Goal: Task Accomplishment & Management: Manage account settings

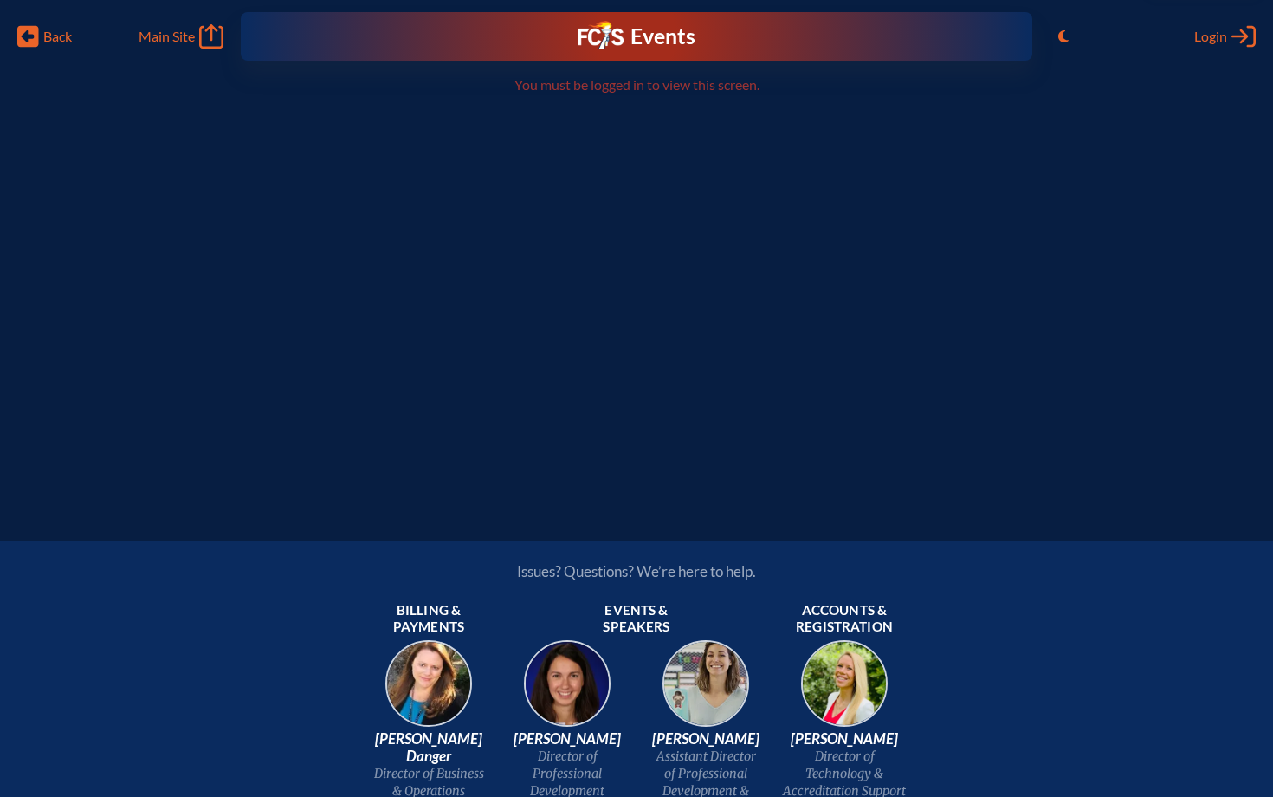
click at [530, 439] on div "Back Back Main Site Main Site Toggle to Light Mode Close Login Area Log in or c…" at bounding box center [636, 242] width 1273 height 485
click at [1210, 50] on div "Back Back Main Site Main Site Toggle to Light Mode Close Login Area Log in or c…" at bounding box center [636, 31] width 1253 height 62
click at [1210, 43] on span "Login" at bounding box center [1211, 36] width 33 height 17
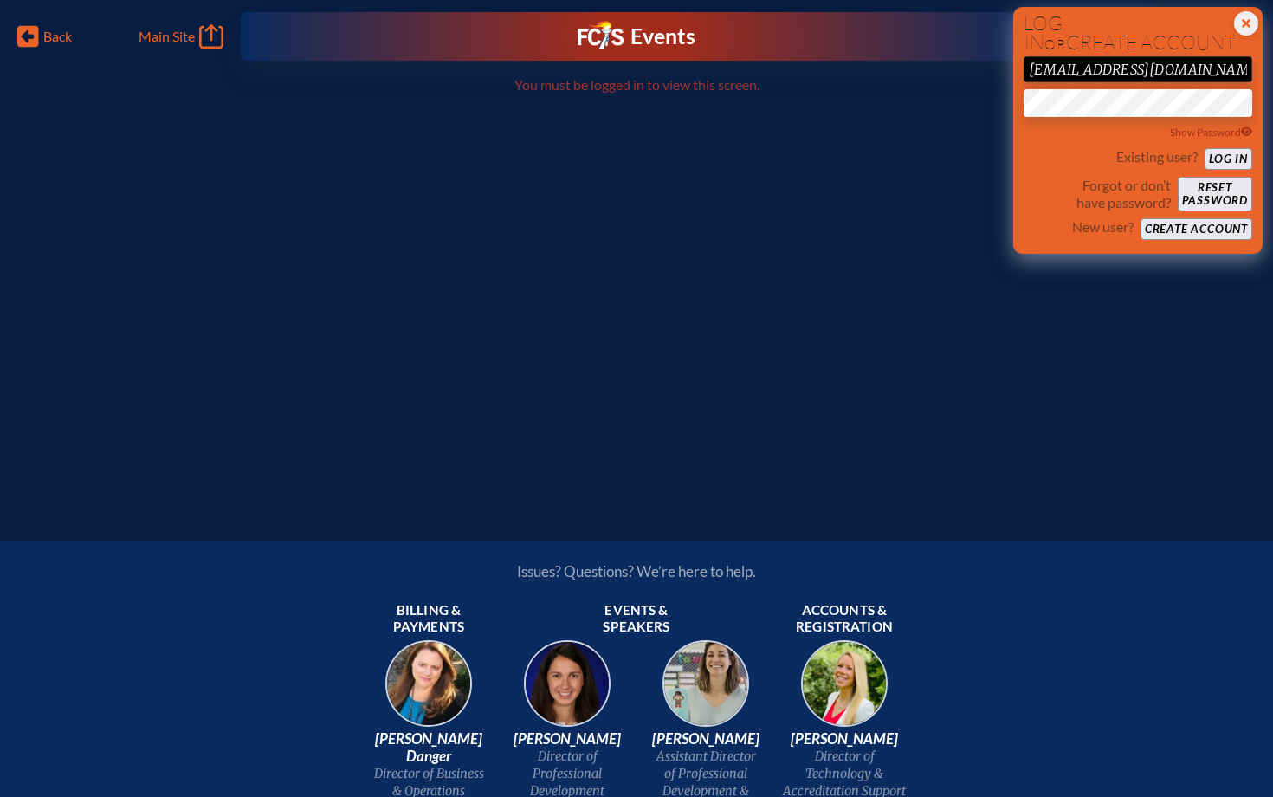
click at [1223, 162] on button "Log in" at bounding box center [1229, 159] width 48 height 22
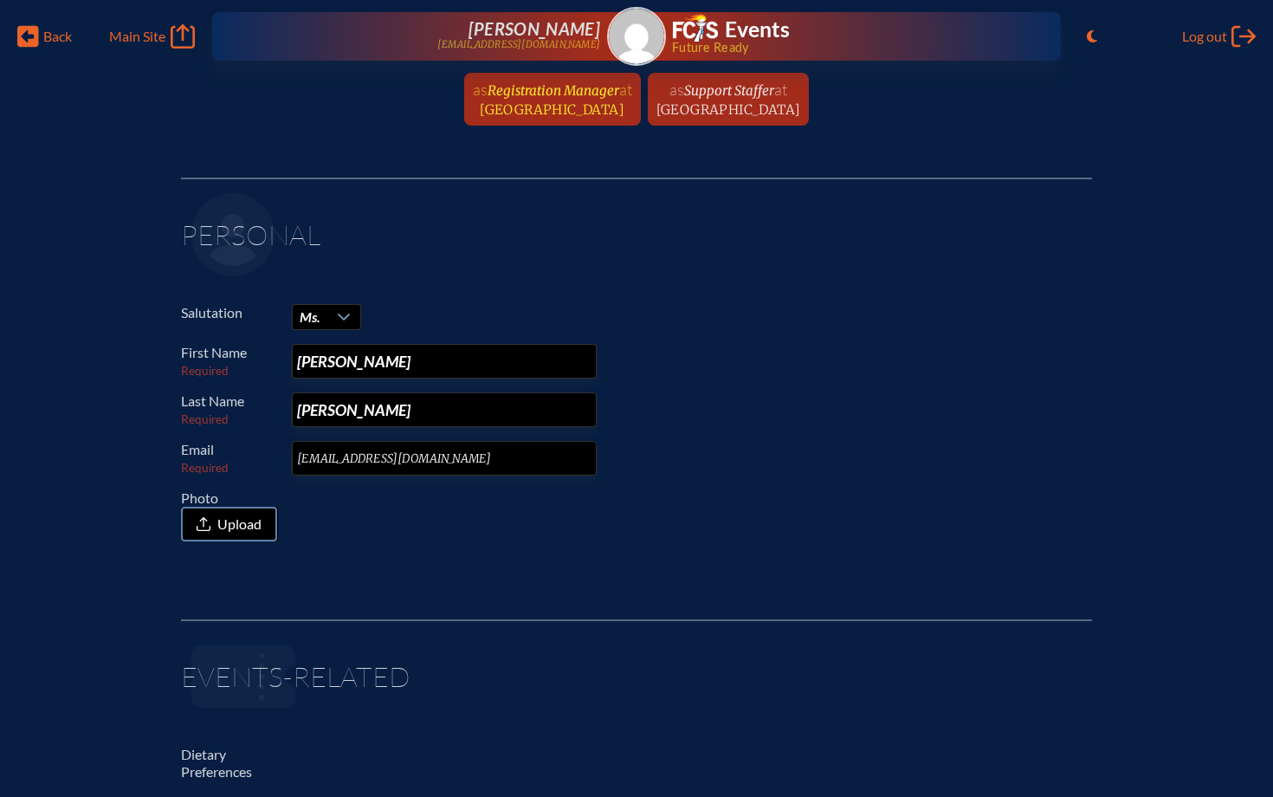
click at [619, 98] on span "at" at bounding box center [625, 89] width 13 height 19
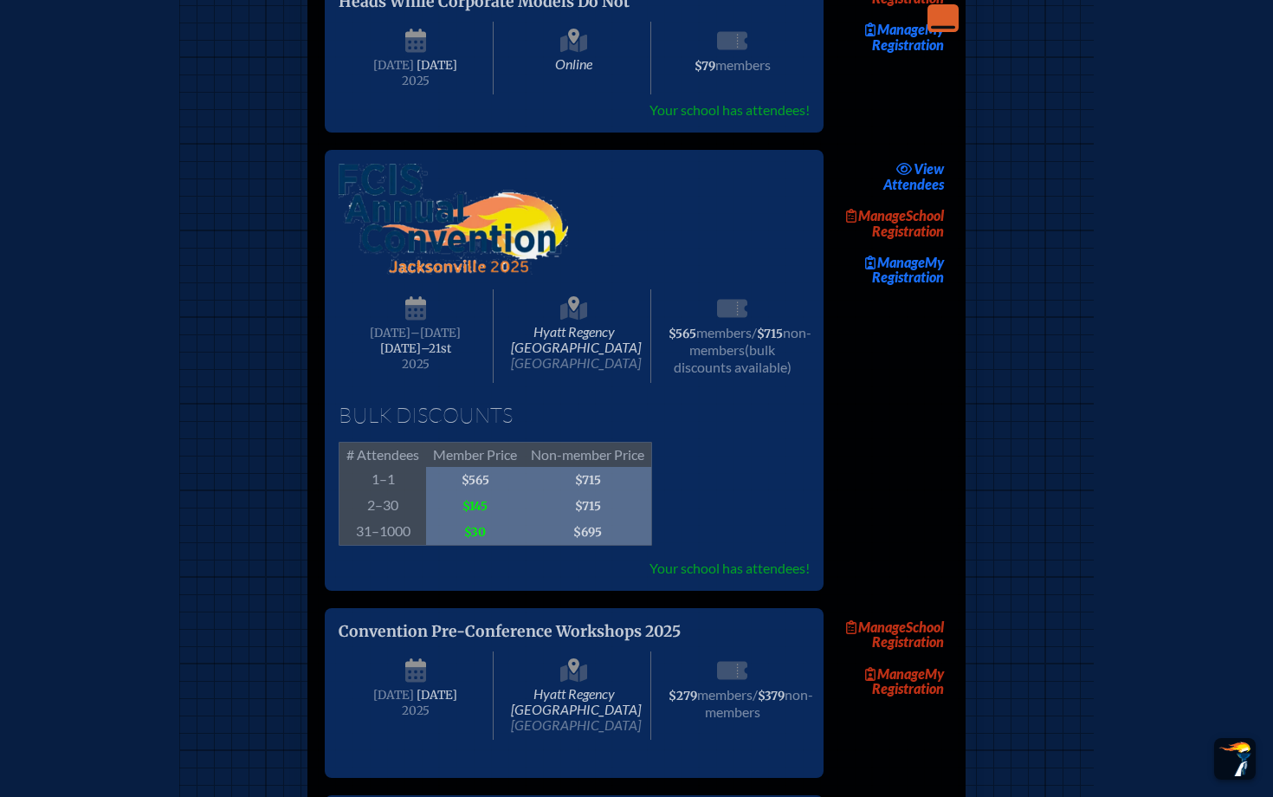
scroll to position [2736, 0]
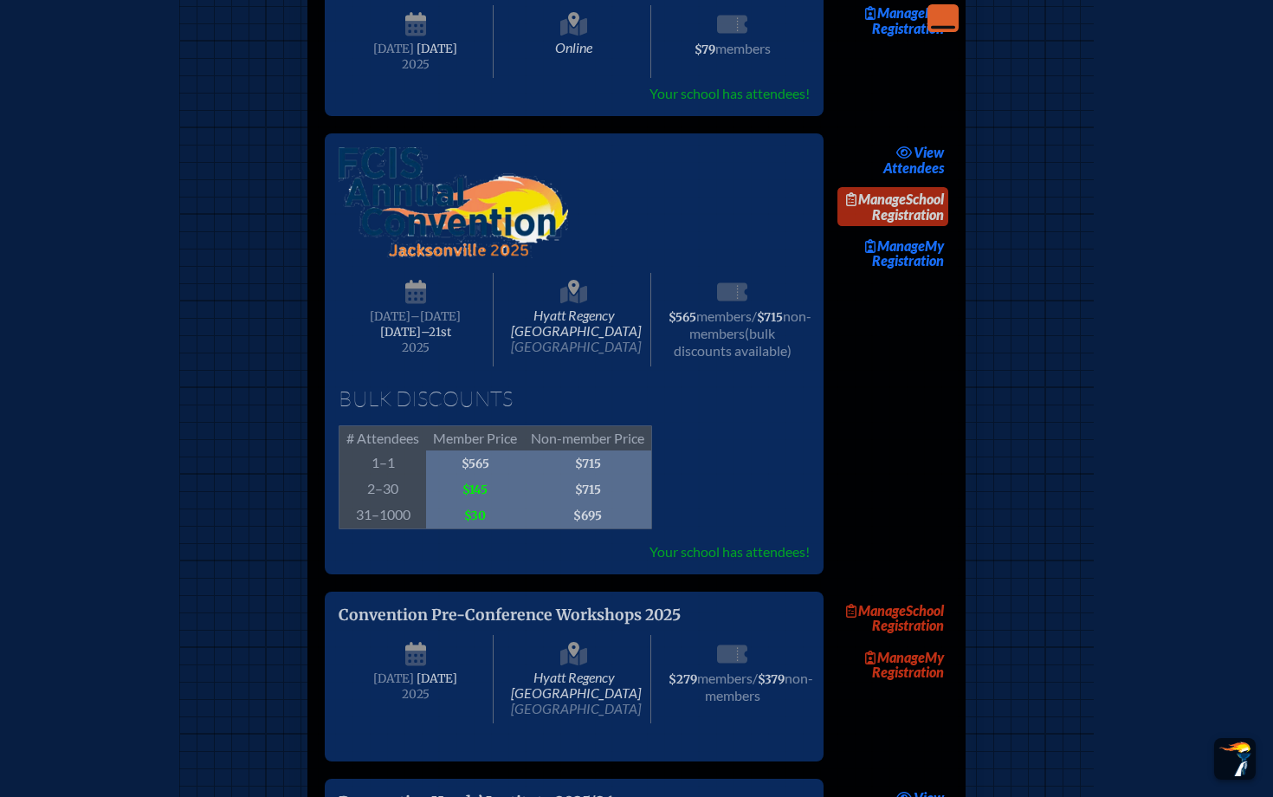
click at [930, 227] on link "Manage School Registration" at bounding box center [893, 207] width 111 height 40
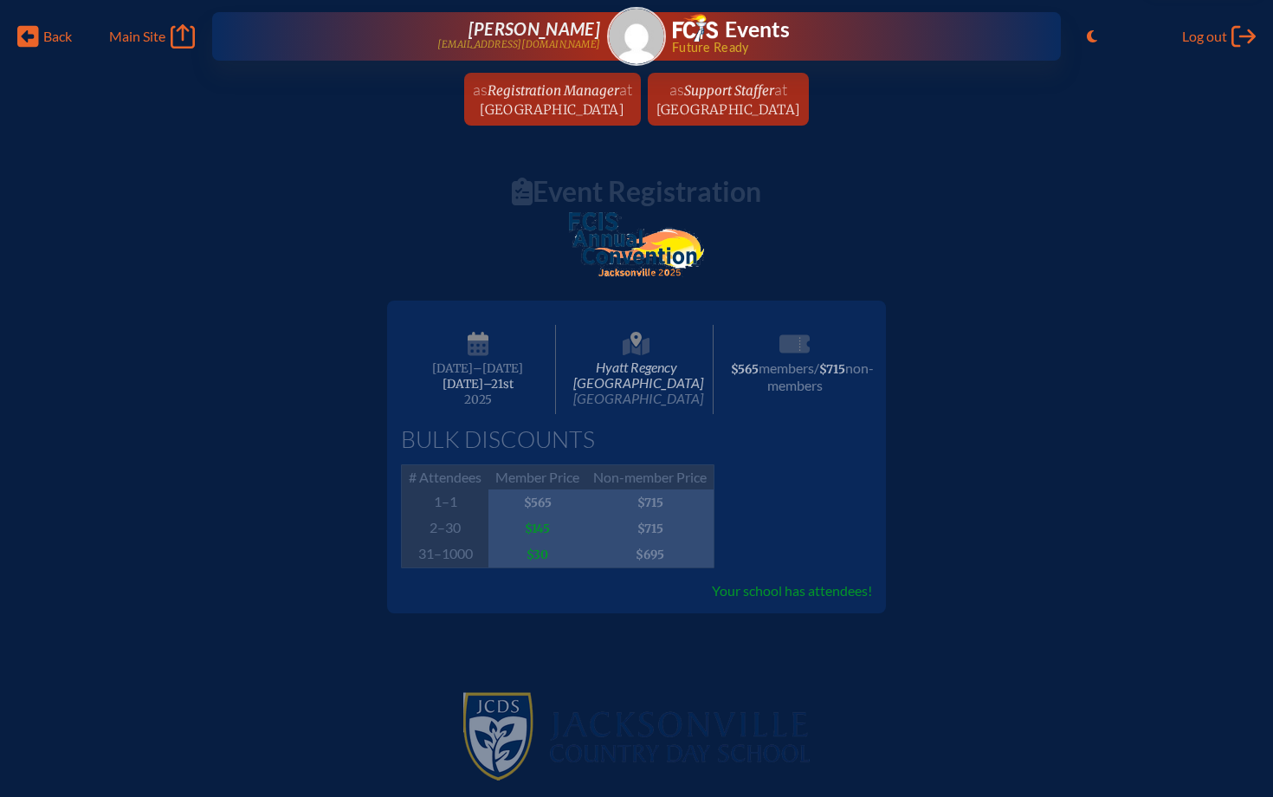
scroll to position [43, 0]
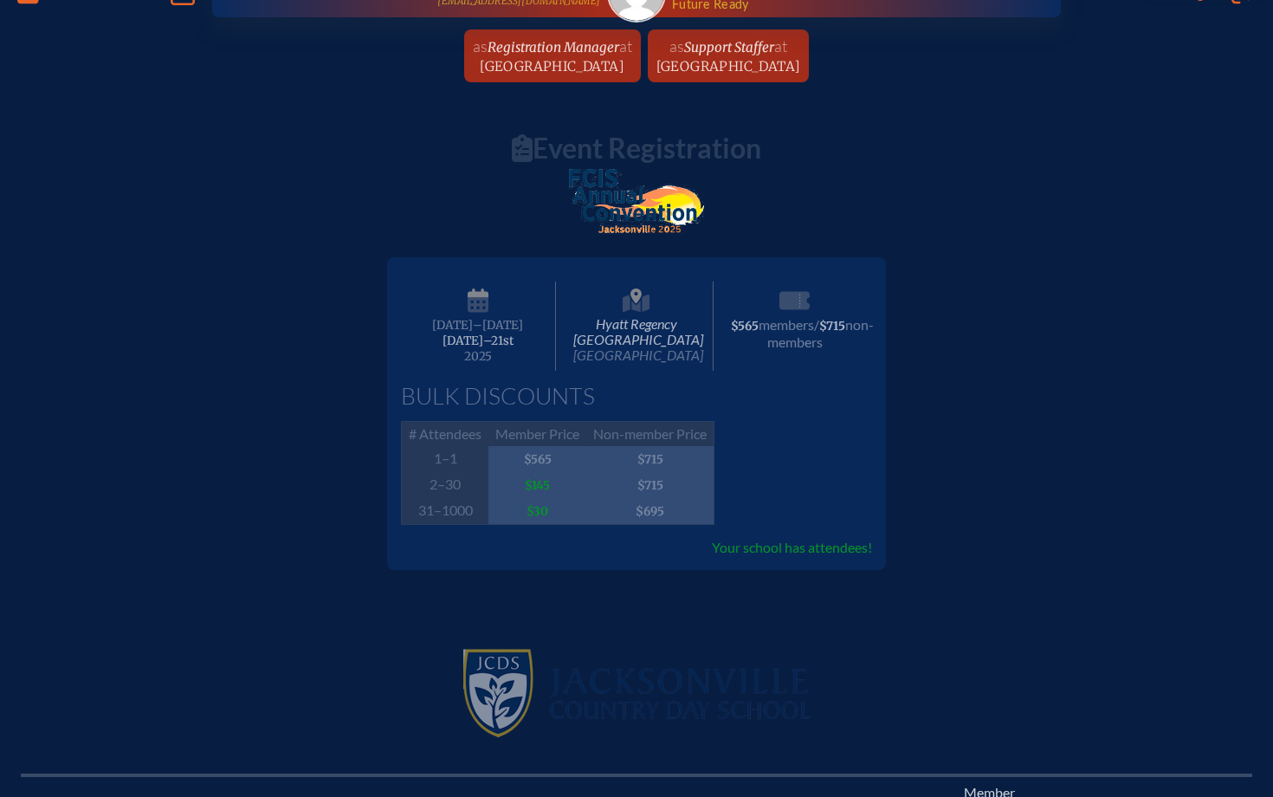
click at [974, 280] on div "Hyatt Regency Jacksonville Riverfront Jacksonville Wednesday –Friday , November…" at bounding box center [636, 406] width 1273 height 327
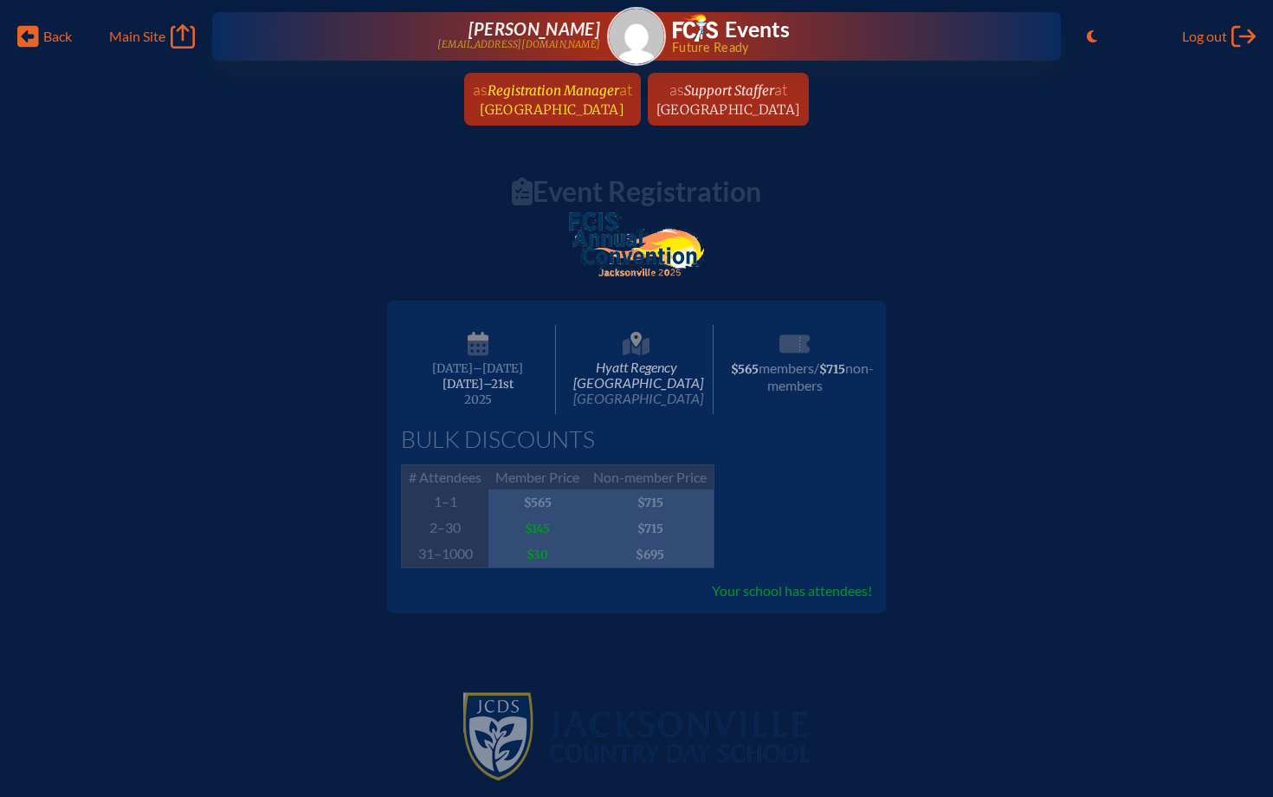
click at [546, 104] on span "[GEOGRAPHIC_DATA]" at bounding box center [552, 109] width 145 height 16
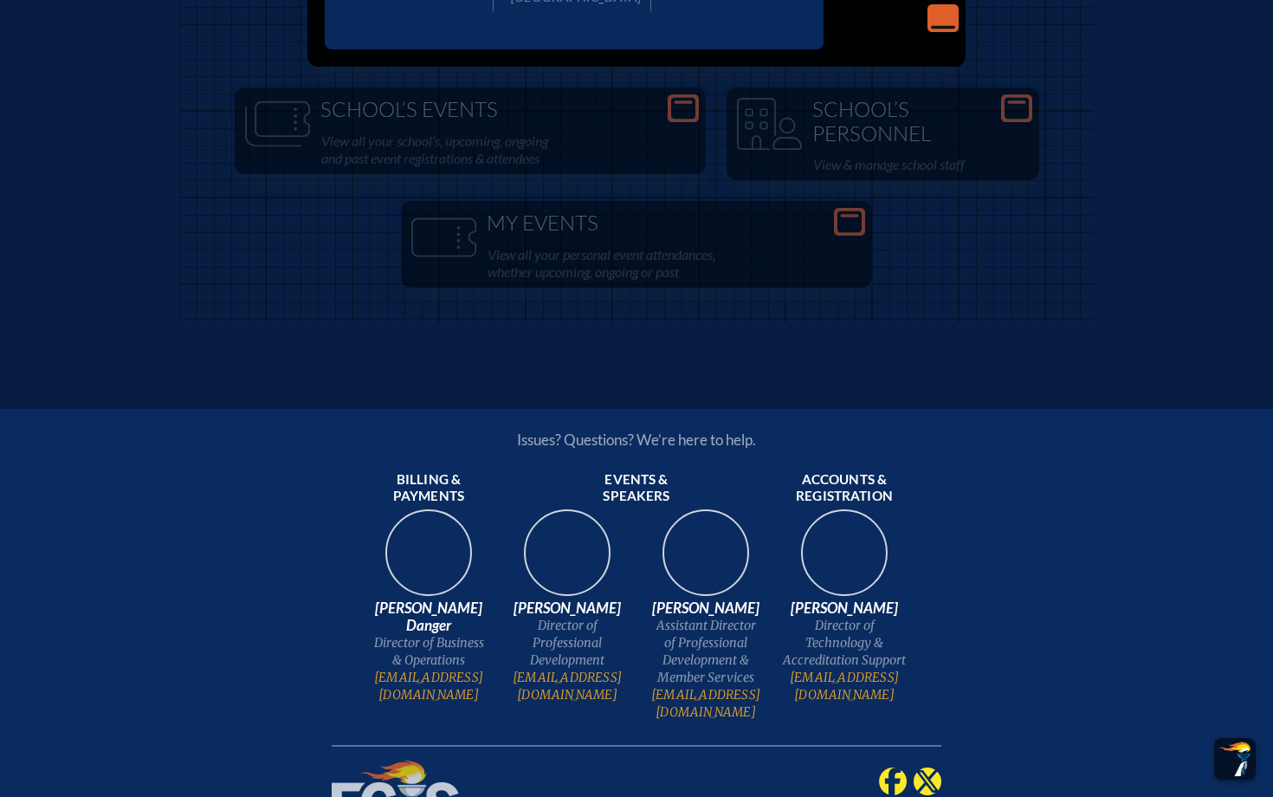
scroll to position [3789, 0]
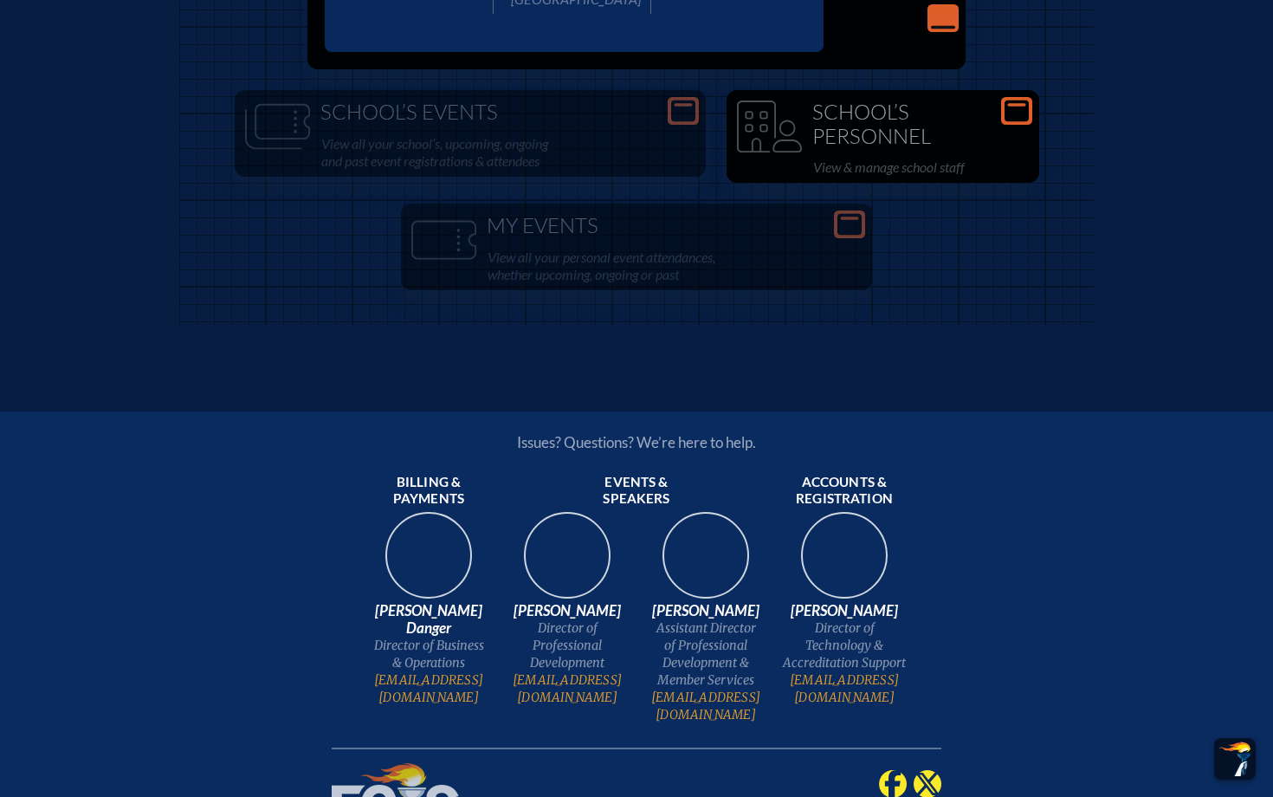
click at [857, 148] on h1 "School’s Personnel" at bounding box center [883, 124] width 299 height 48
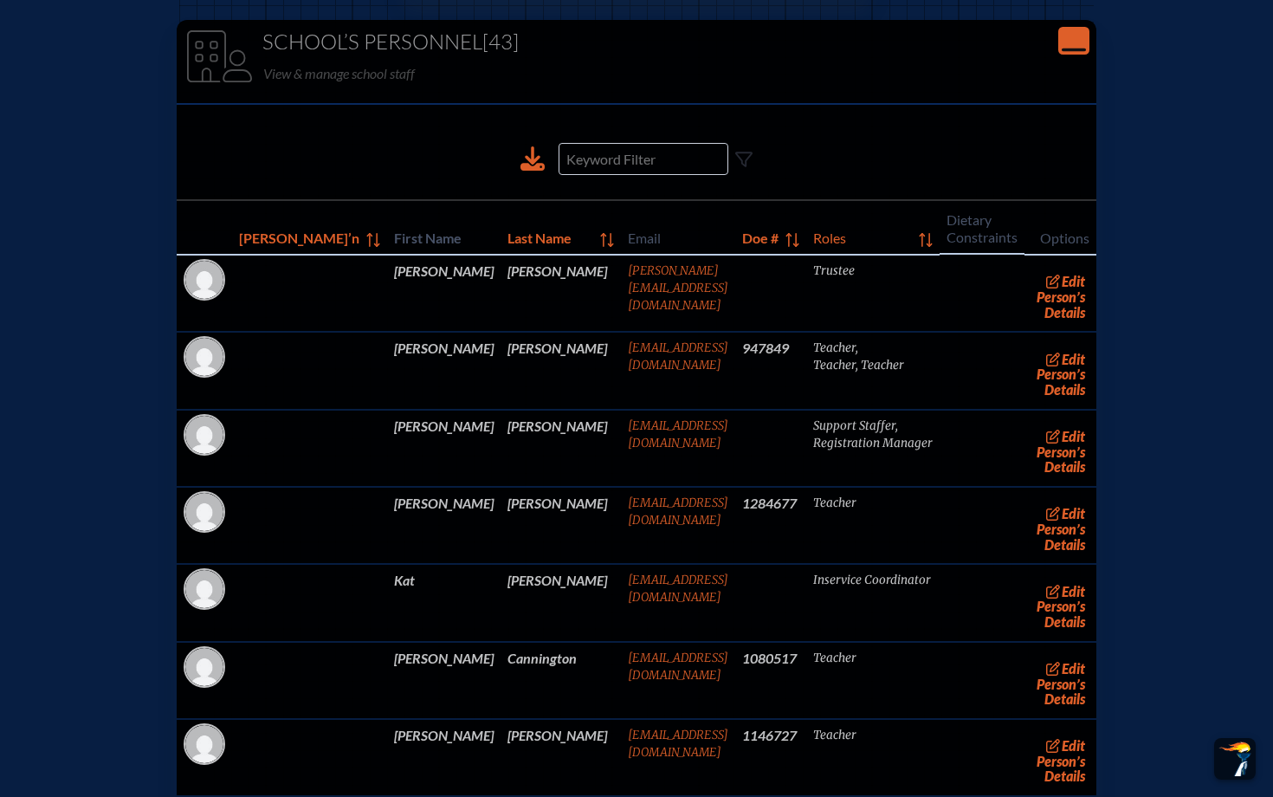
scroll to position [3968, 0]
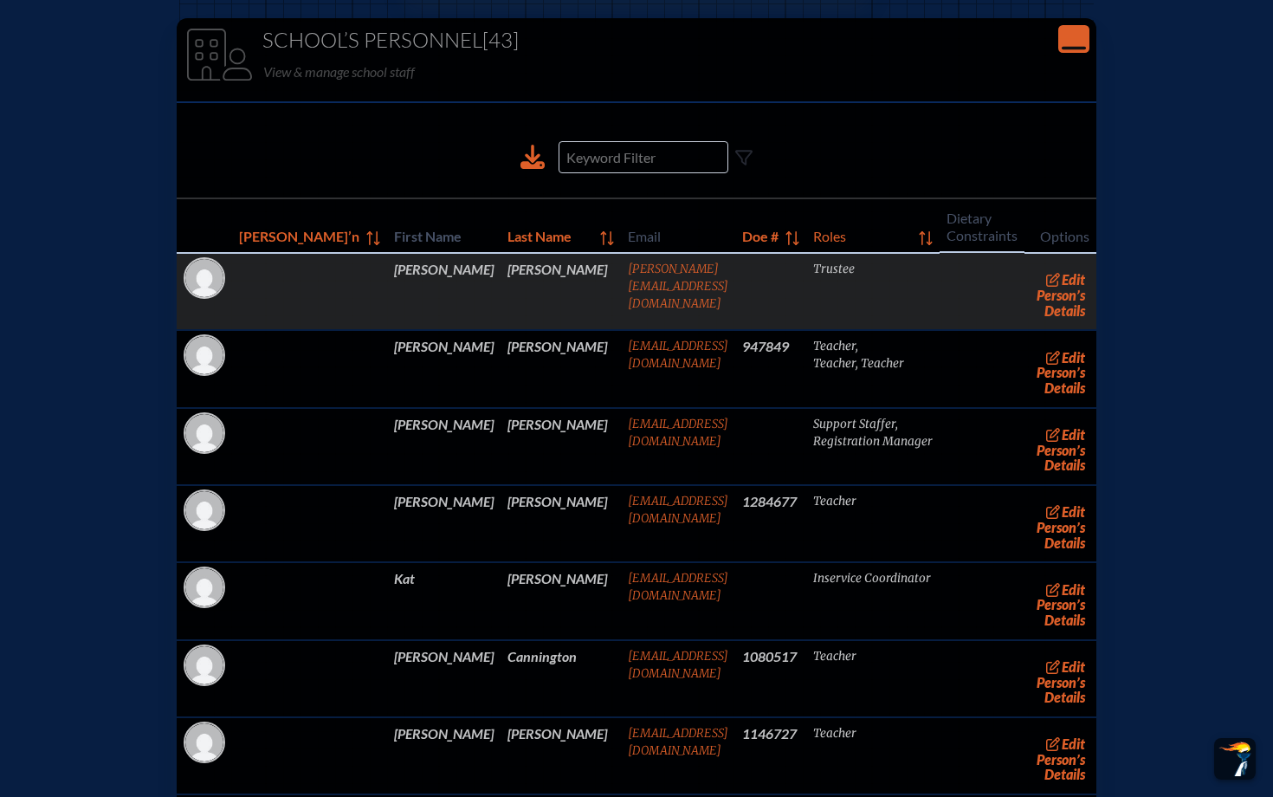
click at [402, 330] on td "[PERSON_NAME]" at bounding box center [443, 291] width 113 height 77
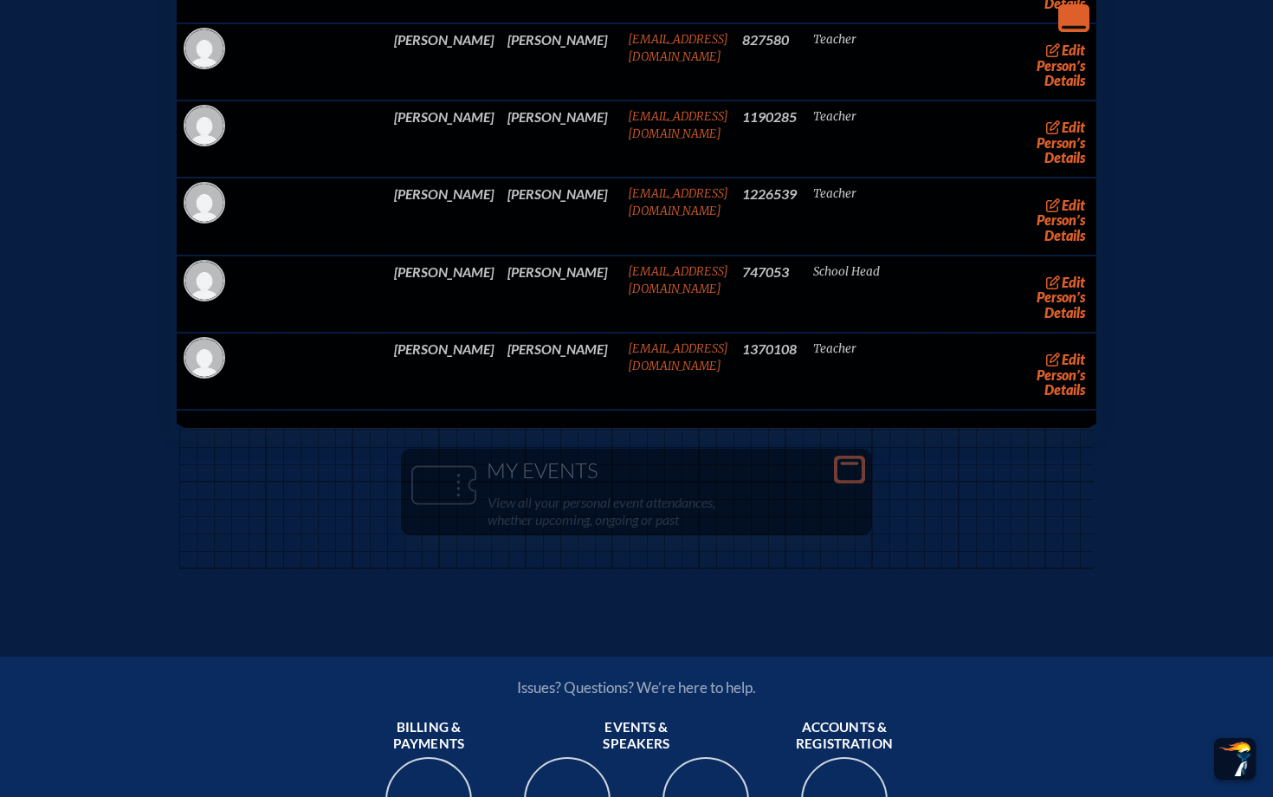
scroll to position [7142, 0]
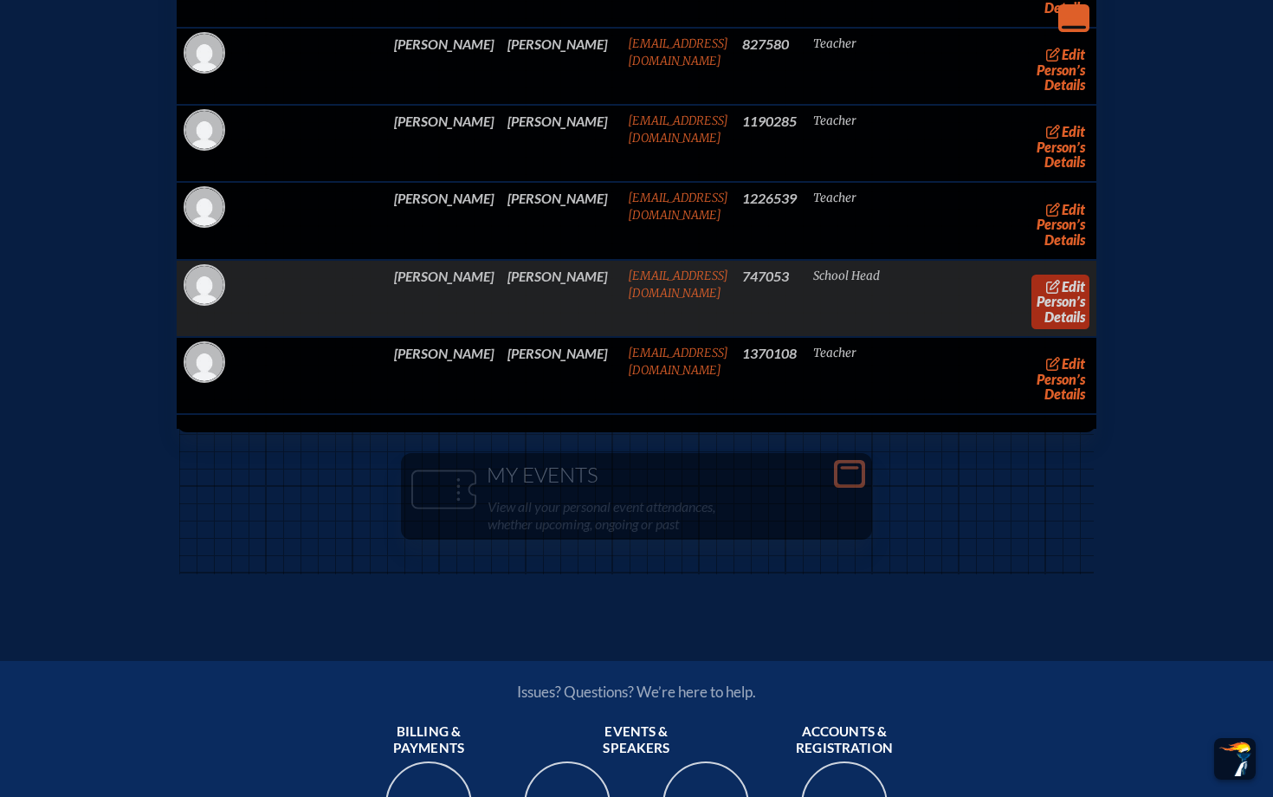
click at [1032, 329] on link "edit Person’s Details" at bounding box center [1061, 302] width 58 height 55
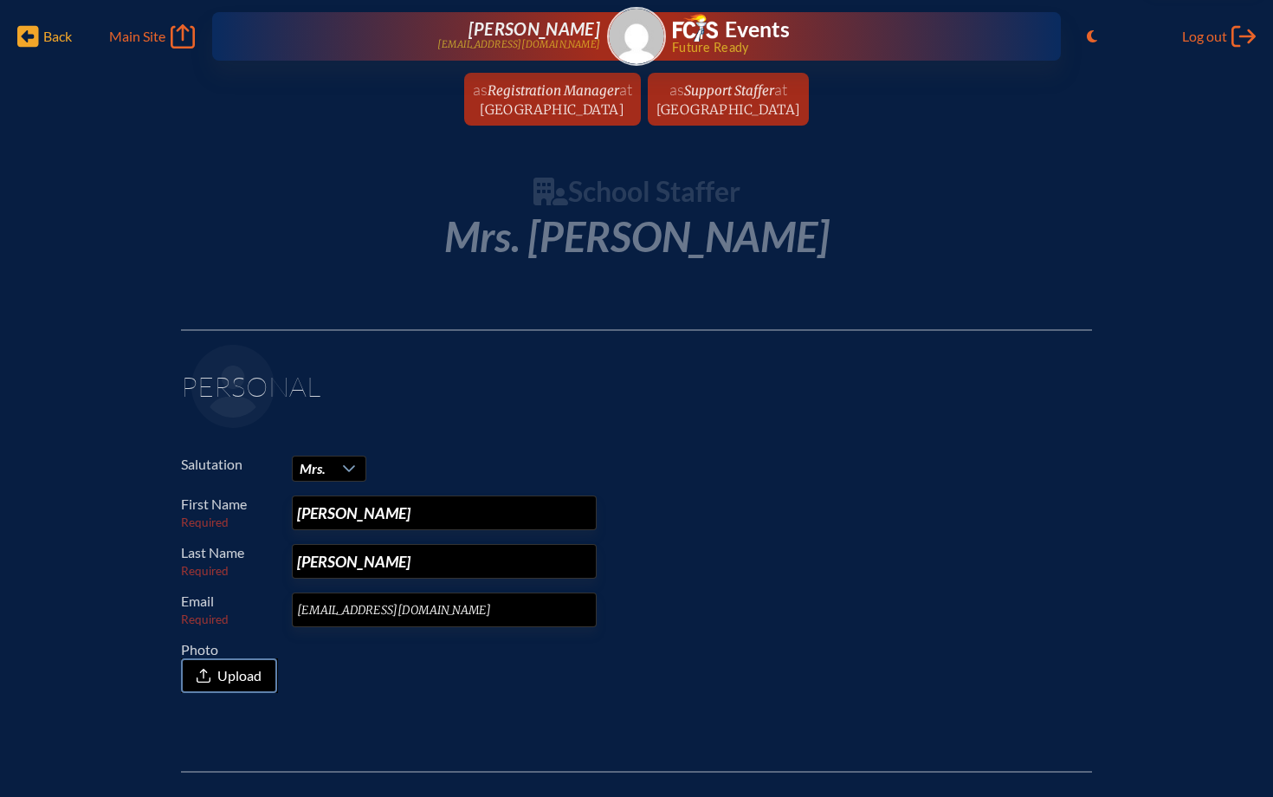
click at [45, 36] on span "Back" at bounding box center [57, 36] width 29 height 17
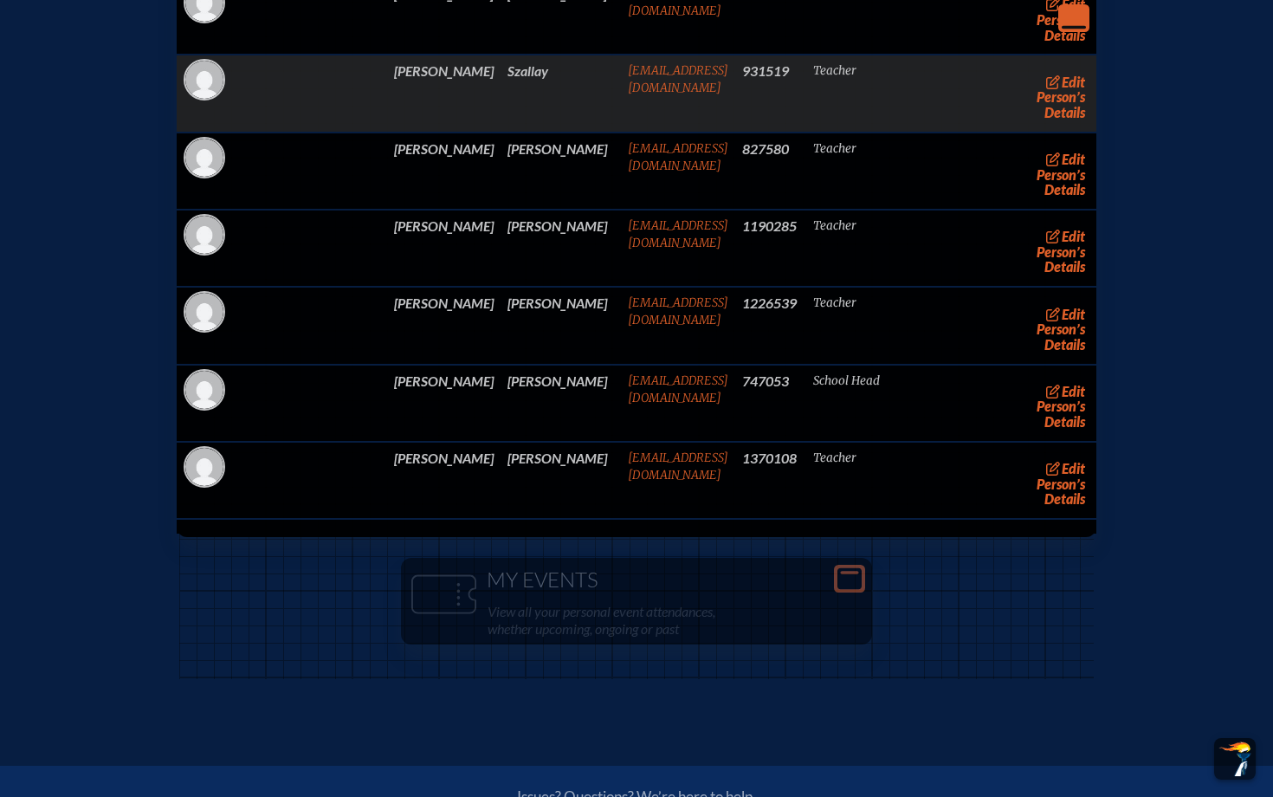
scroll to position [7029, 0]
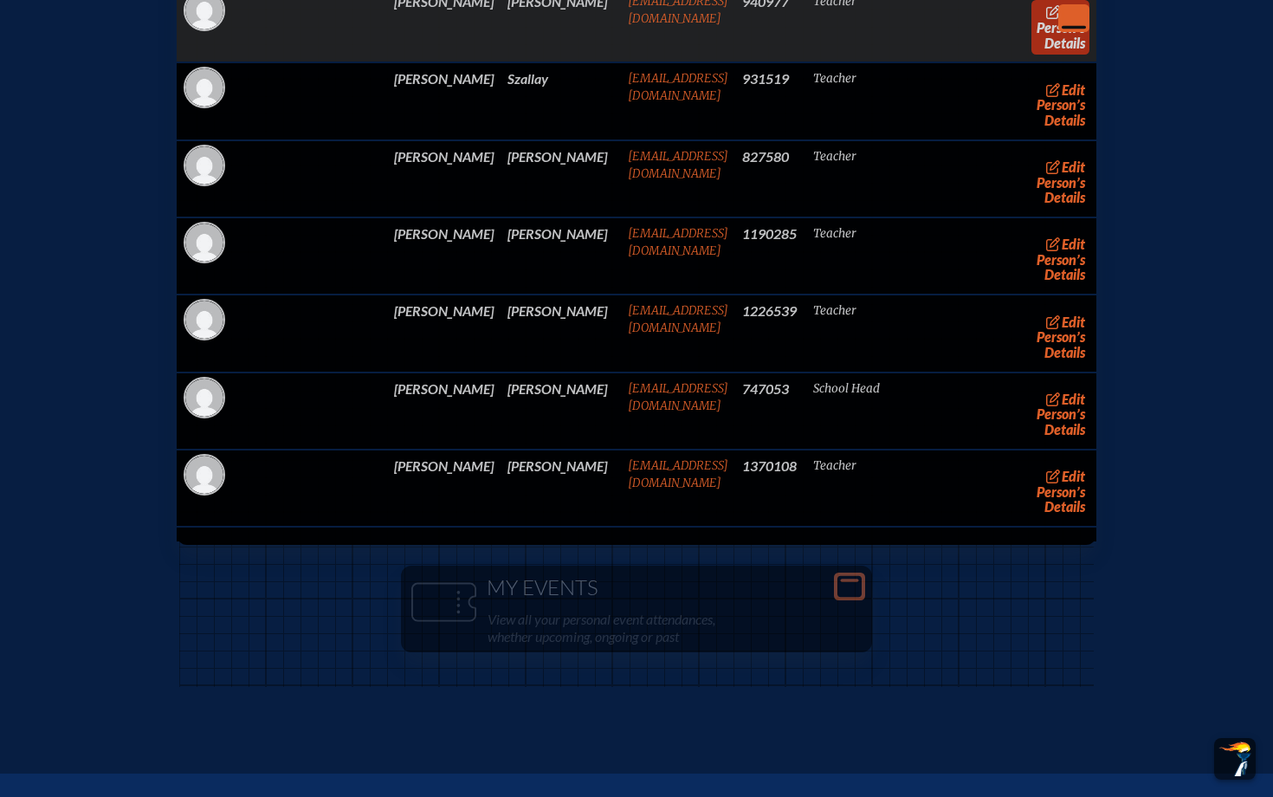
click at [1032, 55] on link "edit Person’s Details" at bounding box center [1061, 27] width 58 height 55
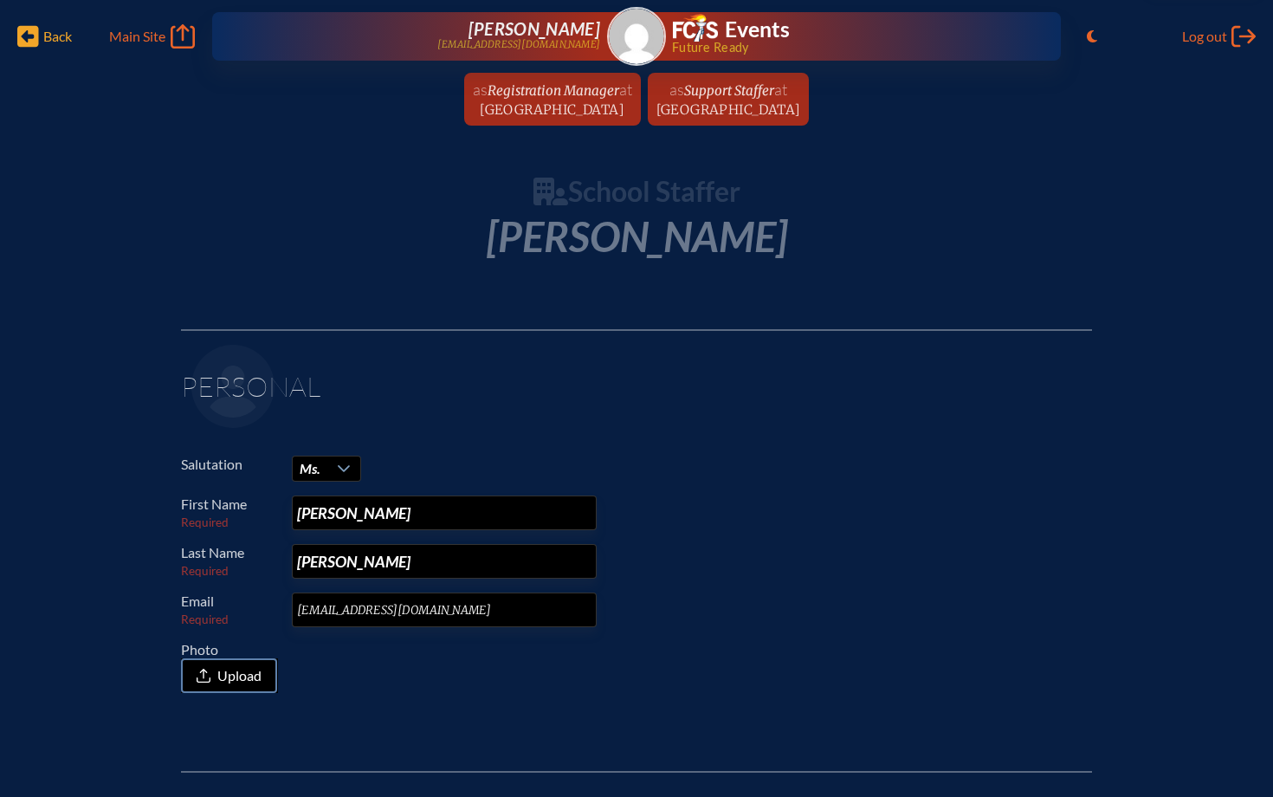
click at [17, 34] on icon at bounding box center [28, 37] width 22 height 22
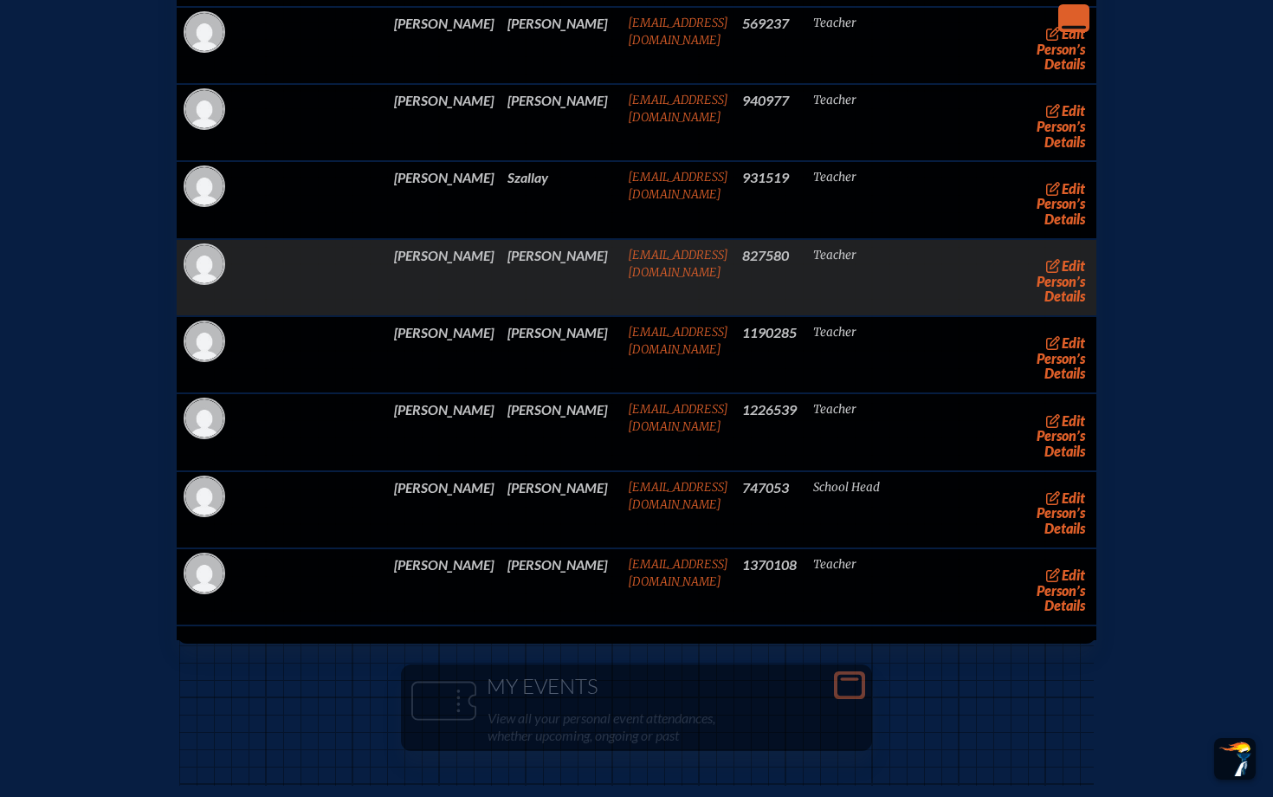
scroll to position [6885, 0]
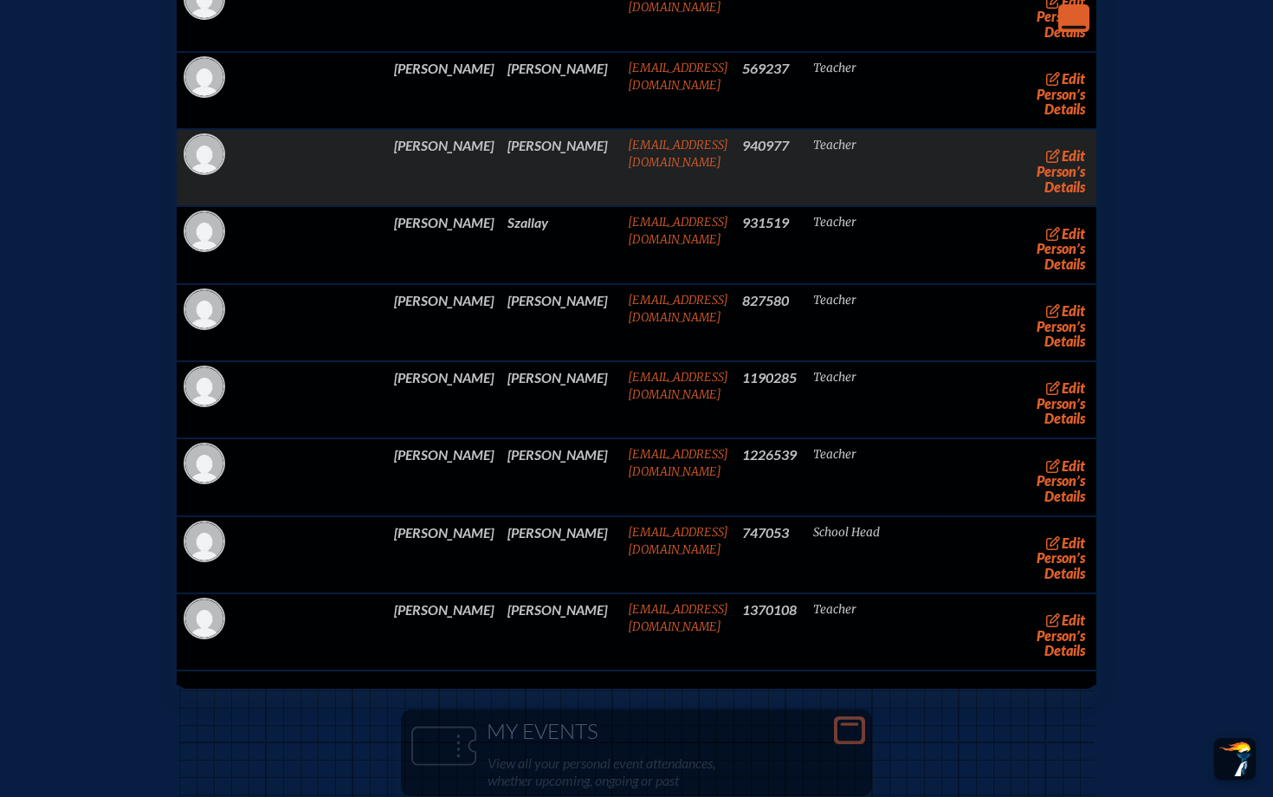
click at [501, 206] on td "[PERSON_NAME]" at bounding box center [561, 167] width 120 height 77
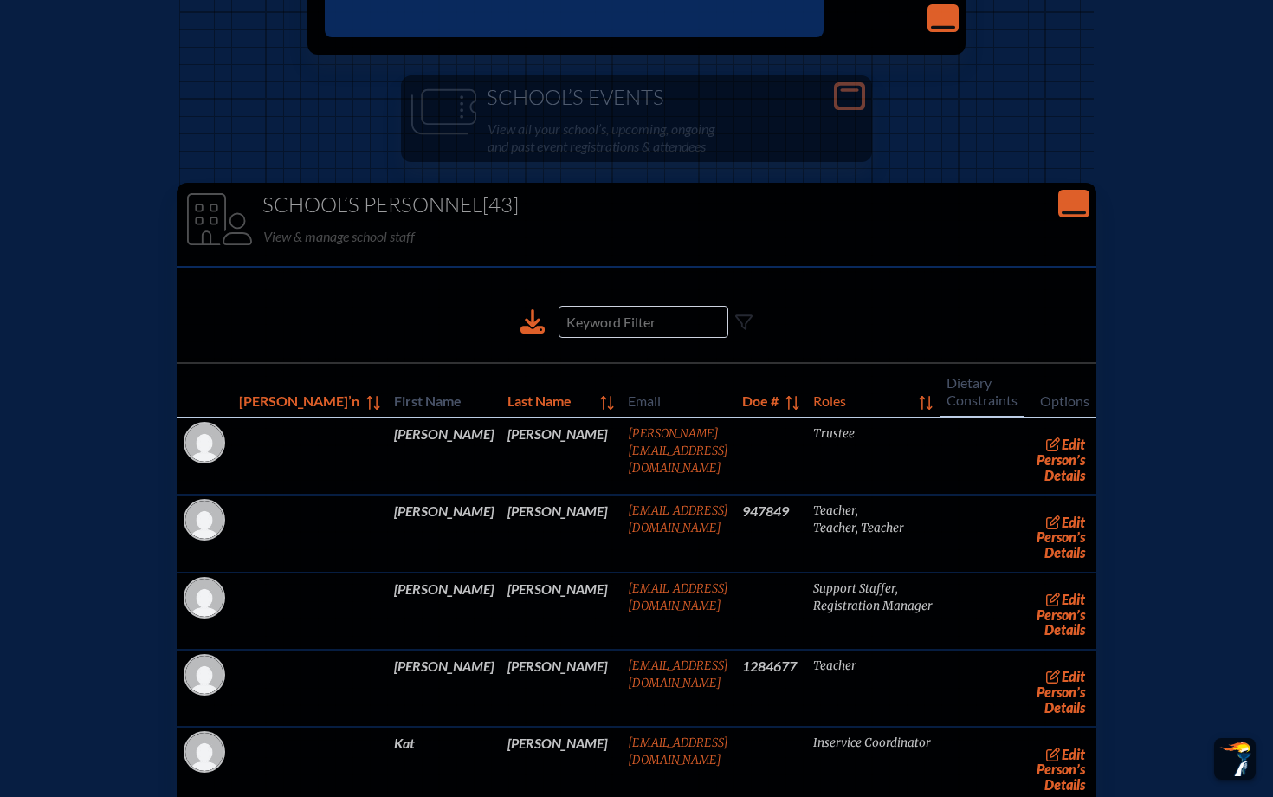
scroll to position [3806, 0]
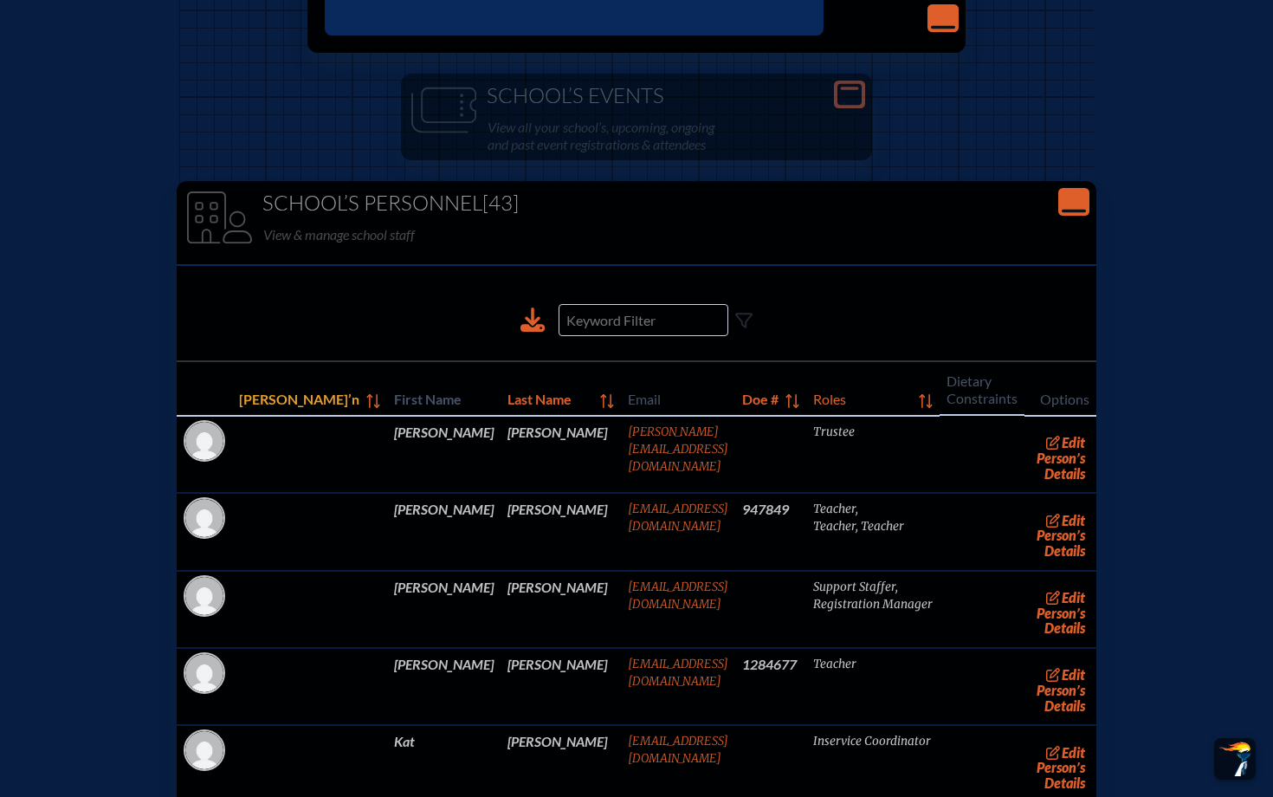
click at [283, 408] on span "[PERSON_NAME]’n" at bounding box center [299, 397] width 120 height 21
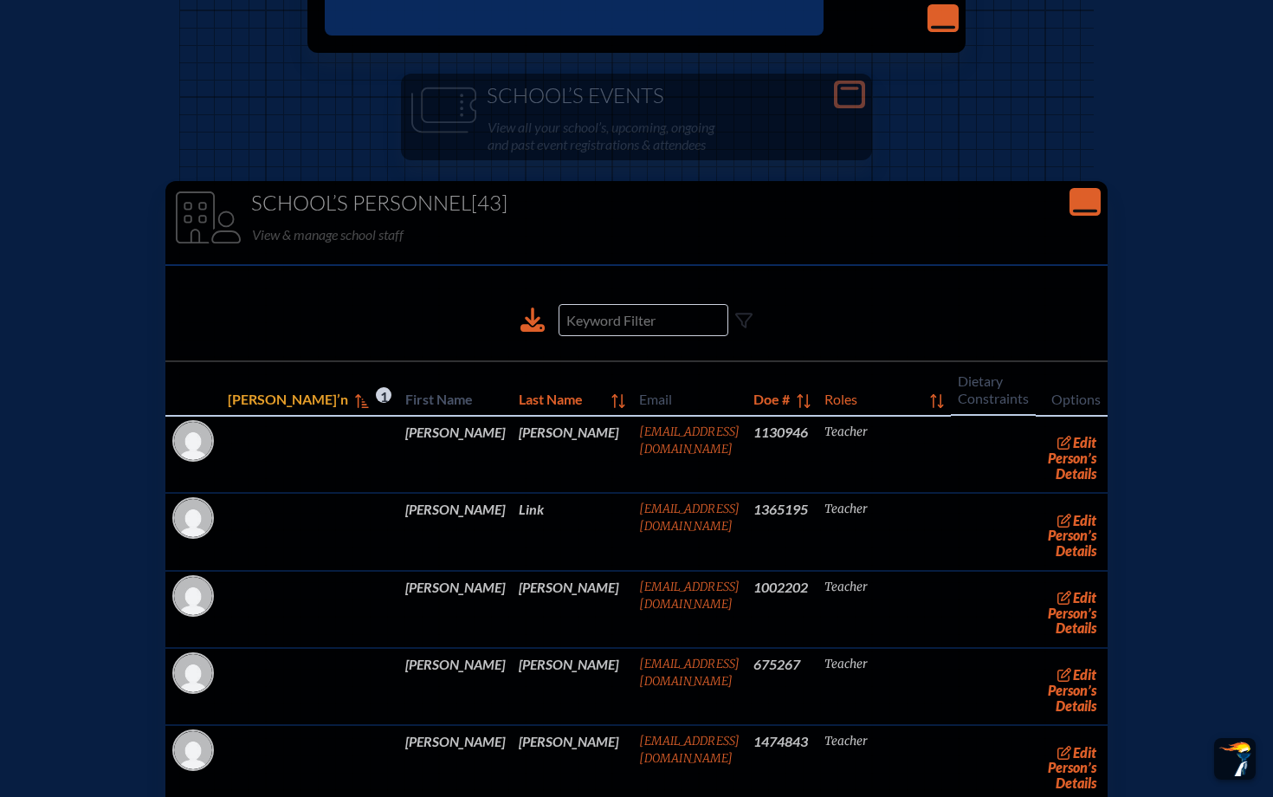
click at [283, 408] on span "[PERSON_NAME]’n" at bounding box center [288, 397] width 120 height 21
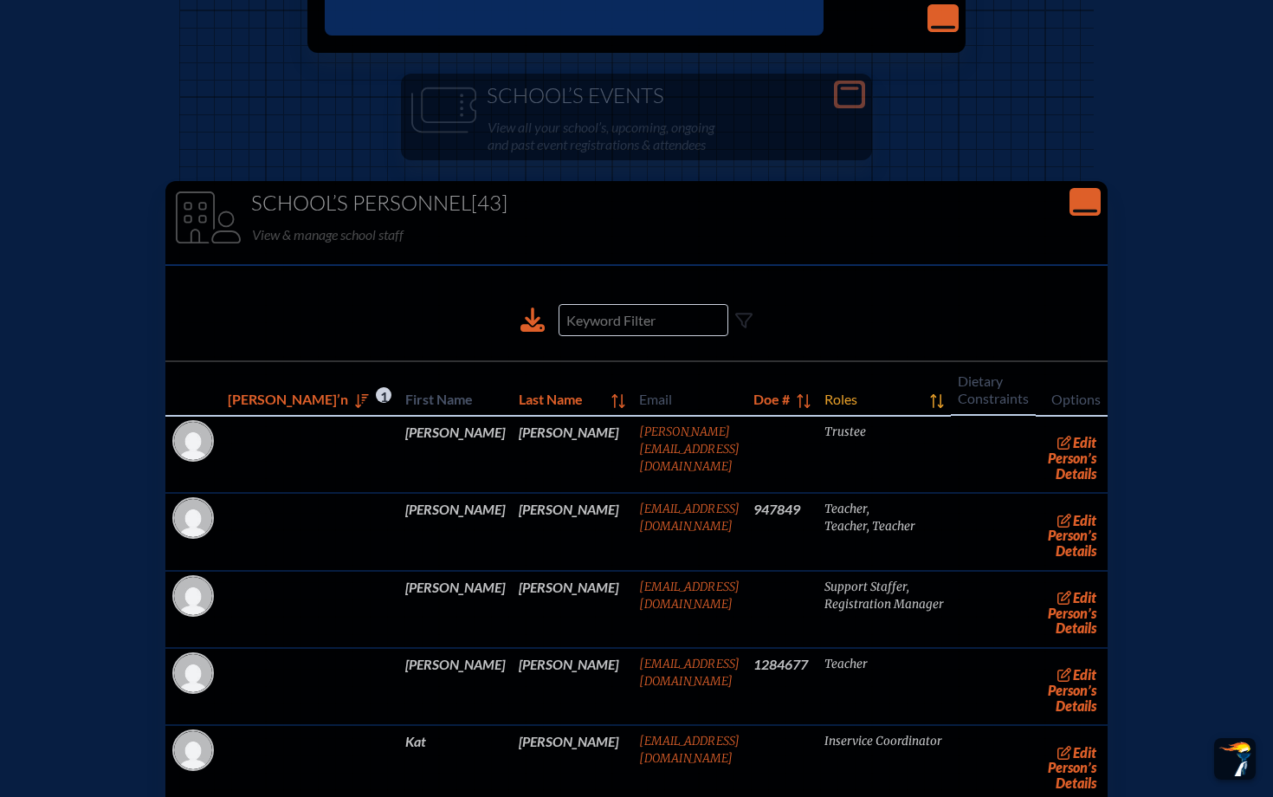
click at [930, 408] on icon at bounding box center [937, 401] width 14 height 14
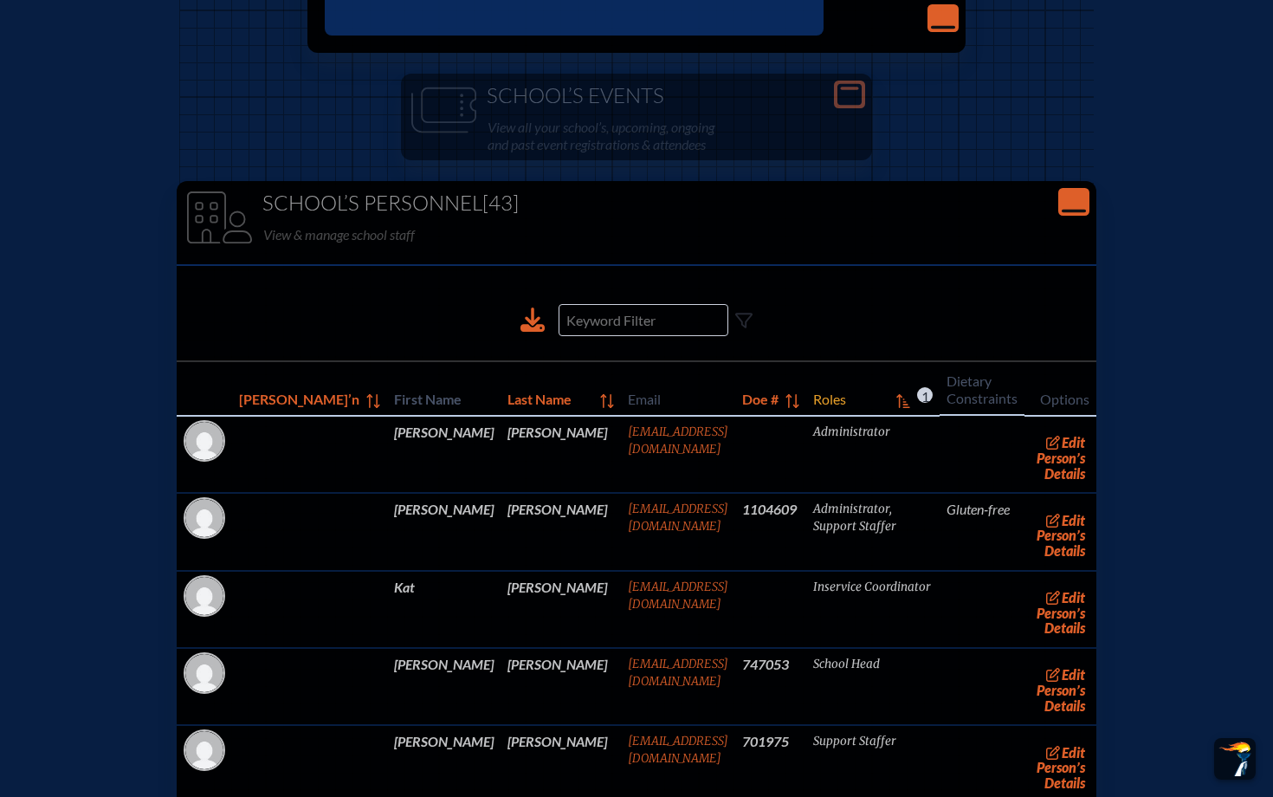
click at [917, 403] on span "1" at bounding box center [925, 395] width 16 height 16
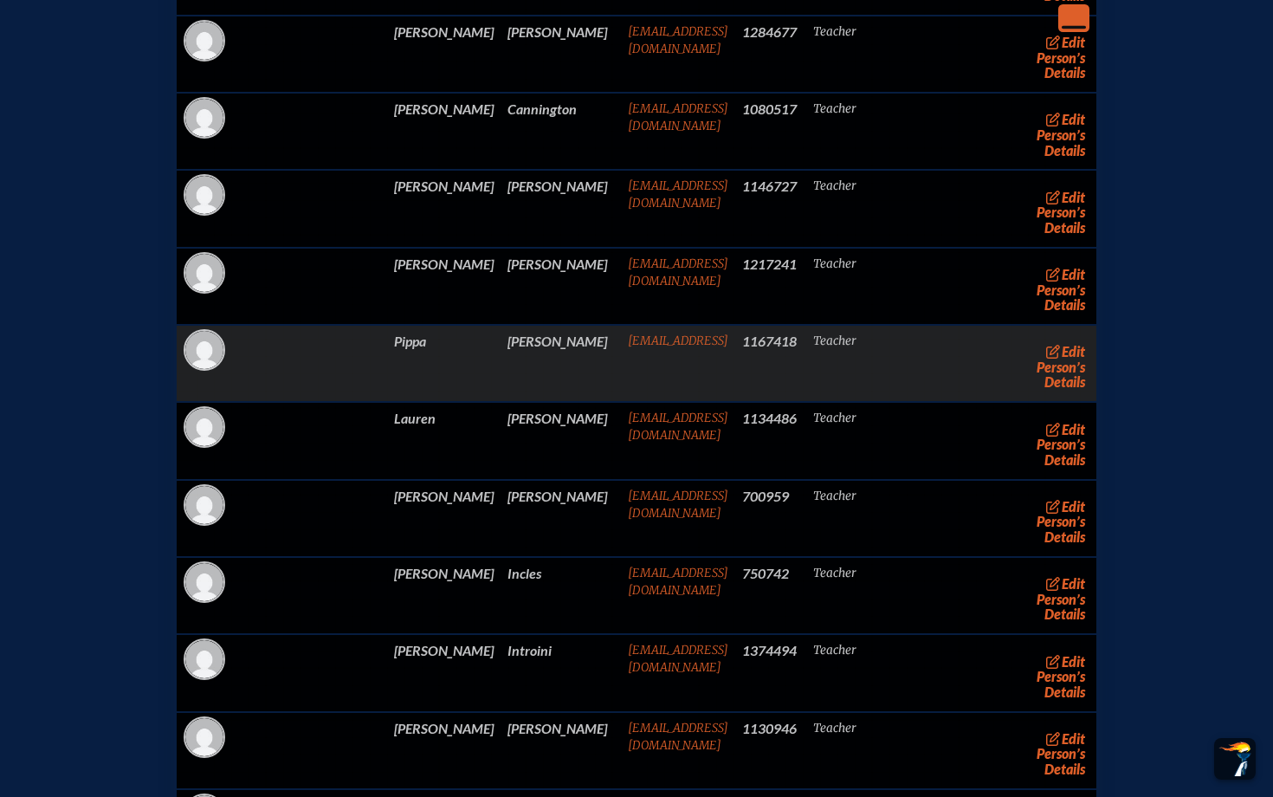
scroll to position [4367, 0]
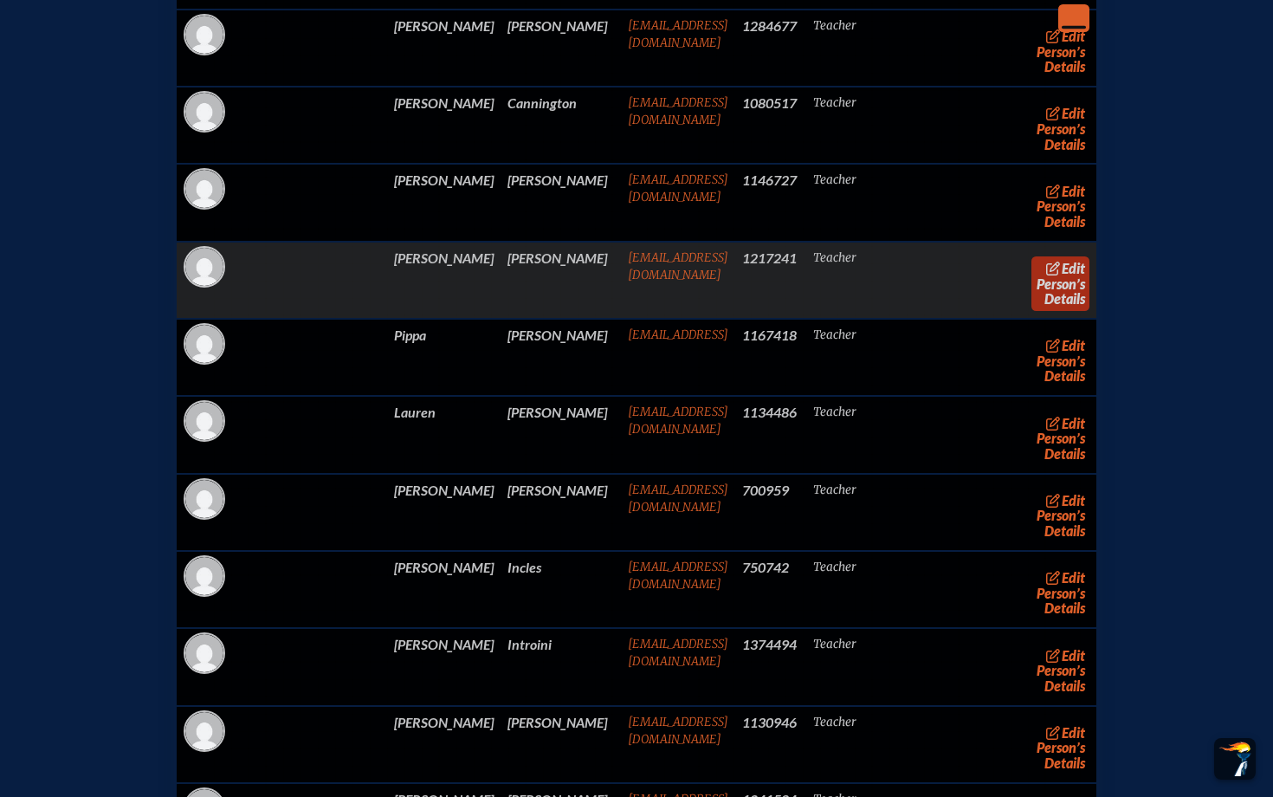
click at [1032, 311] on link "edit Person’s Details" at bounding box center [1061, 283] width 58 height 55
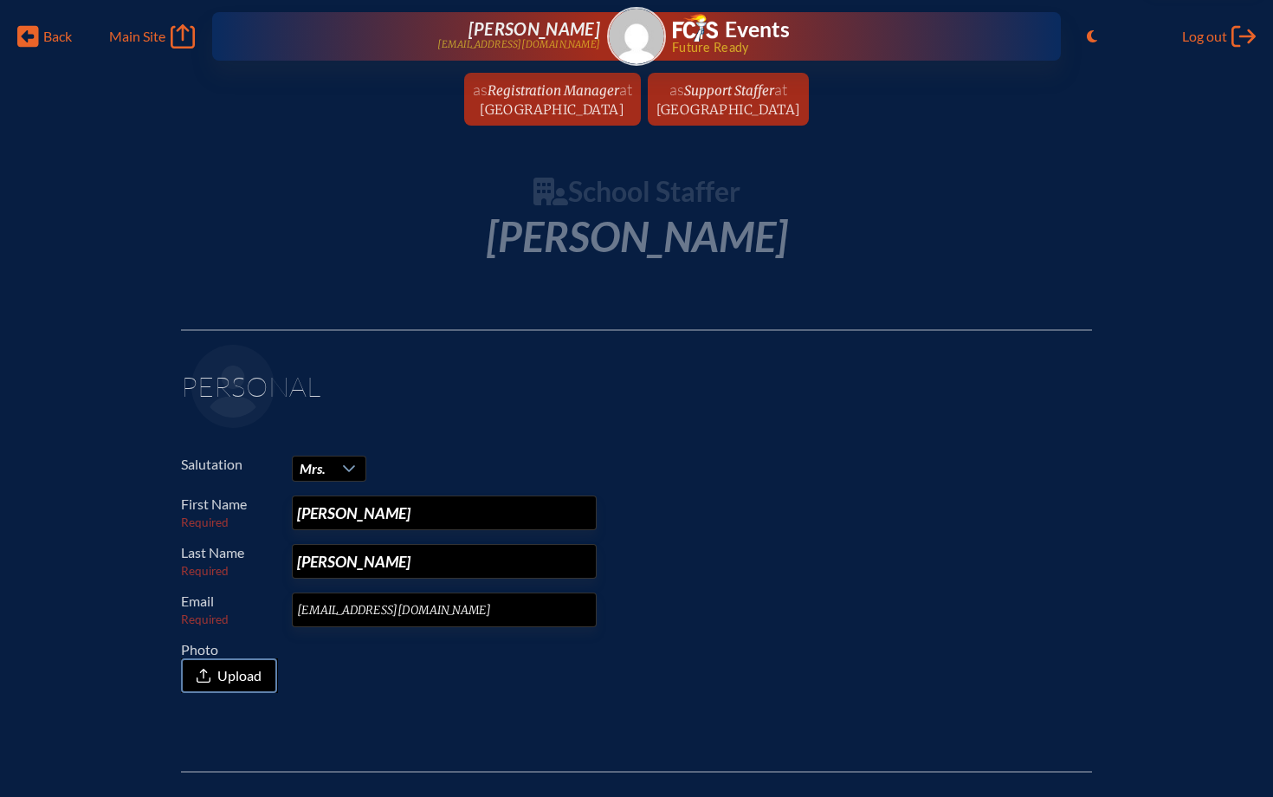
drag, startPoint x: 390, startPoint y: 566, endPoint x: 273, endPoint y: 573, distance: 117.2
click at [273, 573] on p "Last Name Required Delledonne" at bounding box center [629, 561] width 897 height 35
type input "[PERSON_NAME]"
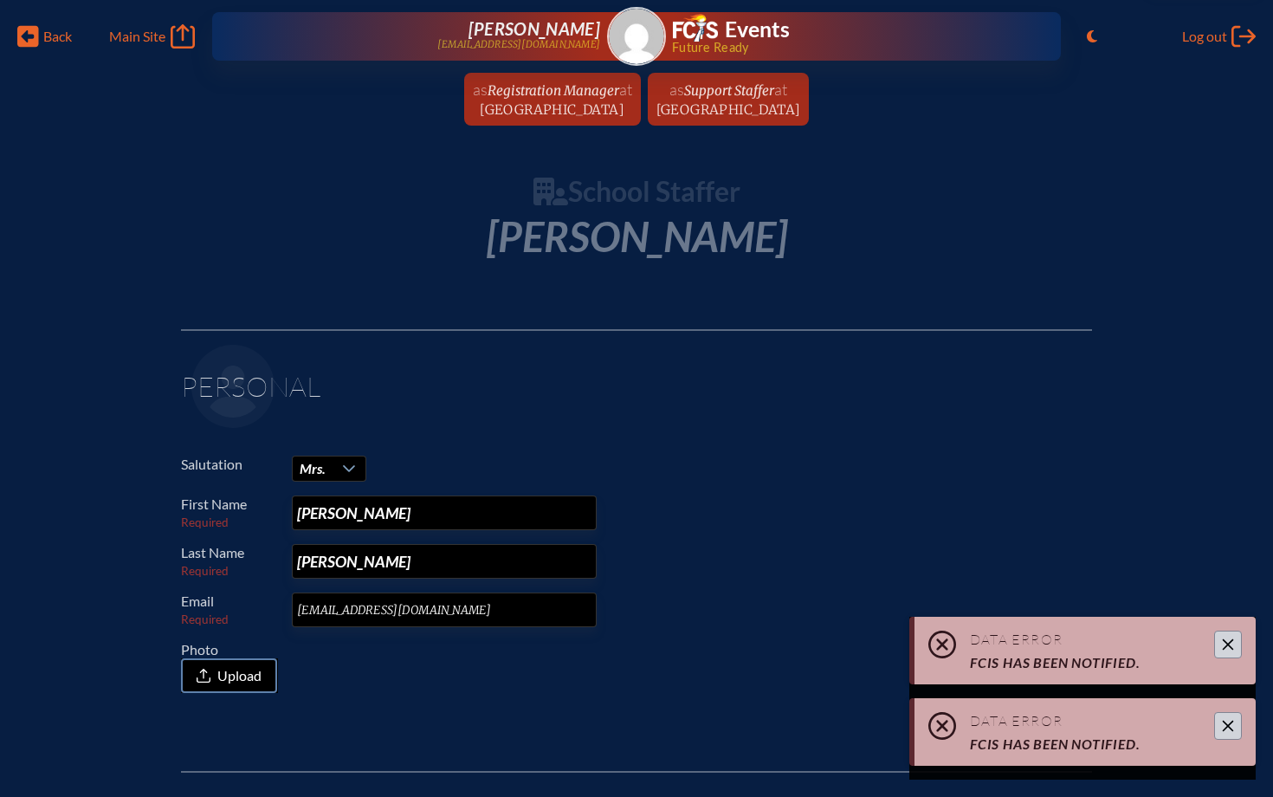
click at [1229, 649] on icon "Close" at bounding box center [1228, 645] width 14 height 14
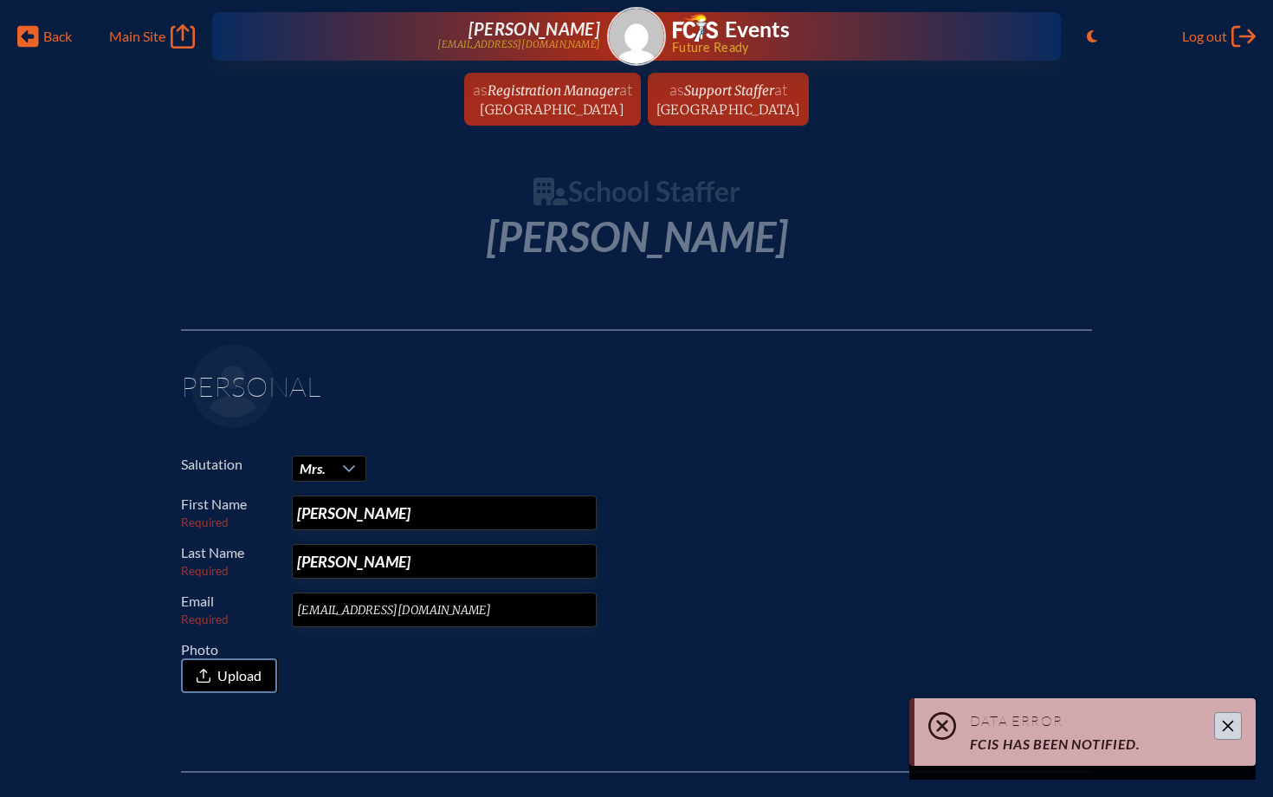
click at [1228, 716] on button "Close" at bounding box center [1229, 726] width 28 height 28
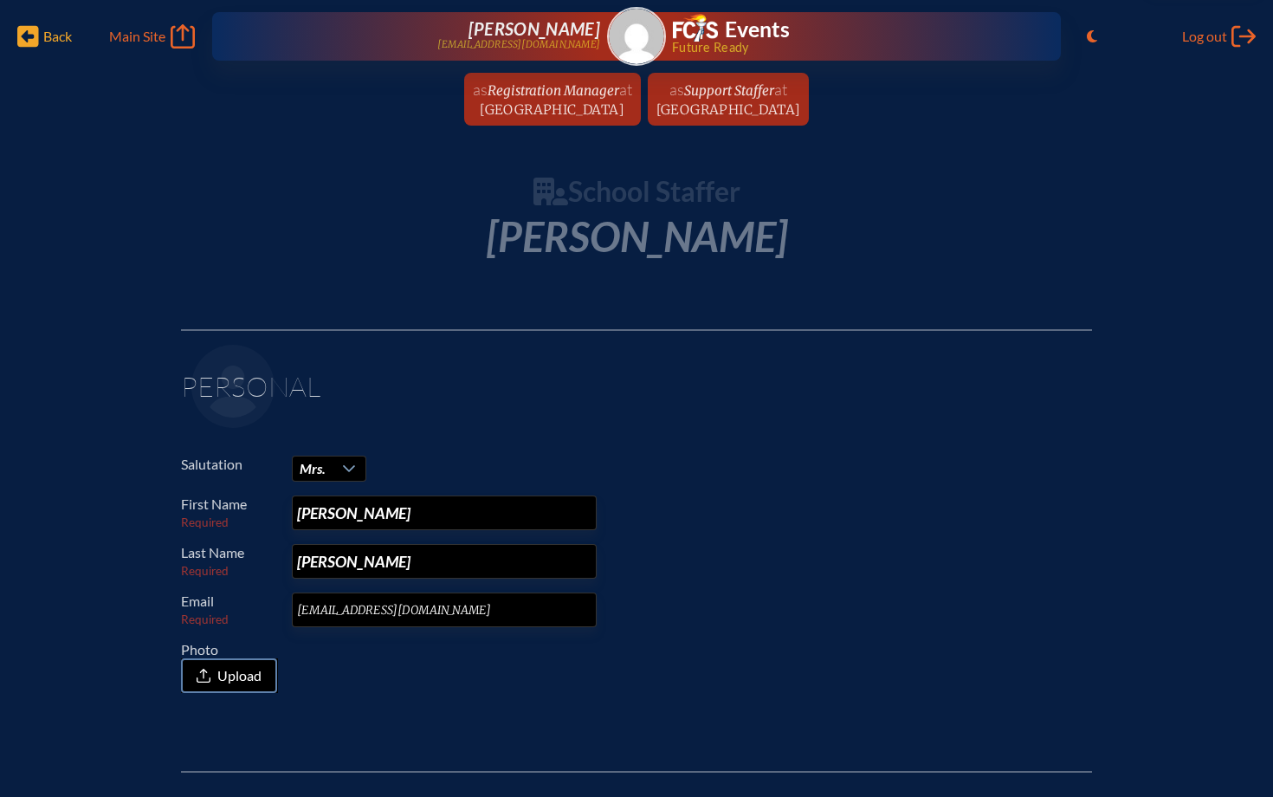
click at [39, 36] on span "Back Back" at bounding box center [44, 36] width 55 height 24
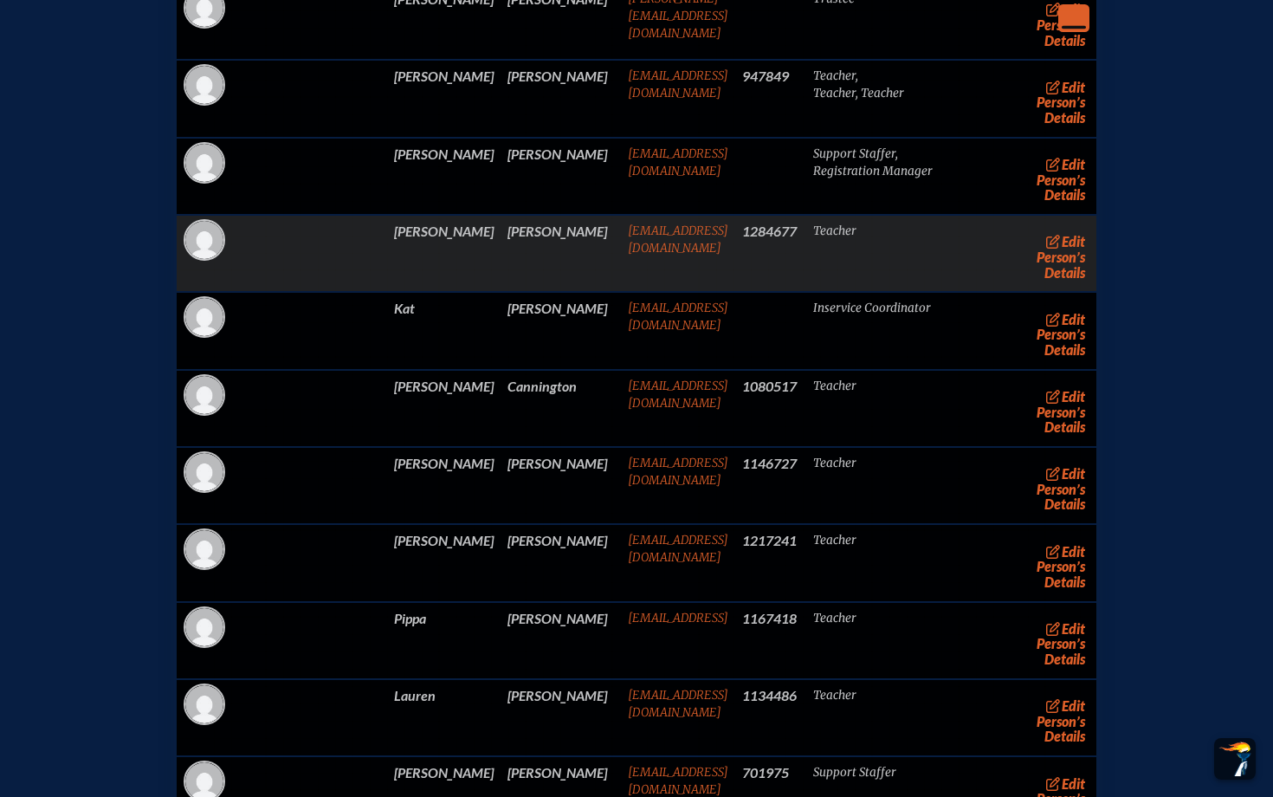
scroll to position [4238, 0]
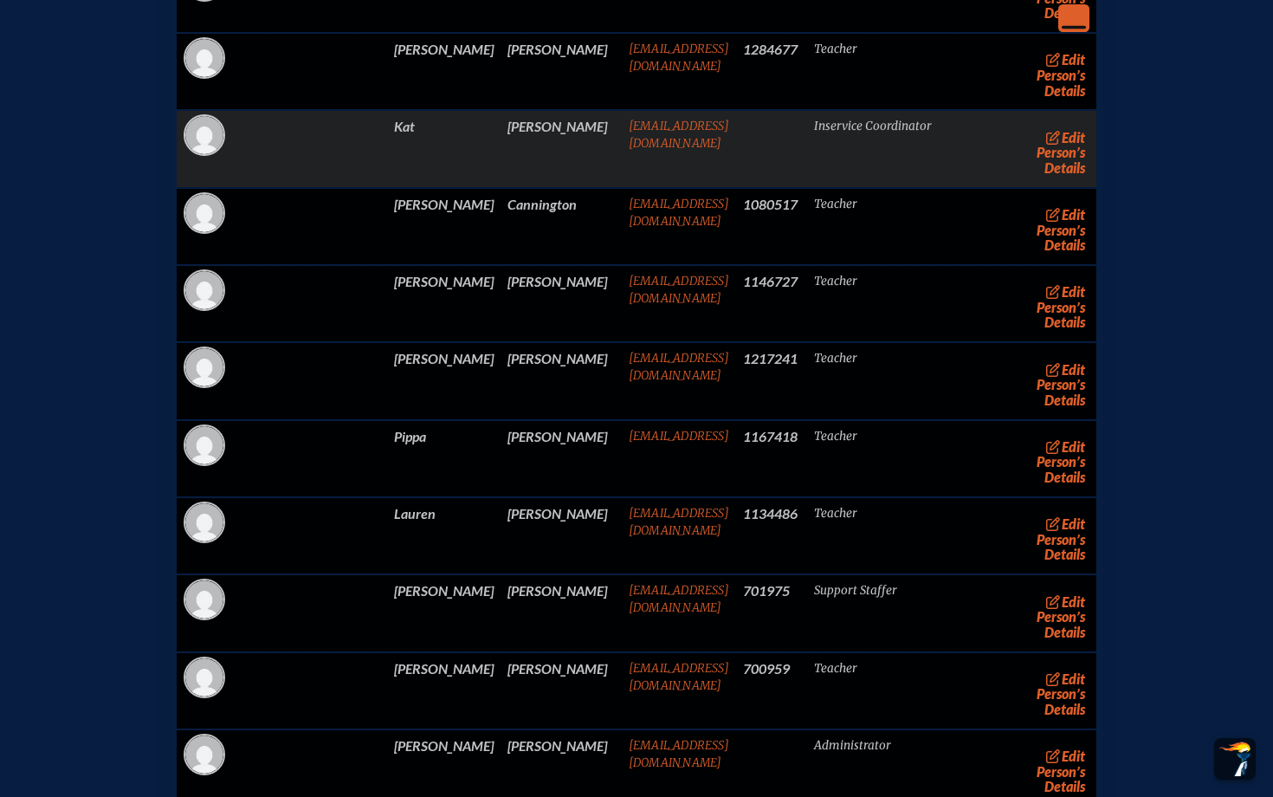
scroll to position [4425, 0]
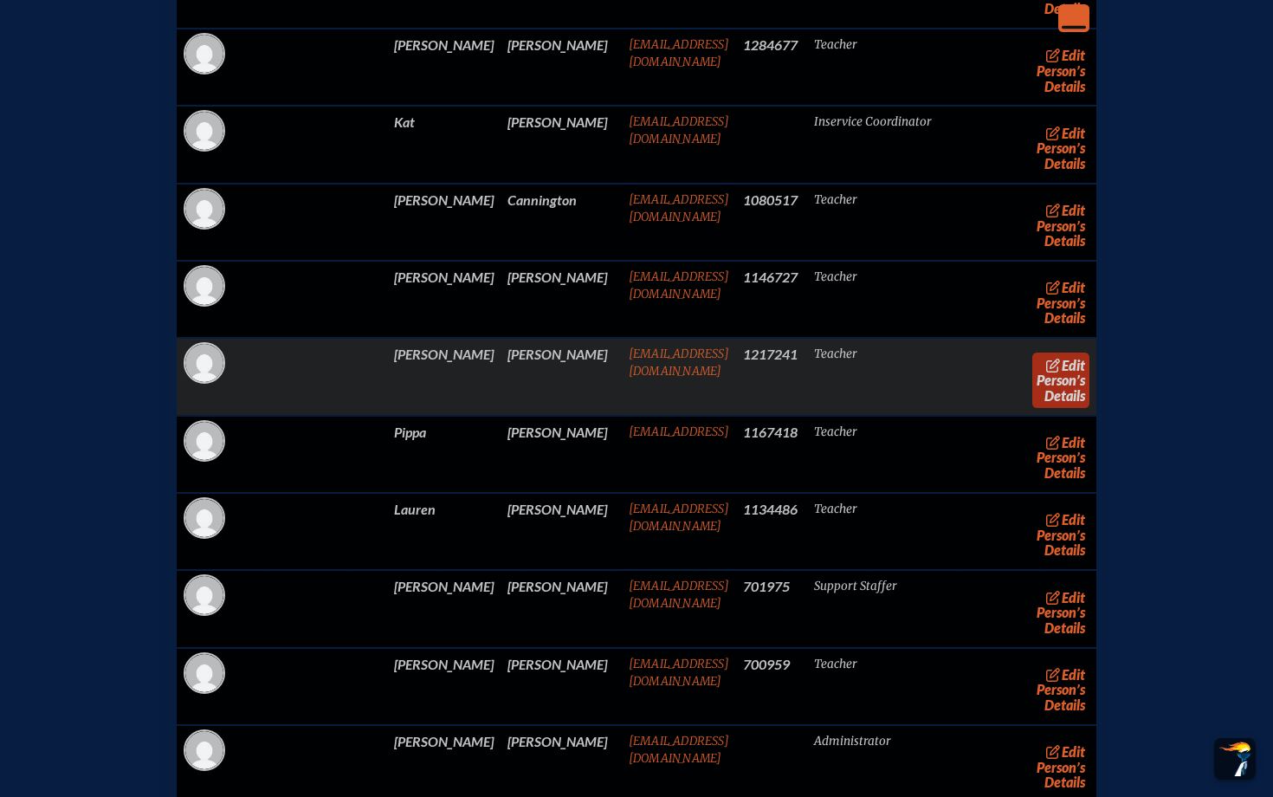
click at [1033, 407] on link "edit Person’s Details" at bounding box center [1062, 380] width 58 height 55
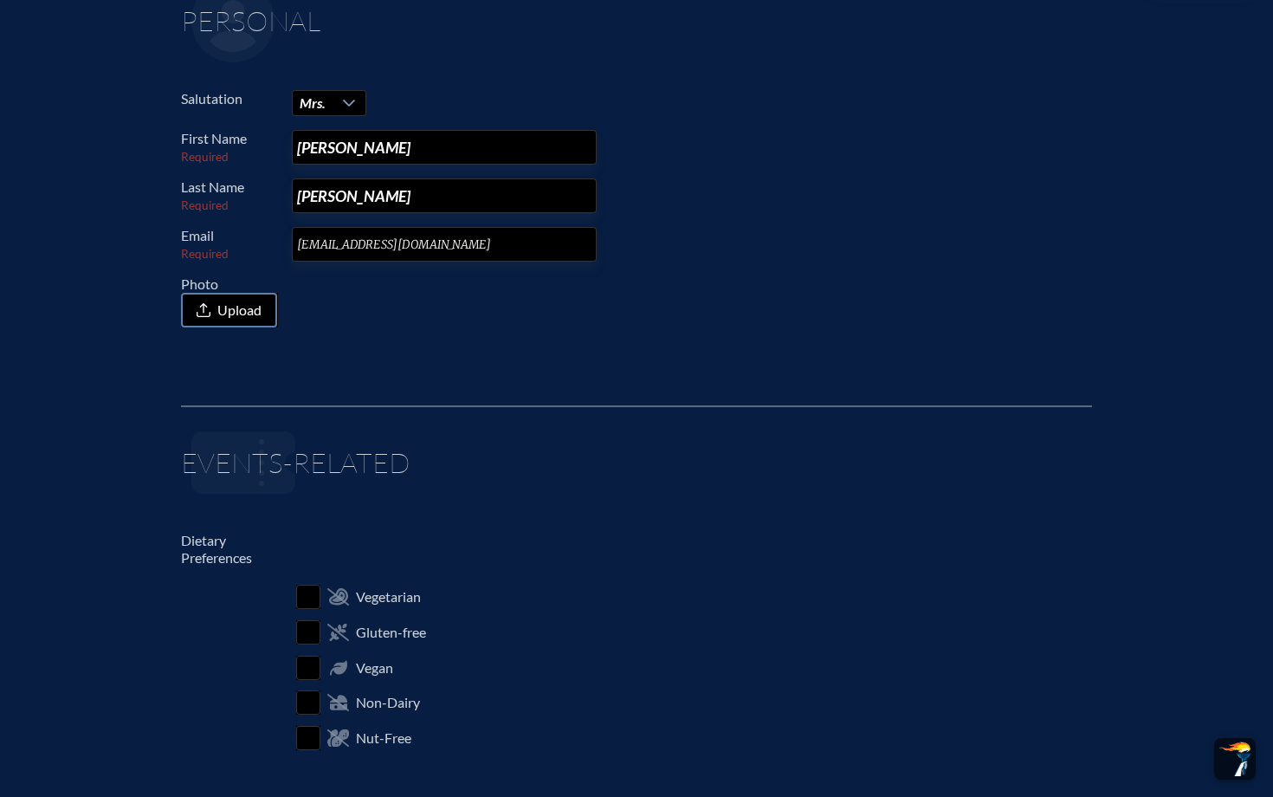
scroll to position [198, 0]
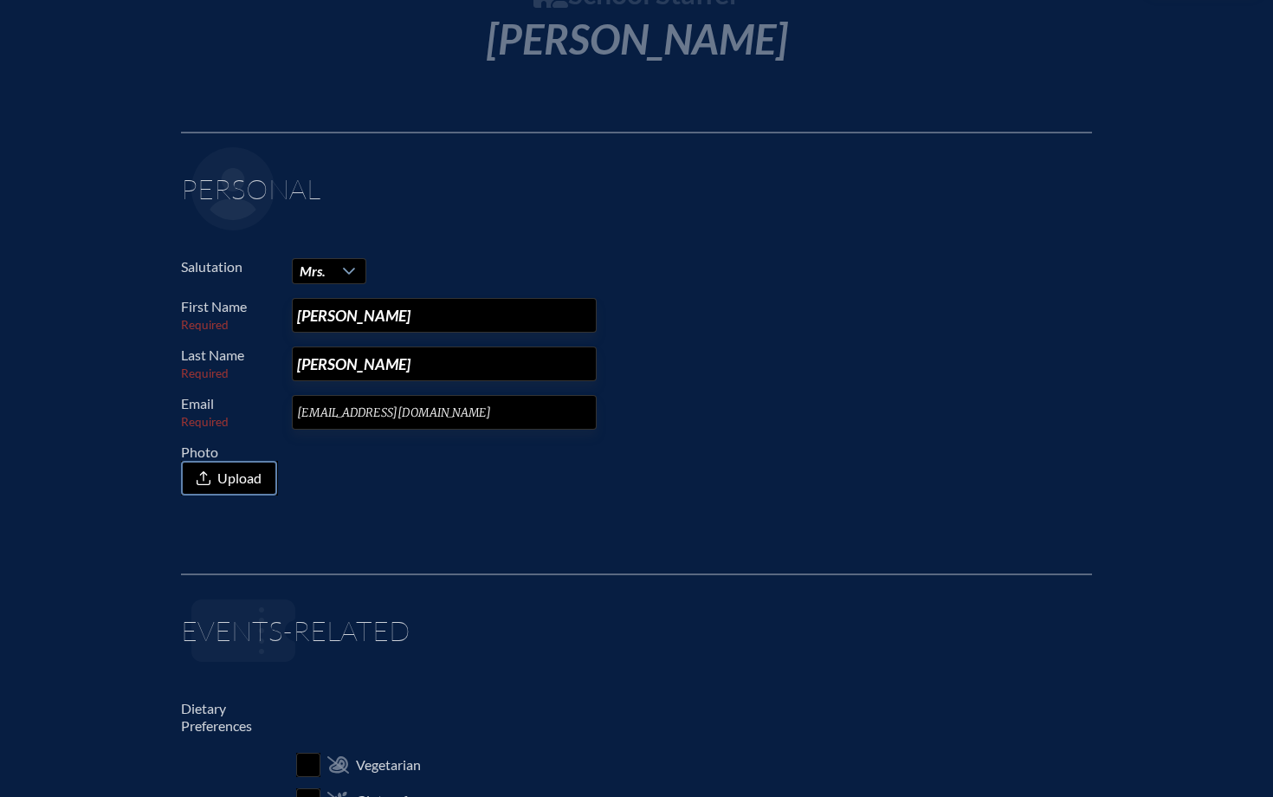
drag, startPoint x: 387, startPoint y: 368, endPoint x: 282, endPoint y: 353, distance: 105.9
click at [282, 353] on p "Last Name Required Delledonne" at bounding box center [629, 364] width 897 height 35
type input "[PERSON_NAME]"
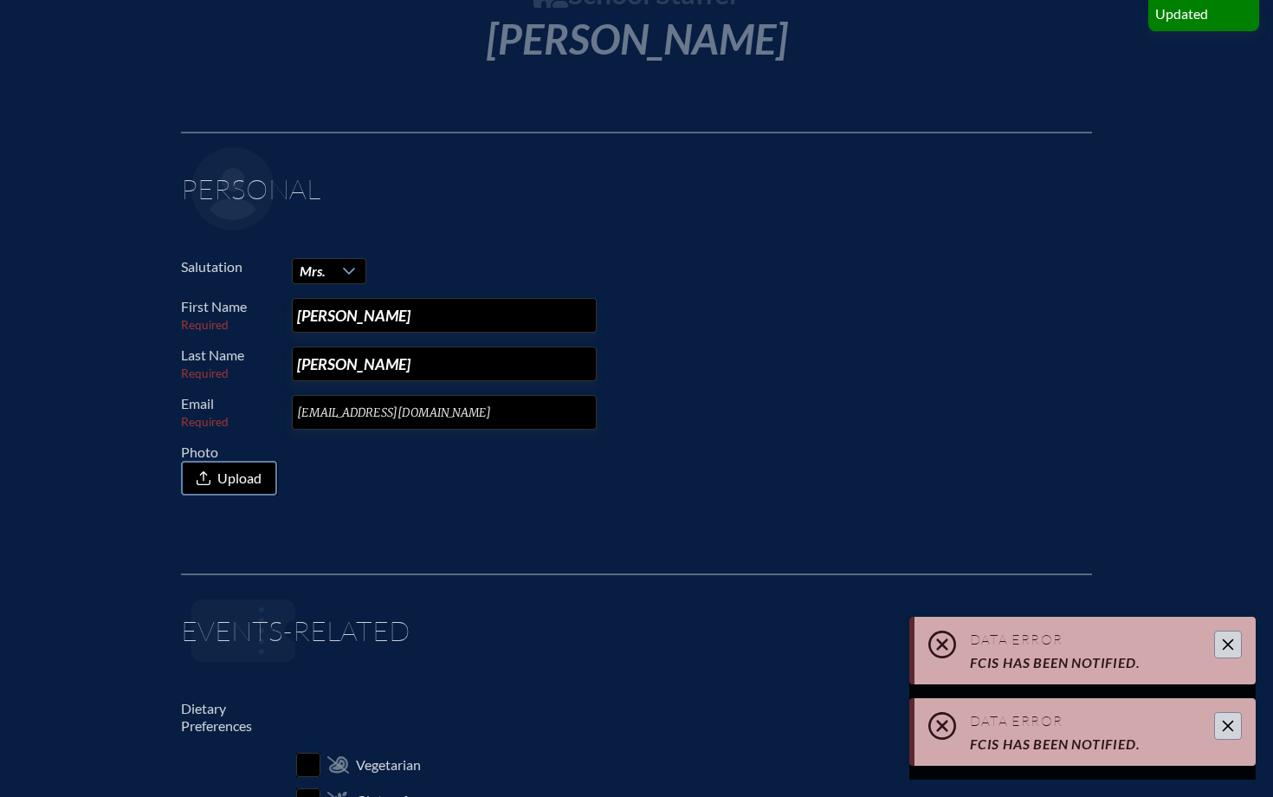
click at [1231, 655] on button "Close" at bounding box center [1229, 645] width 28 height 28
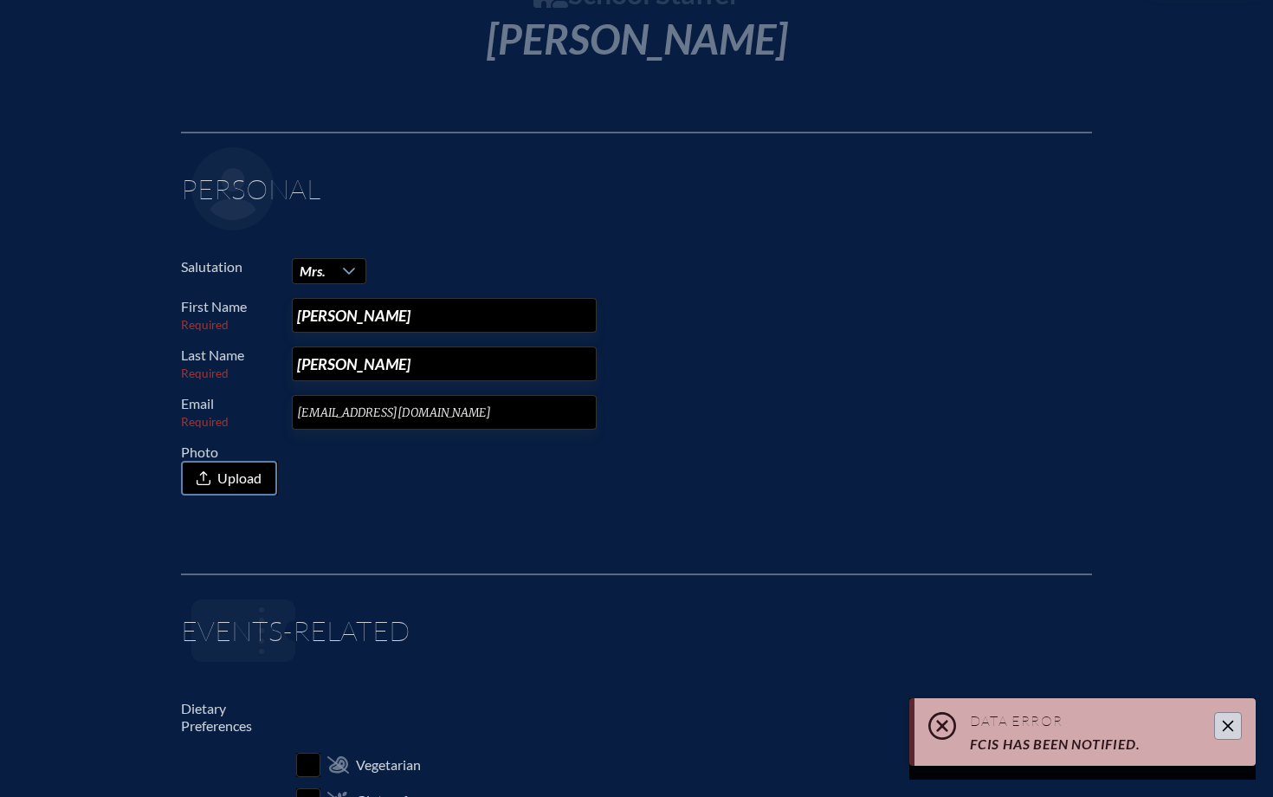
click at [1232, 735] on button "Close" at bounding box center [1229, 726] width 28 height 28
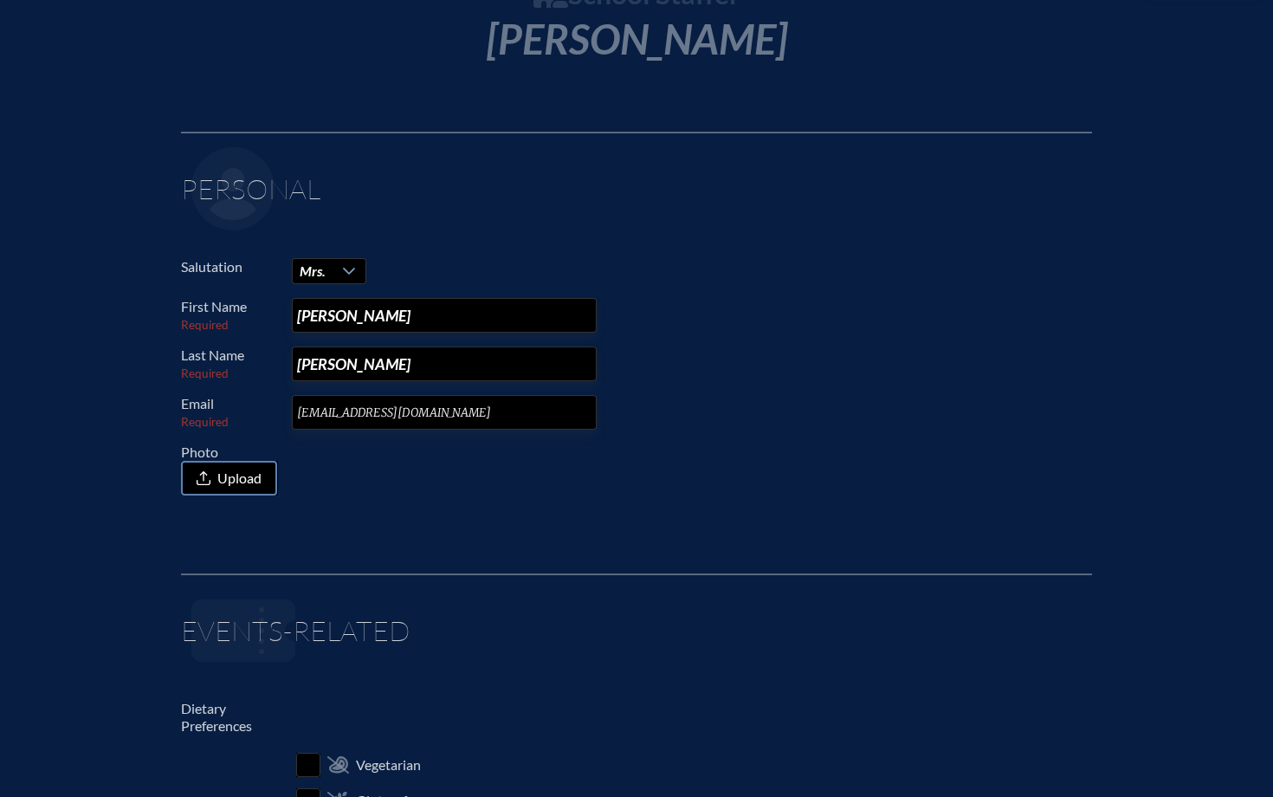
scroll to position [0, 0]
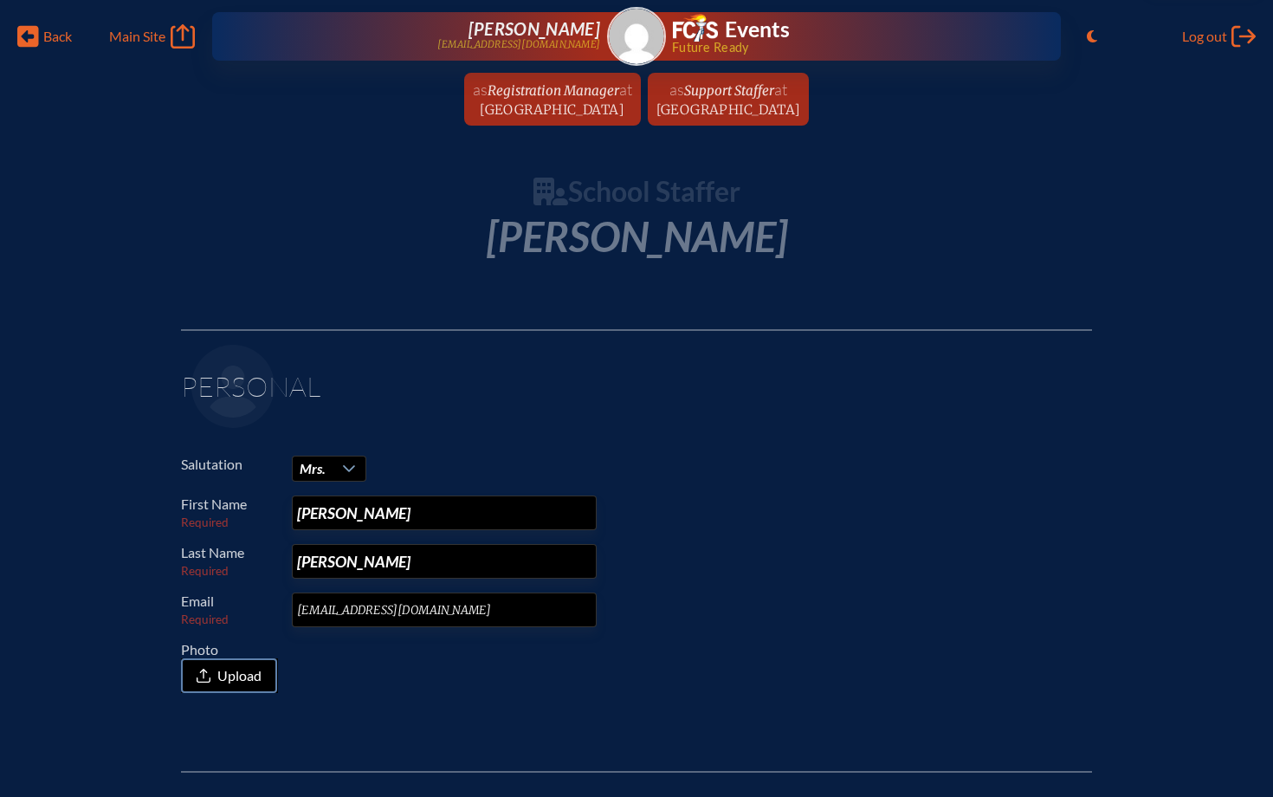
click at [47, 54] on div "Back Back Main Site Main Site Toggle to Light Mode Log out Log out Ashley Barbe…" at bounding box center [636, 31] width 1253 height 62
click at [39, 42] on span "Back Back" at bounding box center [44, 36] width 55 height 24
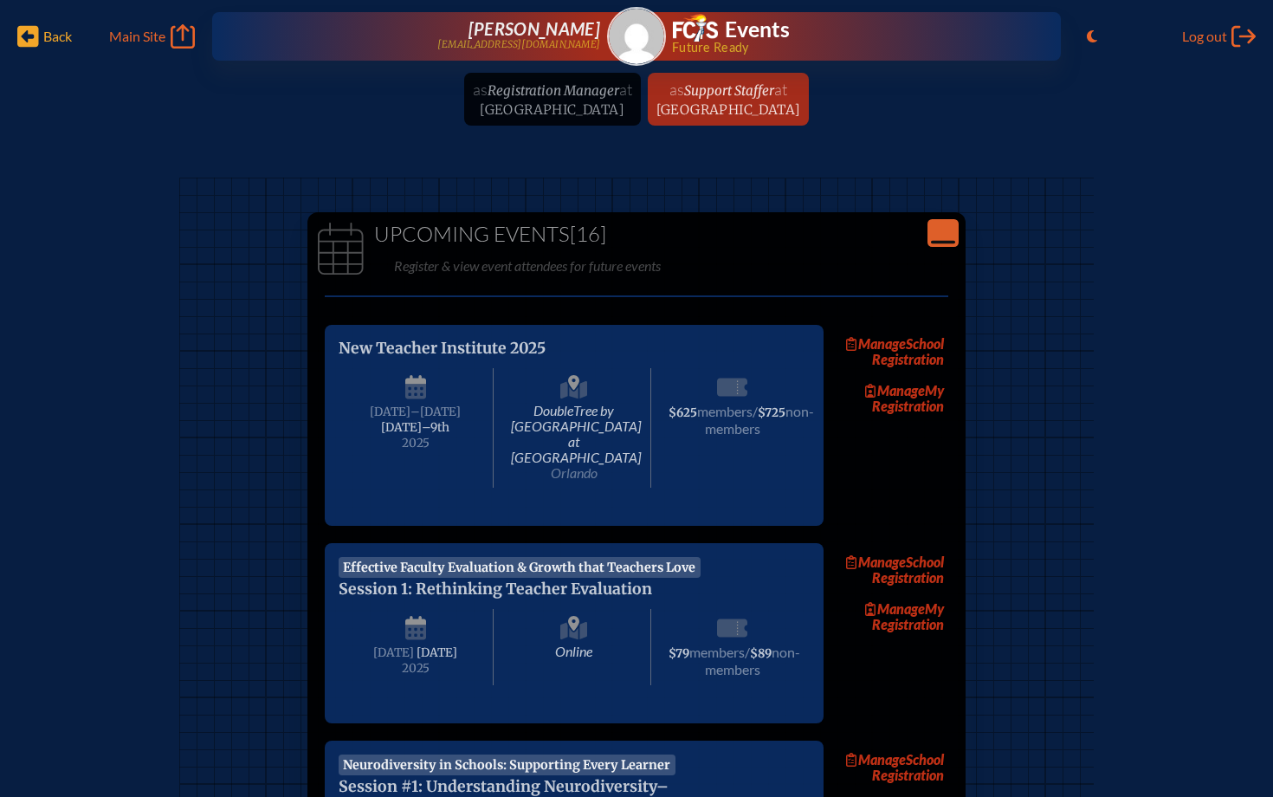
scroll to position [4425, 0]
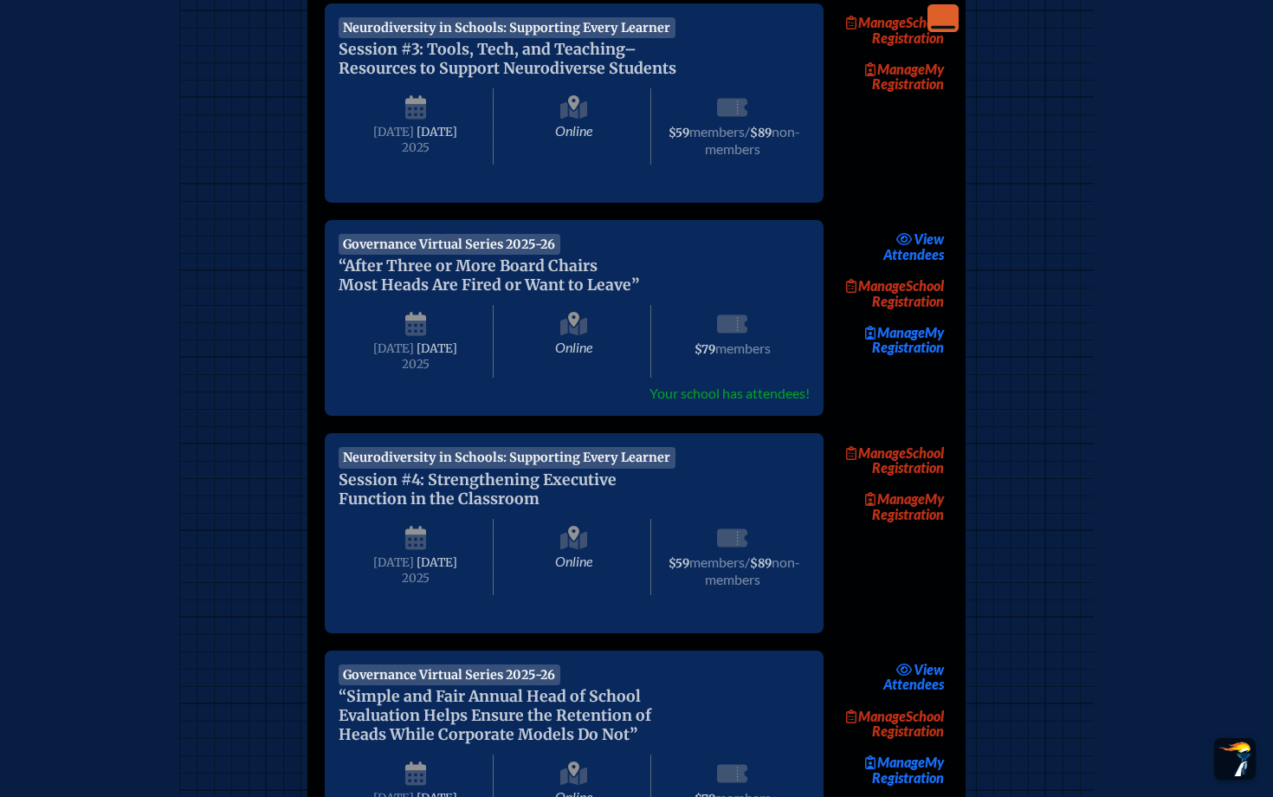
scroll to position [1921, 0]
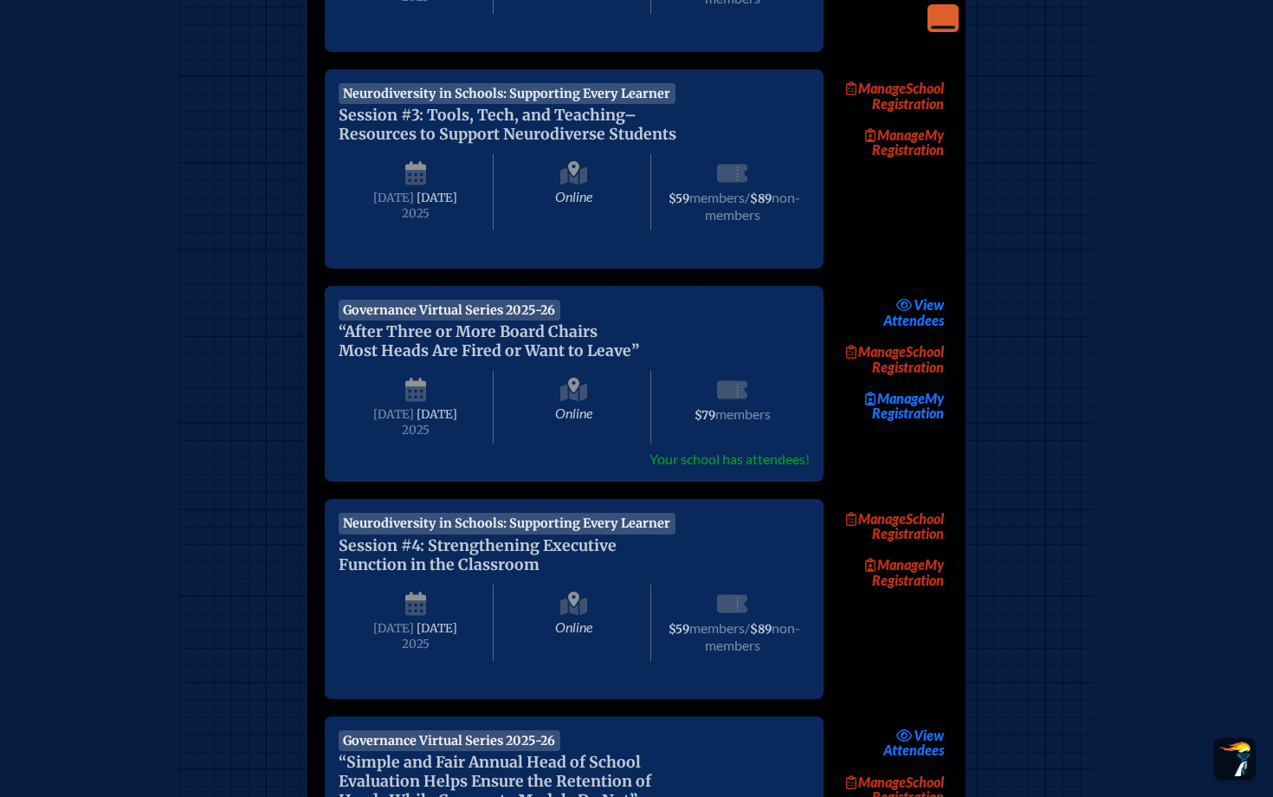
click at [944, 24] on icon "Close Console" at bounding box center [943, 18] width 24 height 24
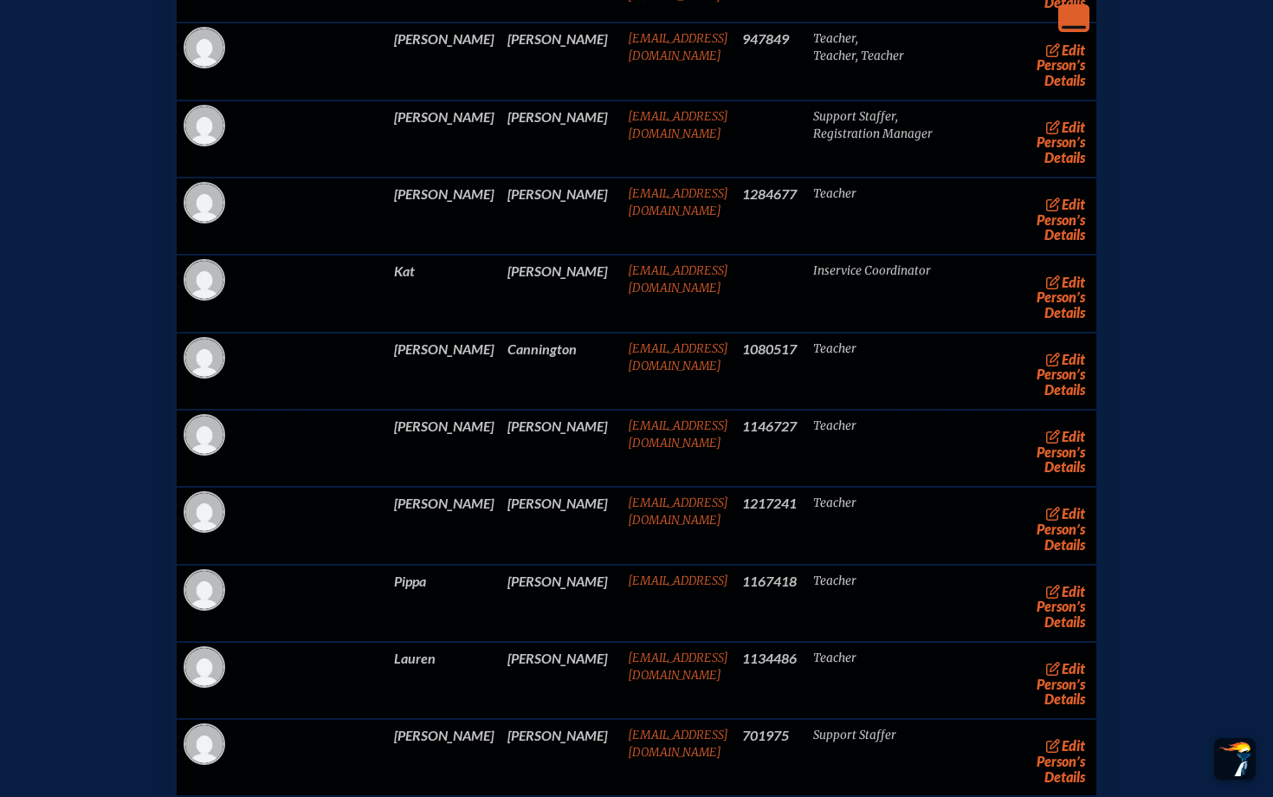
scroll to position [802, 0]
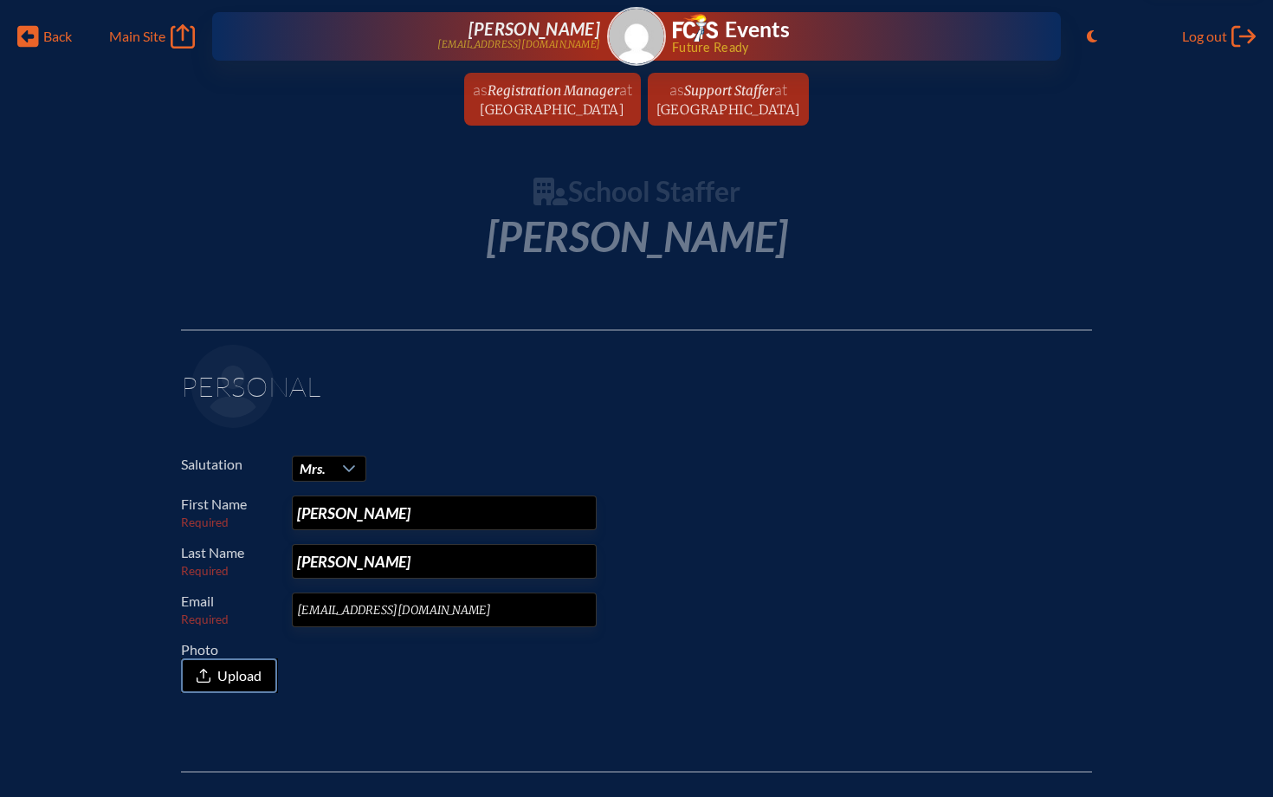
click at [603, 242] on span "[PERSON_NAME]" at bounding box center [637, 235] width 301 height 49
drag, startPoint x: 677, startPoint y: 243, endPoint x: 846, endPoint y: 235, distance: 169.1
click at [849, 237] on h1 "[PERSON_NAME]" at bounding box center [636, 236] width 915 height 48
click at [31, 42] on icon at bounding box center [28, 37] width 22 height 22
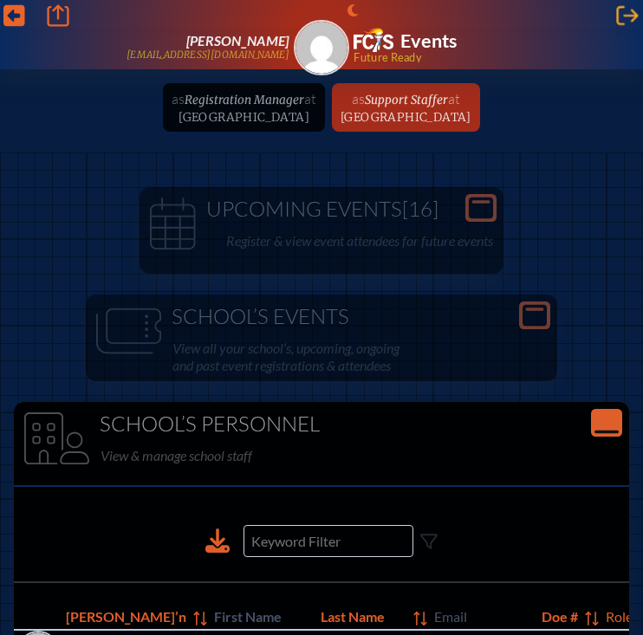
click at [628, 14] on icon "Log out" at bounding box center [627, 15] width 22 height 22
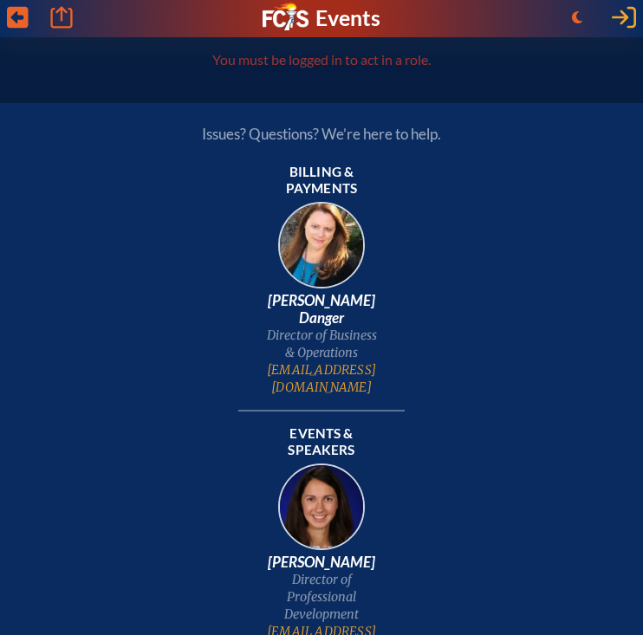
type input "[EMAIL_ADDRESS][DOMAIN_NAME]"
click at [624, 24] on icon "Log in or Create Account" at bounding box center [624, 17] width 24 height 24
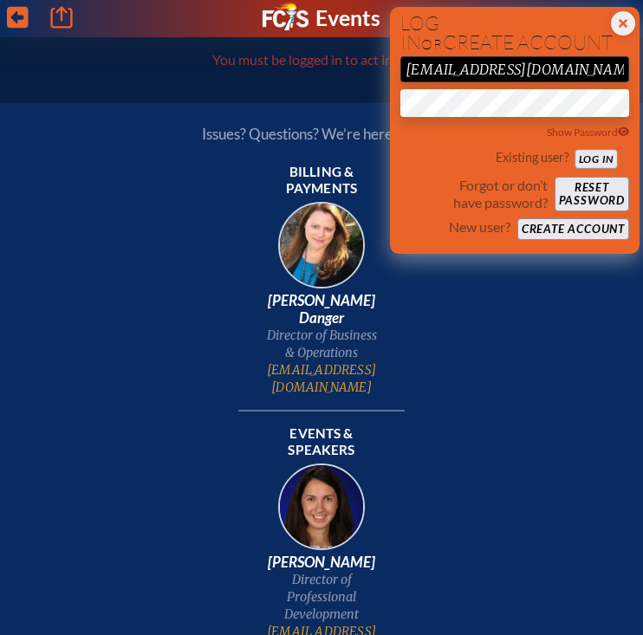
click at [598, 158] on button "Log in" at bounding box center [595, 158] width 42 height 19
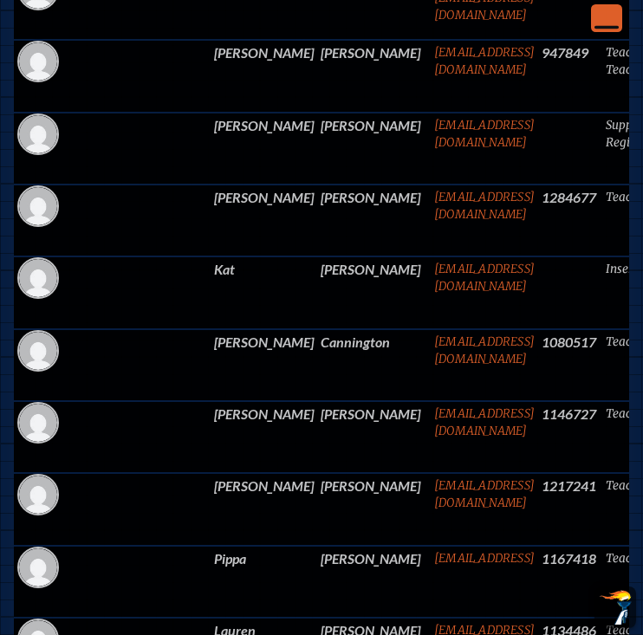
scroll to position [0, 159]
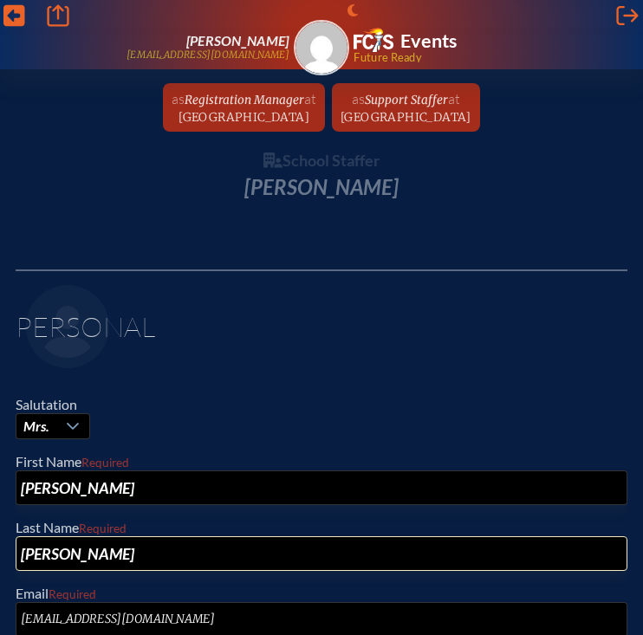
click at [123, 555] on input "[PERSON_NAME]" at bounding box center [322, 553] width 612 height 35
type input "D"
type input "[PERSON_NAME]"
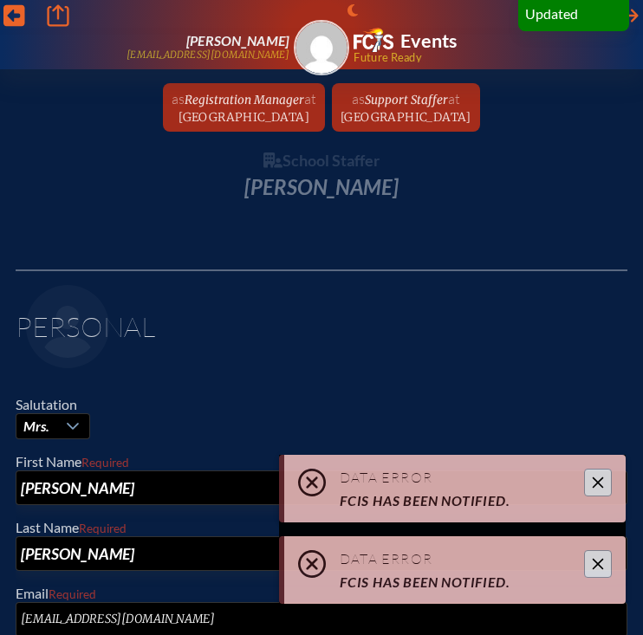
click at [591, 562] on button "Close" at bounding box center [598, 564] width 28 height 28
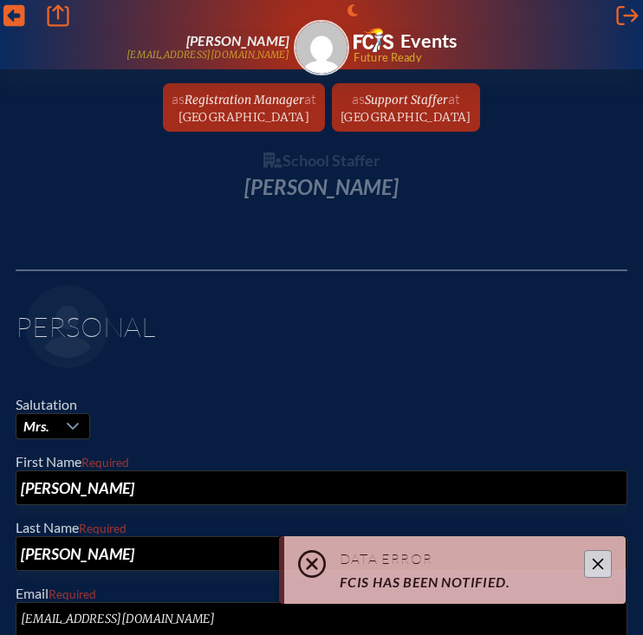
click at [598, 560] on icon "Close" at bounding box center [598, 564] width 14 height 14
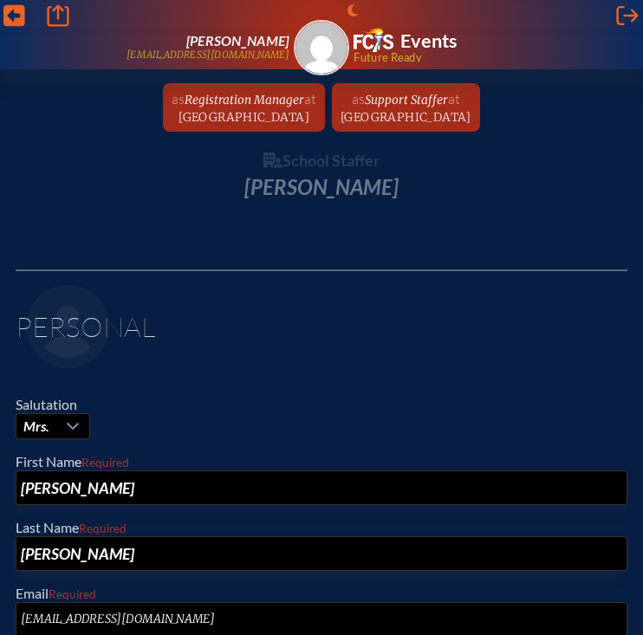
click at [535, 444] on div "Salutation Mrs. First Name Required [PERSON_NAME] Last Name Required [PERSON_NA…" at bounding box center [322, 549] width 612 height 307
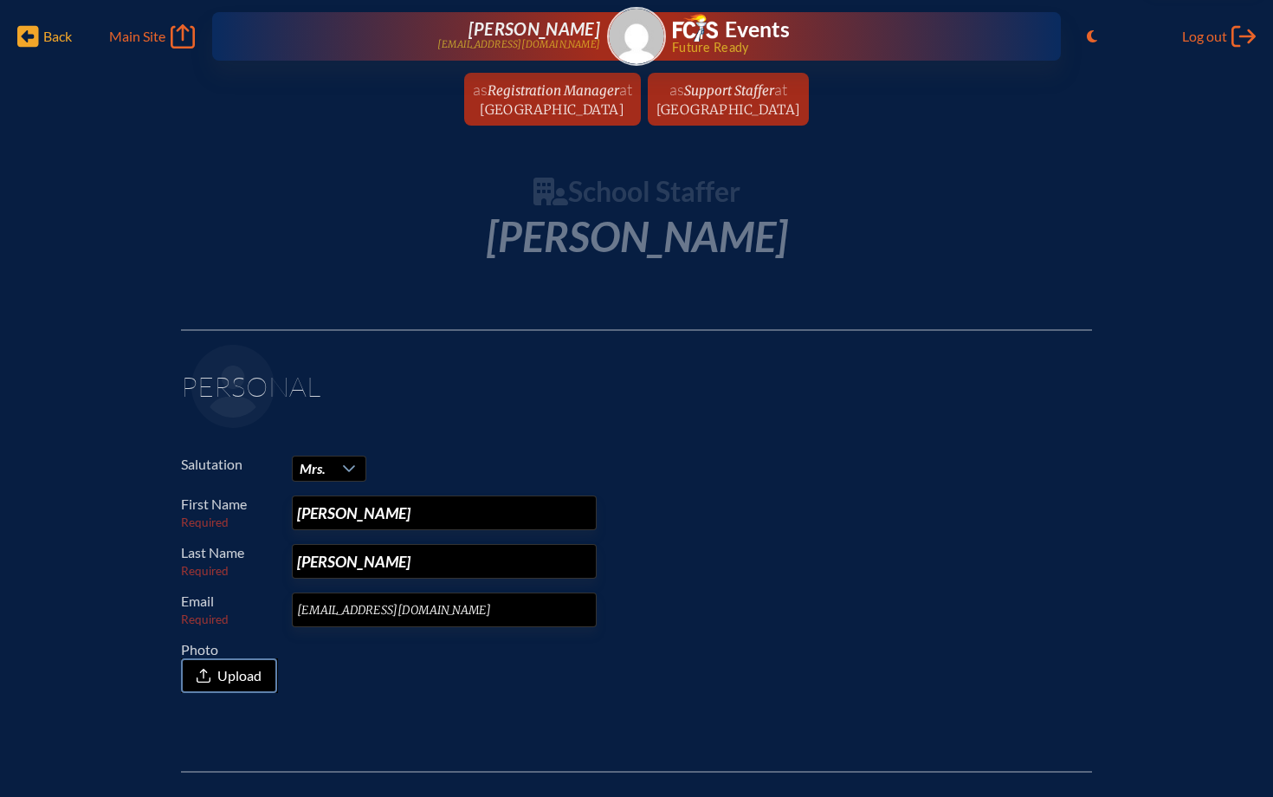
click at [35, 46] on icon at bounding box center [28, 37] width 22 height 22
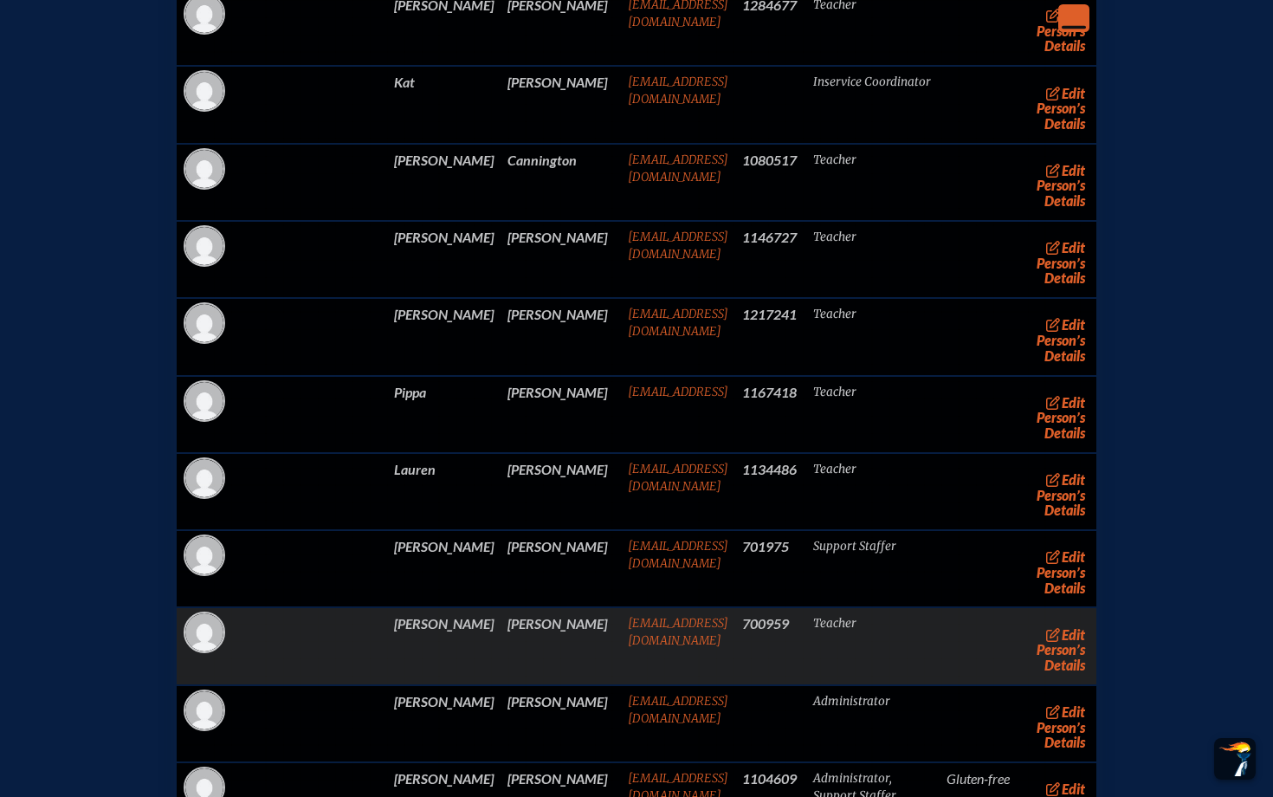
scroll to position [931, 0]
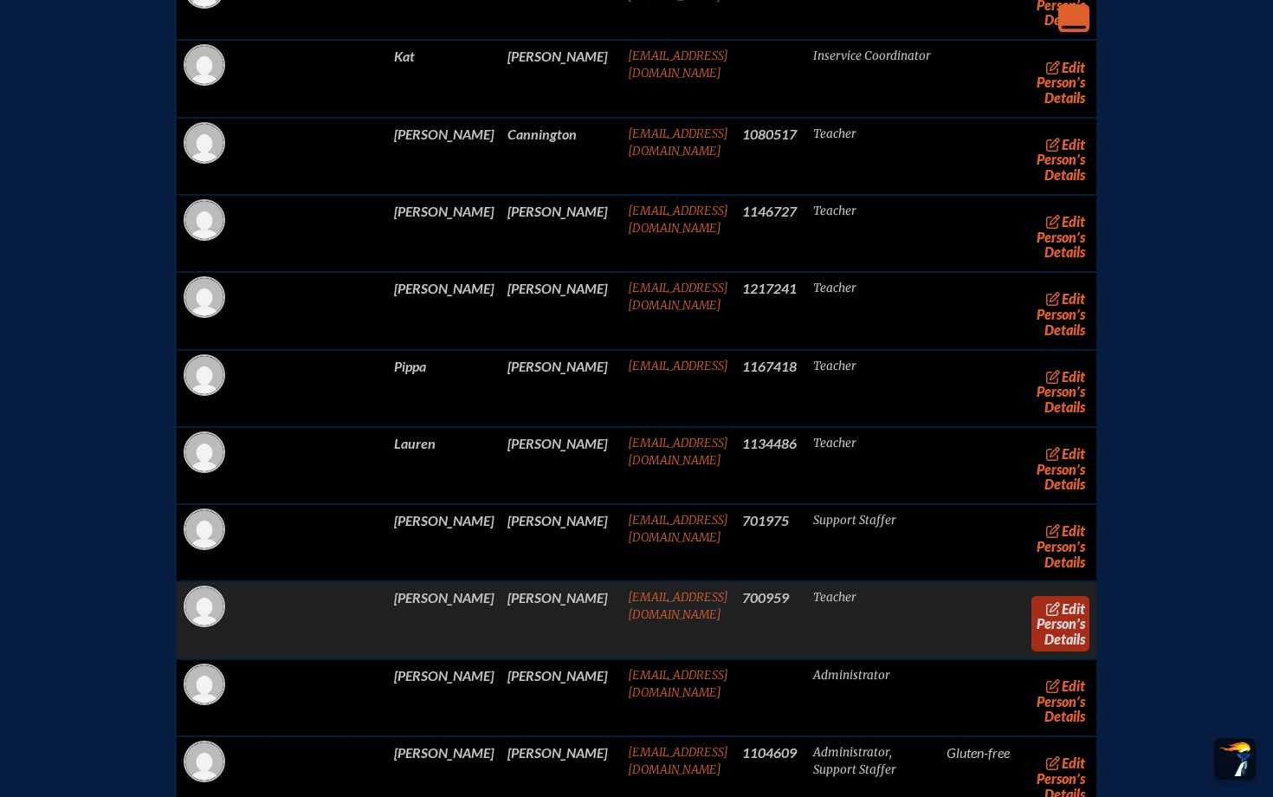
click at [642, 619] on link "edit Person’s Details" at bounding box center [1061, 623] width 58 height 55
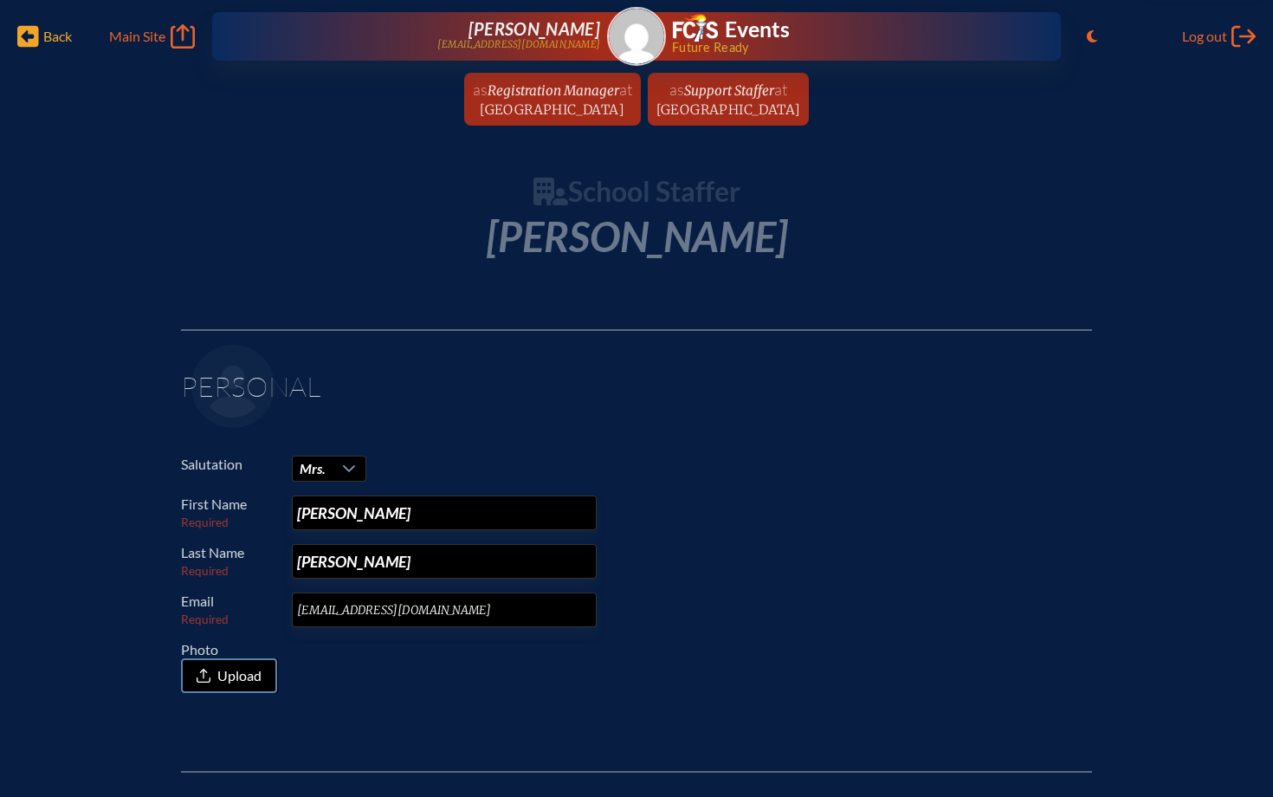
click at [33, 38] on icon at bounding box center [28, 37] width 22 height 22
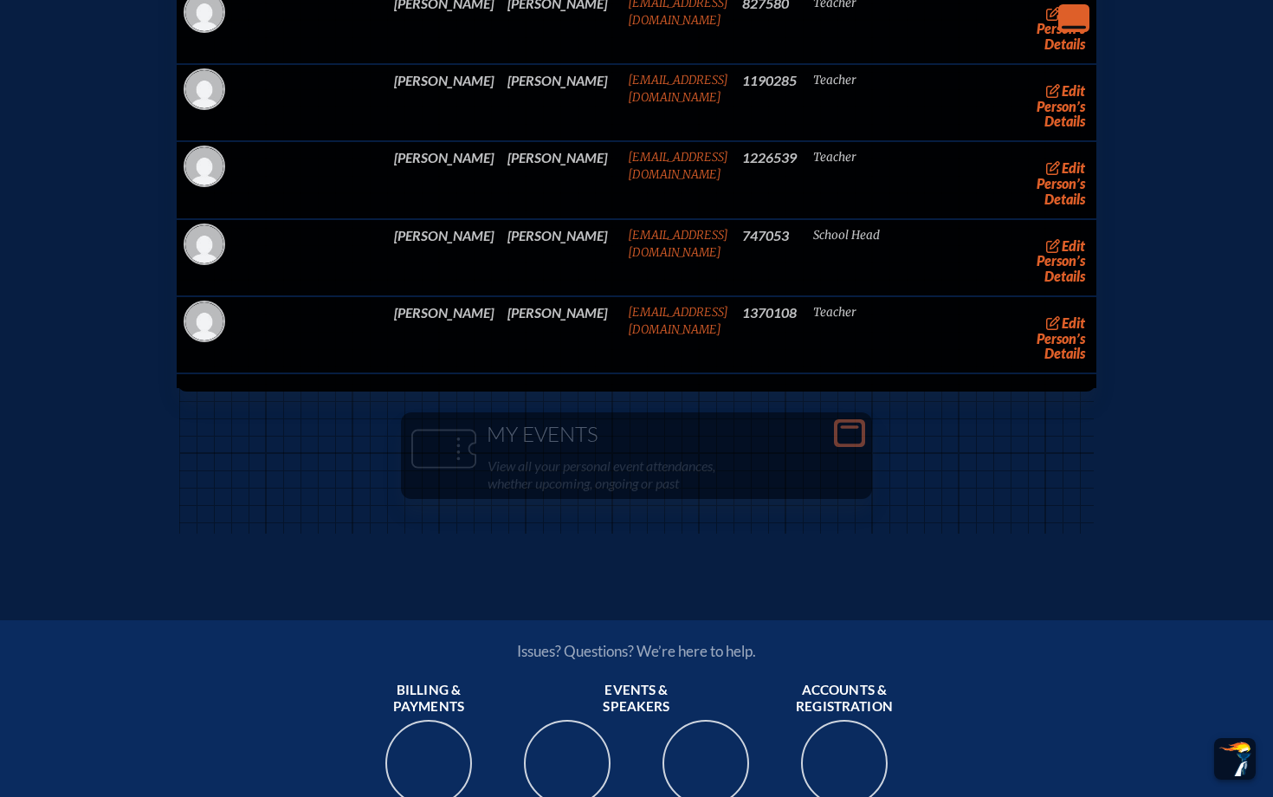
scroll to position [3600, 0]
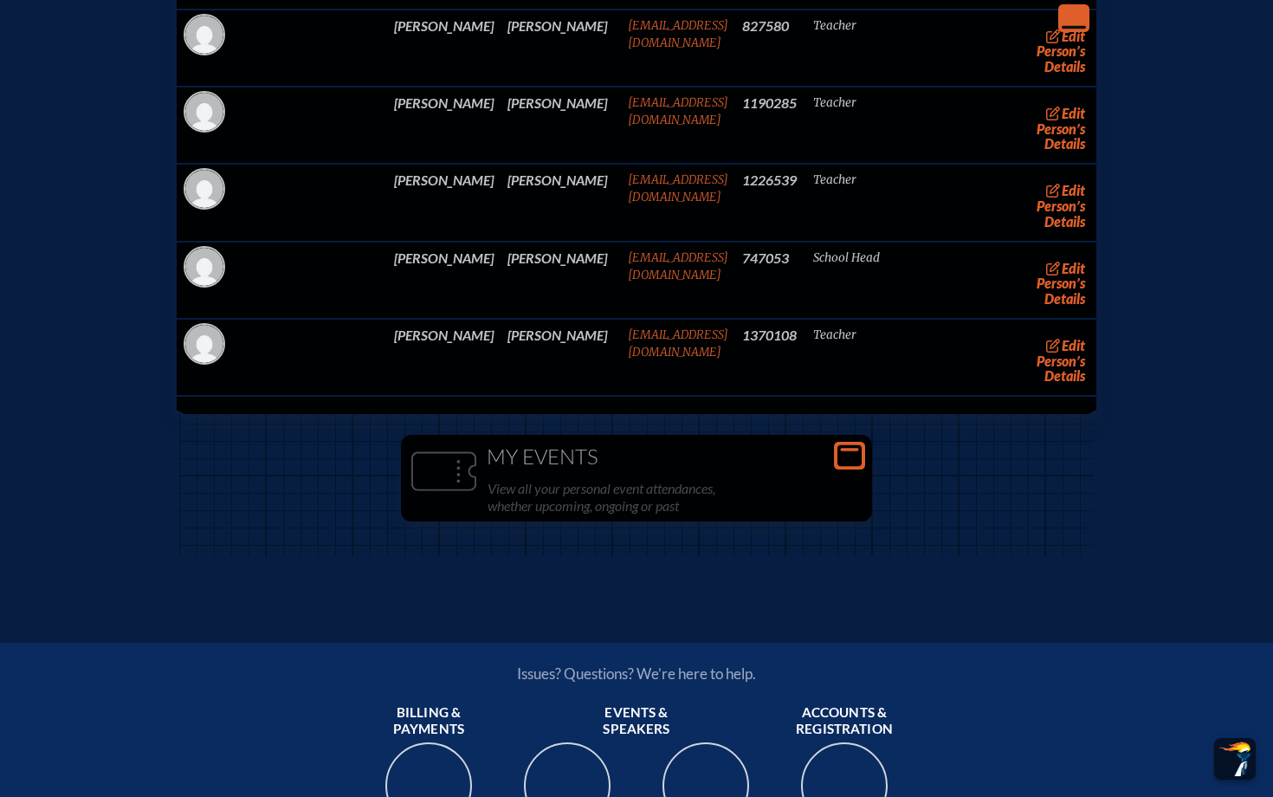
click at [642, 445] on icon at bounding box center [850, 456] width 24 height 22
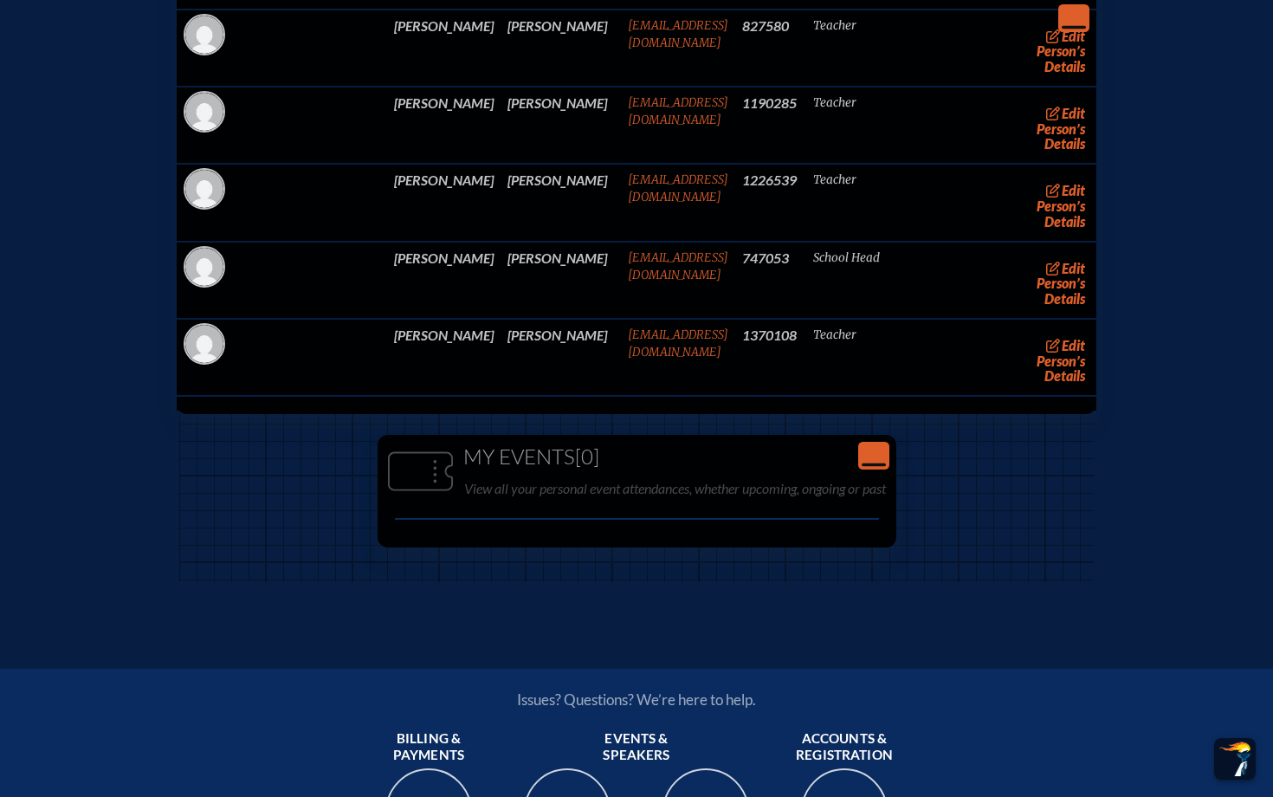
click at [642, 445] on h1 "My Events [0]" at bounding box center [637, 457] width 505 height 24
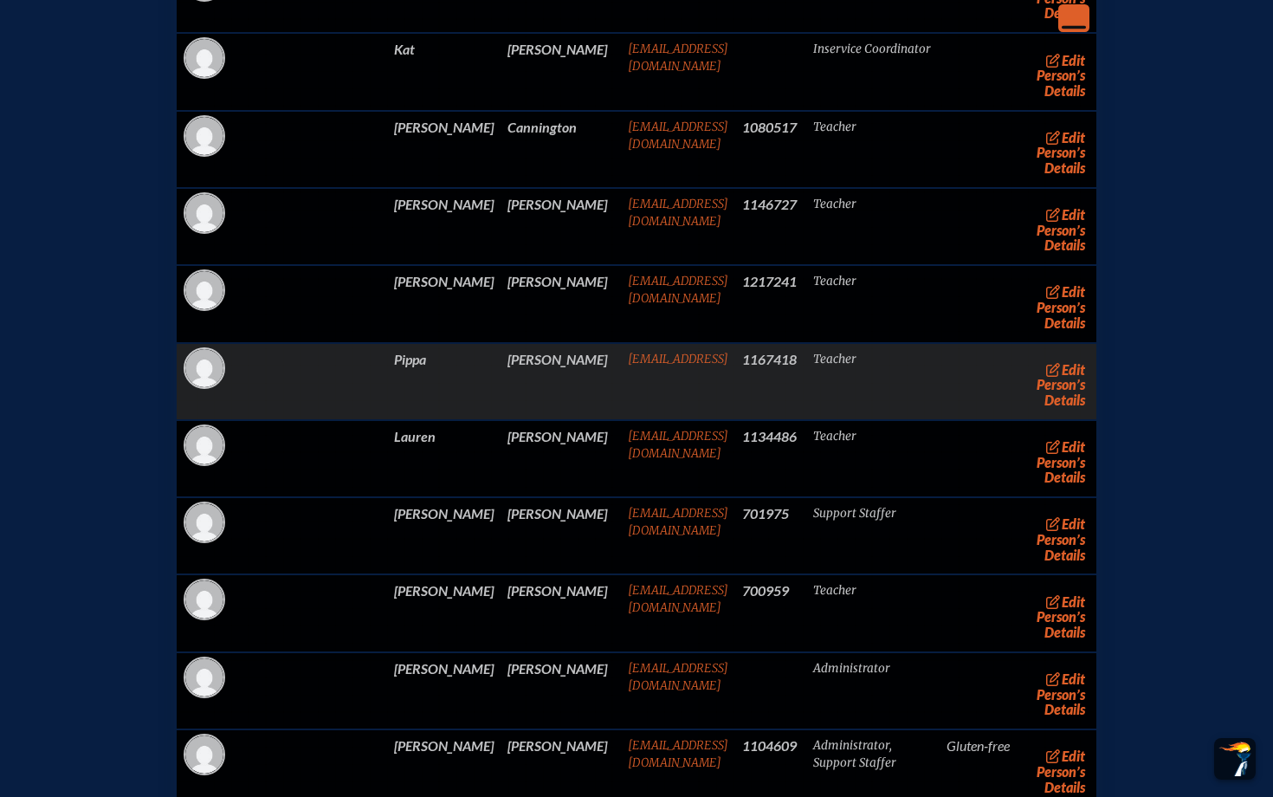
scroll to position [940, 0]
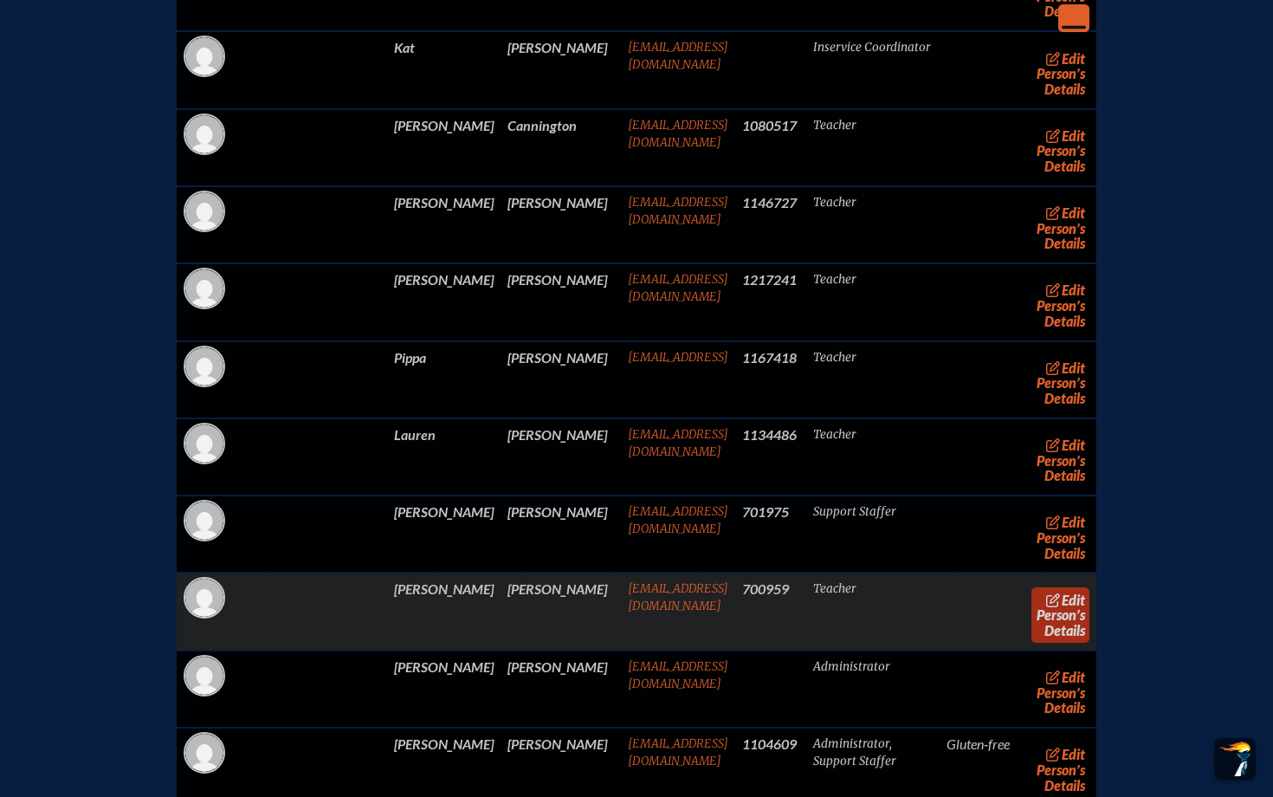
click at [642, 605] on span "edit" at bounding box center [1073, 600] width 23 height 16
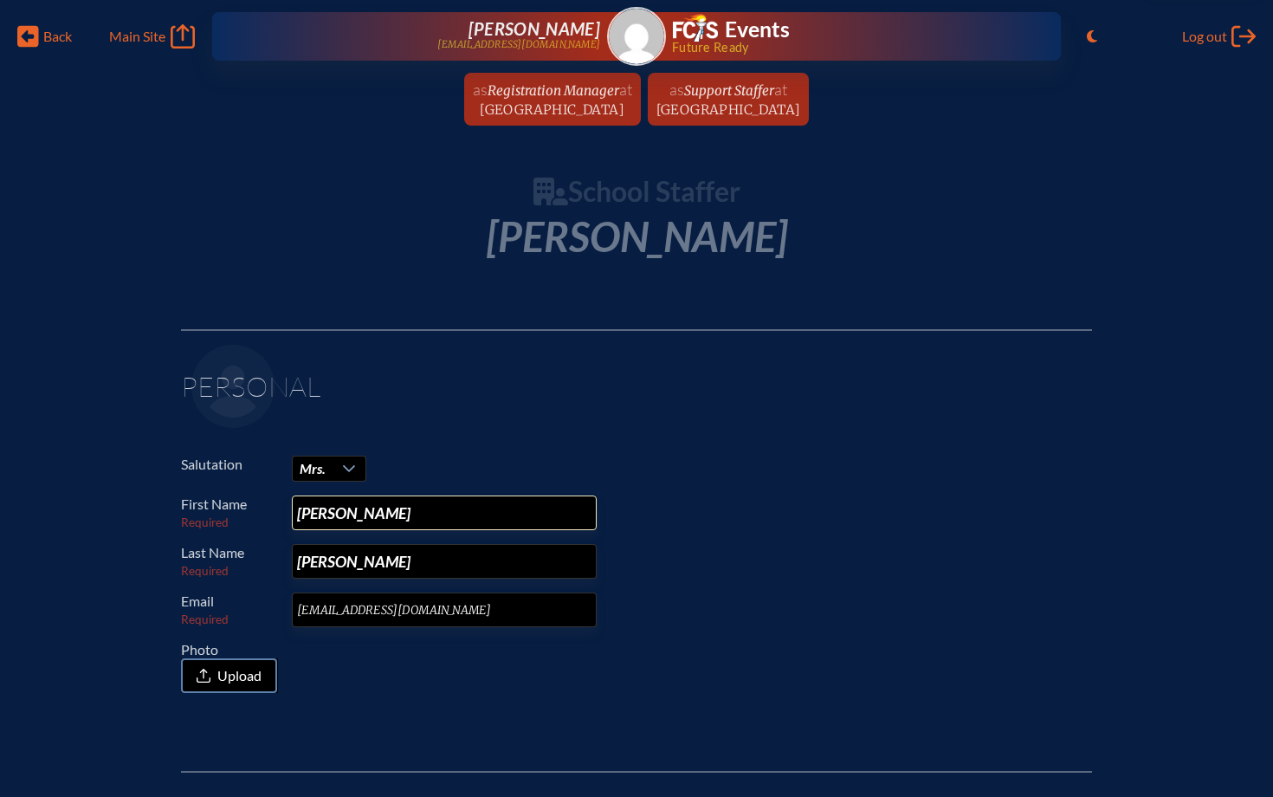
click at [382, 509] on input "[PERSON_NAME]" at bounding box center [444, 513] width 305 height 35
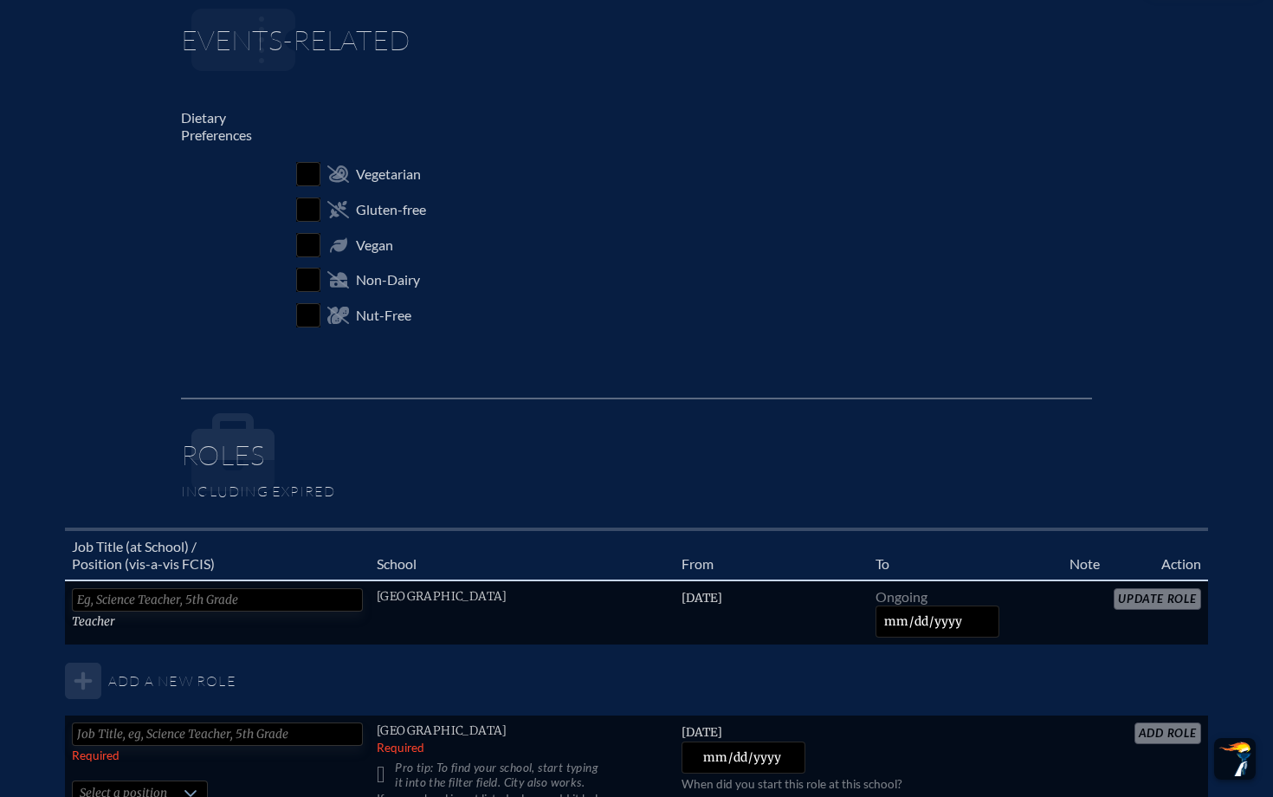
scroll to position [595, 0]
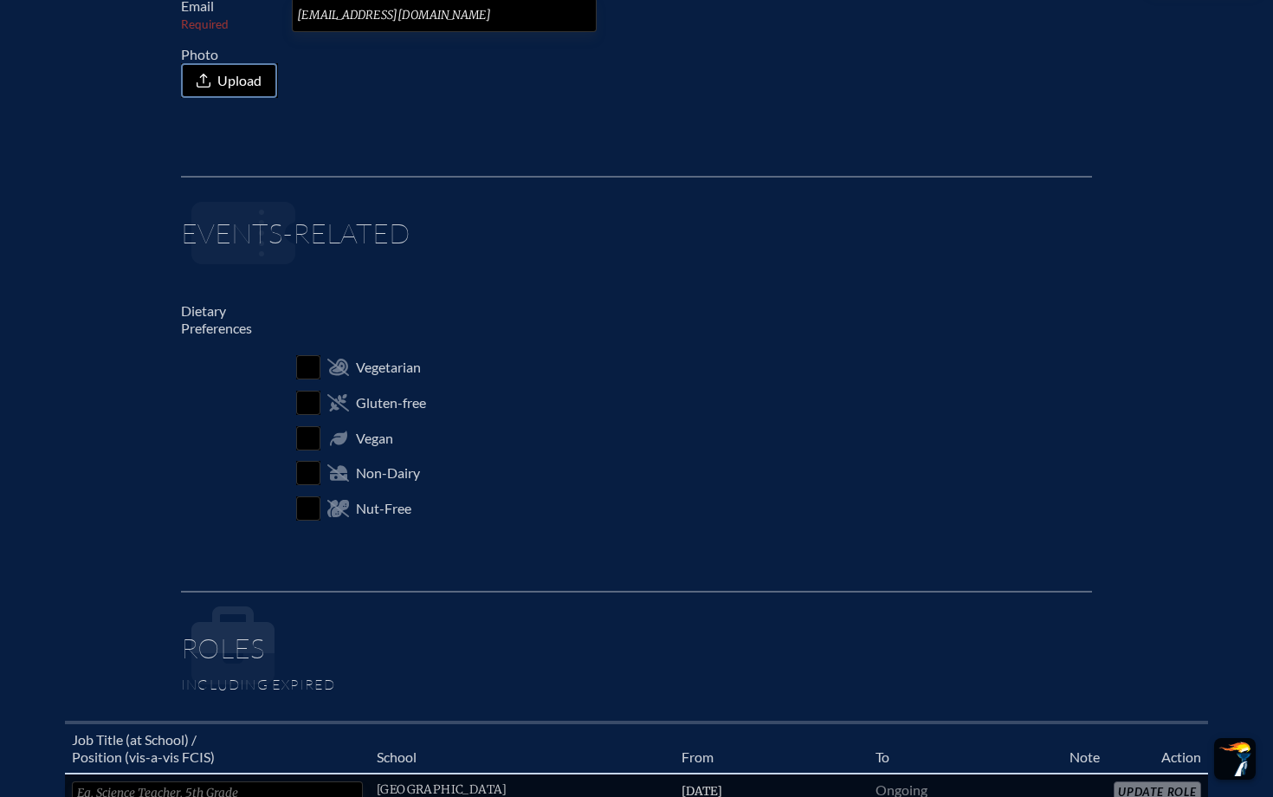
click at [642, 634] on img "Scroll Top" at bounding box center [1235, 759] width 35 height 35
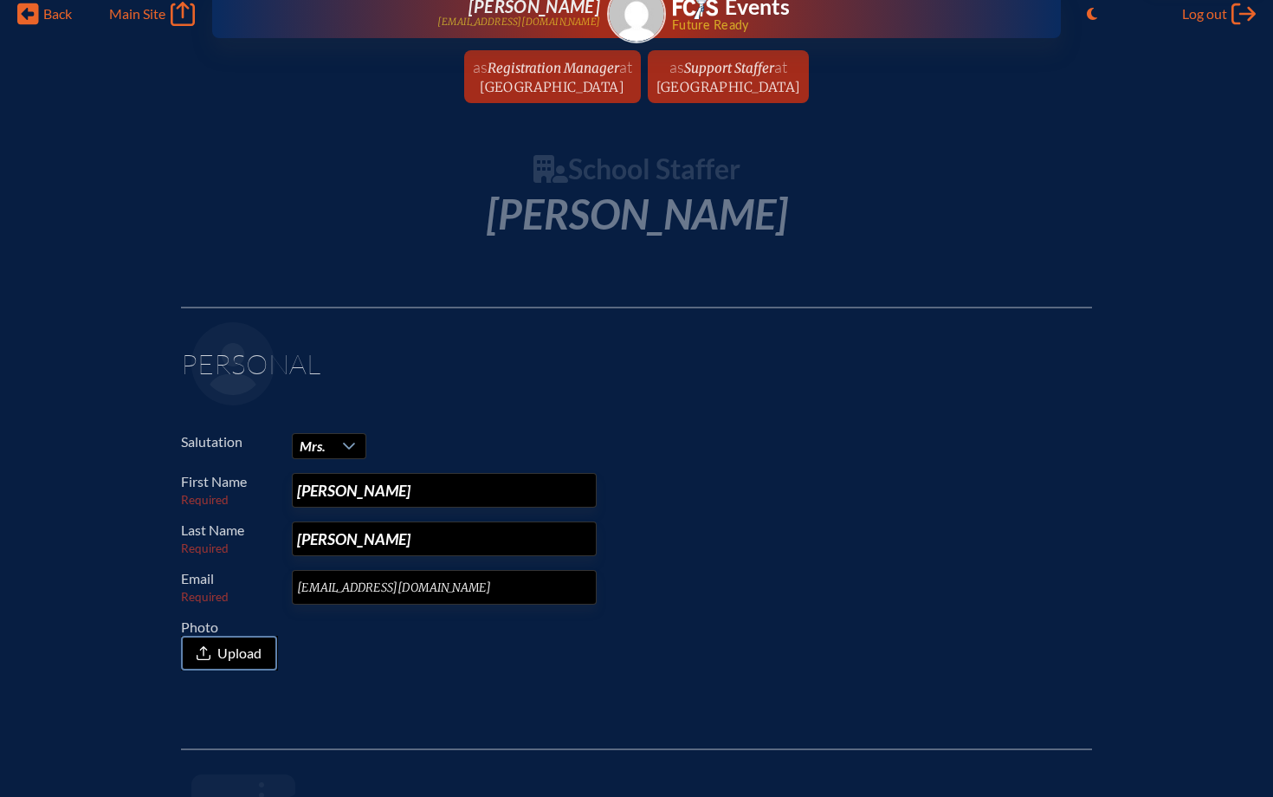
scroll to position [0, 0]
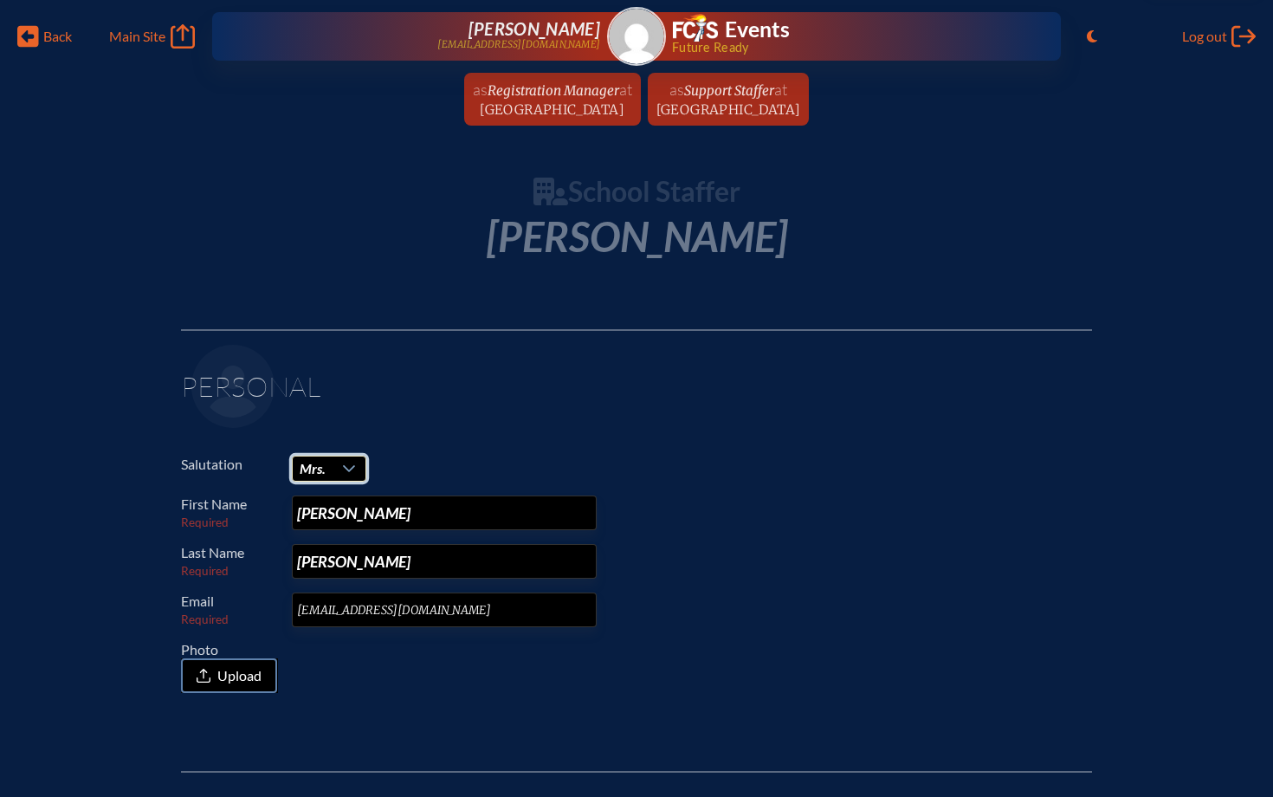
click at [319, 463] on span "Mrs." at bounding box center [313, 468] width 26 height 16
click at [33, 42] on icon at bounding box center [28, 37] width 22 height 22
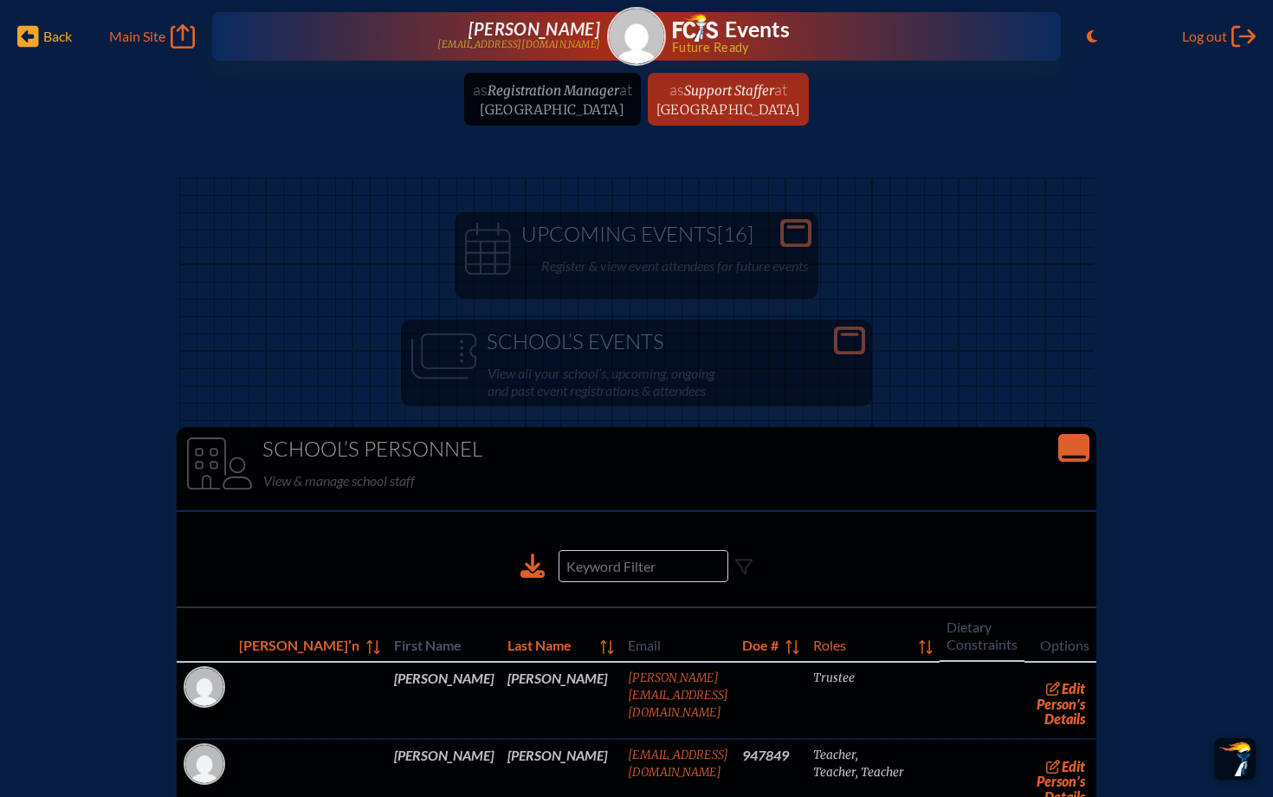
scroll to position [940, 0]
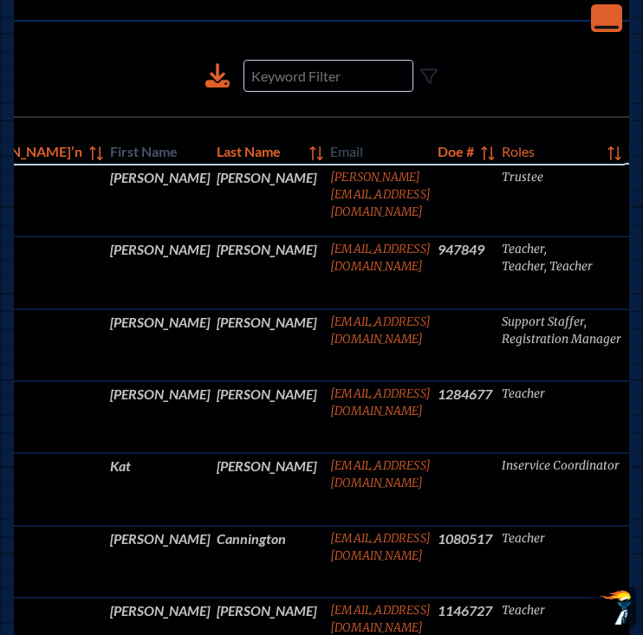
scroll to position [0, 159]
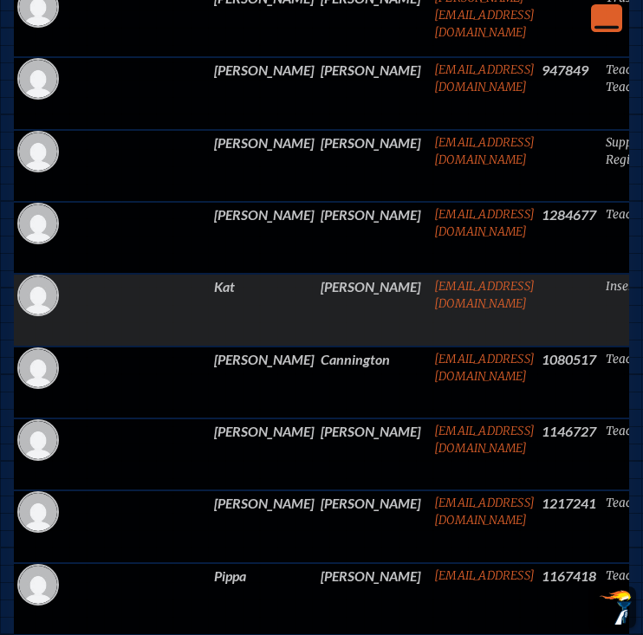
scroll to position [653, 0]
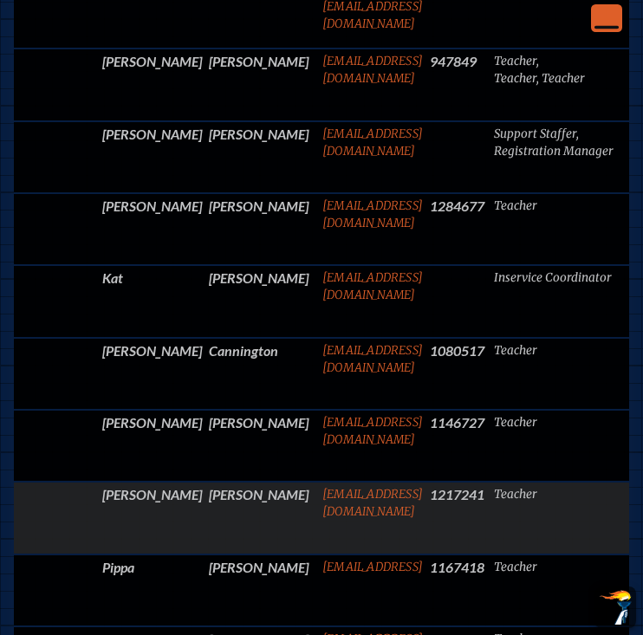
scroll to position [0, 159]
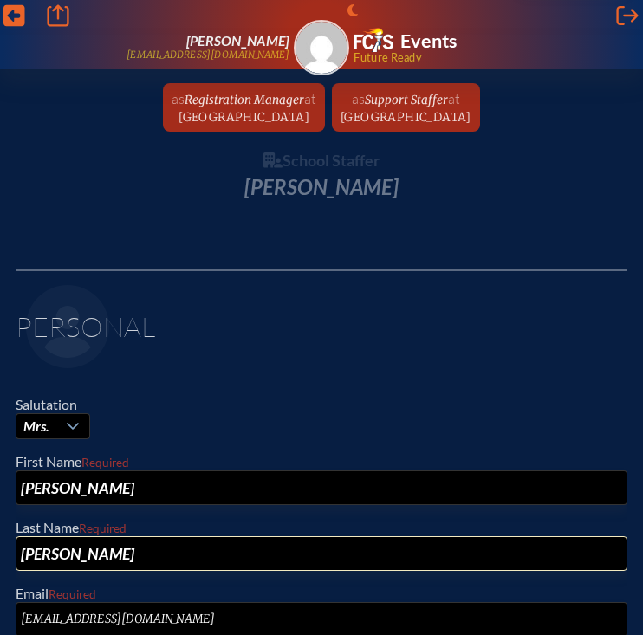
click at [237, 551] on input "[PERSON_NAME]" at bounding box center [322, 553] width 612 height 35
type input "D"
type input "[PERSON_NAME]"
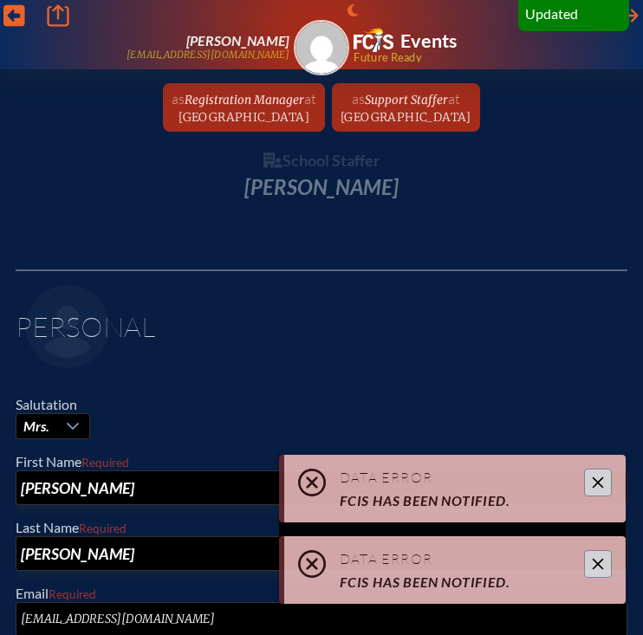
click at [597, 489] on button "Close" at bounding box center [598, 483] width 28 height 28
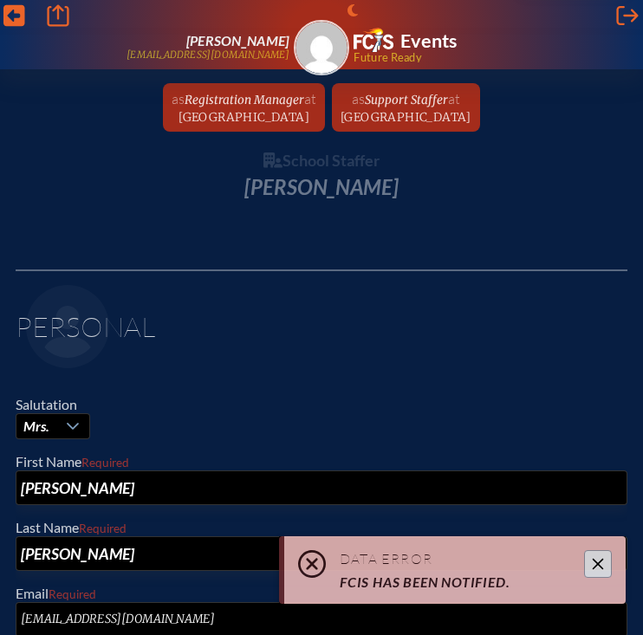
click at [602, 562] on icon "Close" at bounding box center [598, 564] width 14 height 14
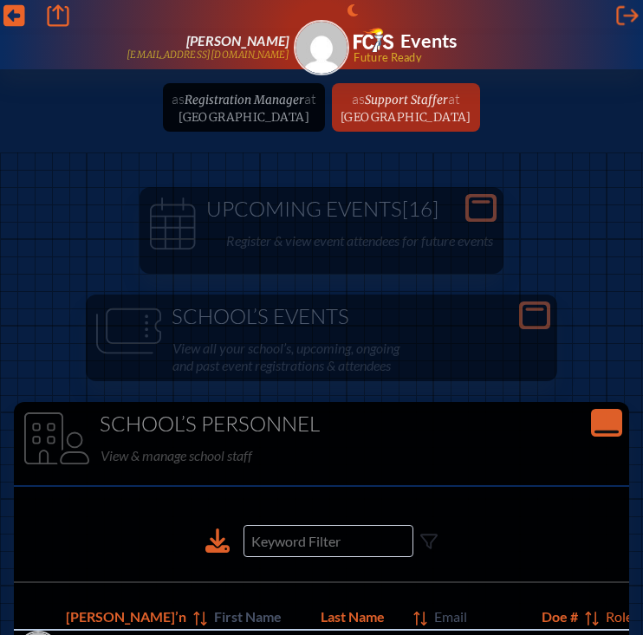
click at [135, 87] on ul "as Registration Manager at [GEOGRAPHIC_DATA] since [DATE] as Support Staffer at…" at bounding box center [321, 107] width 629 height 49
click at [166, 110] on ul "as Registration Manager at [GEOGRAPHIC_DATA] since [DATE] as Support Staffer at…" at bounding box center [321, 107] width 629 height 49
click at [236, 107] on ul "as Registration Manager at [GEOGRAPHIC_DATA] since [DATE] as Support Staffer at…" at bounding box center [321, 107] width 629 height 49
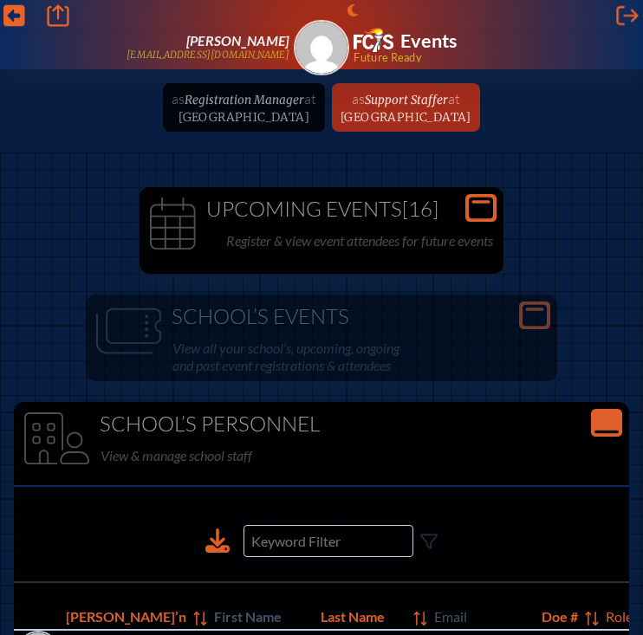
click at [344, 210] on h1 "Upcoming Events [16]" at bounding box center [321, 210] width 350 height 24
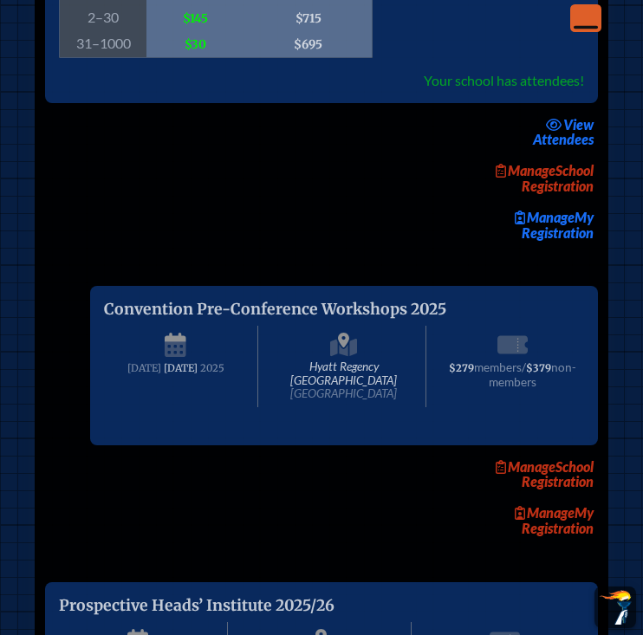
scroll to position [4134, 0]
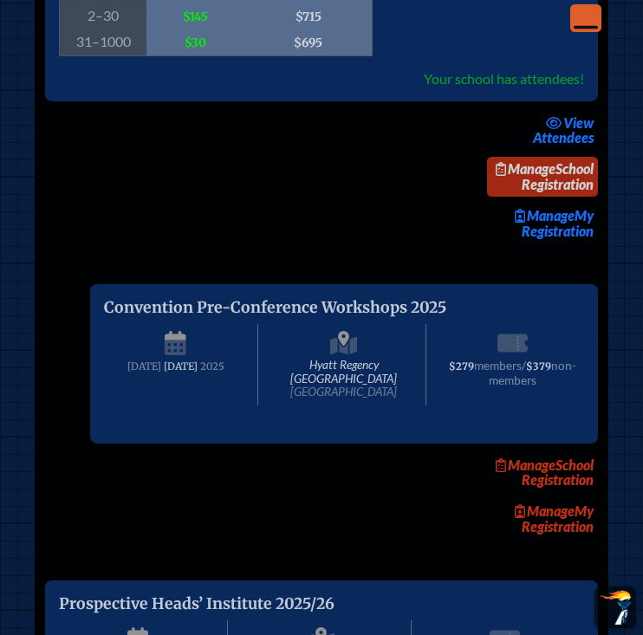
click at [556, 197] on link "Manage School Registration" at bounding box center [542, 177] width 111 height 40
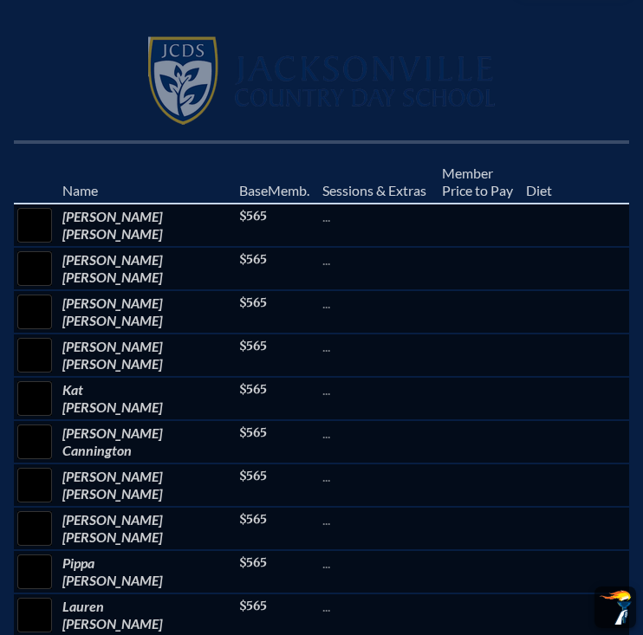
scroll to position [612, 0]
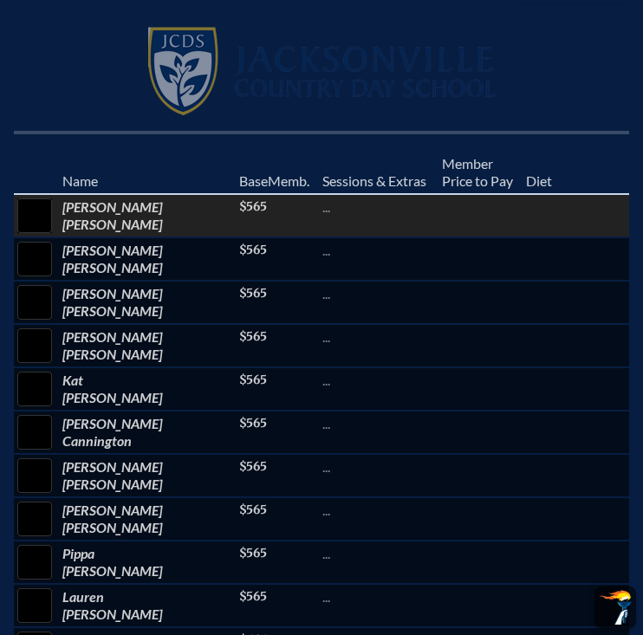
click at [36, 194] on input "checkbox" at bounding box center [34, 215] width 43 height 43
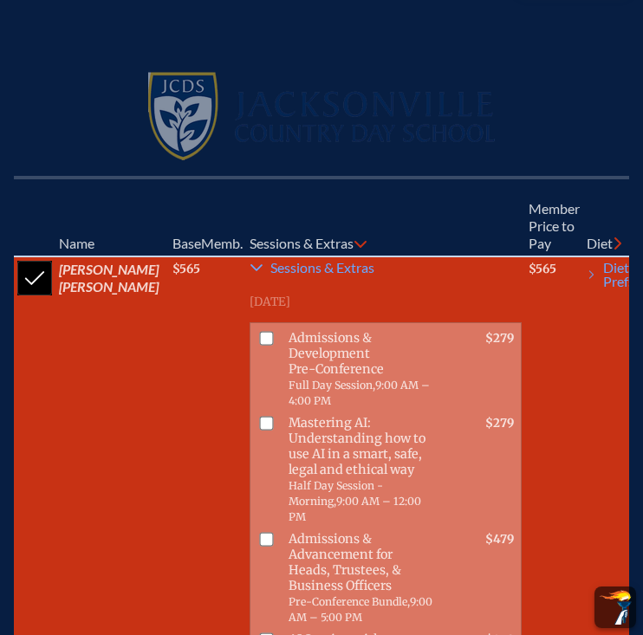
scroll to position [477, 0]
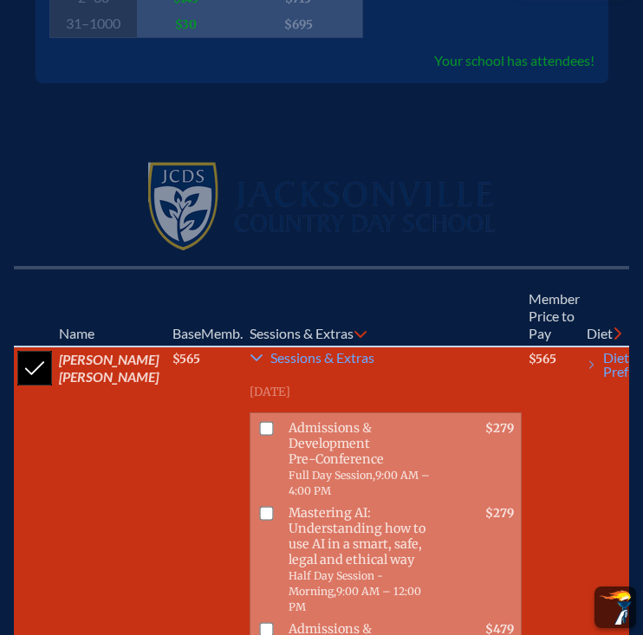
click at [32, 347] on input "checkbox" at bounding box center [34, 368] width 43 height 43
checkbox input "false"
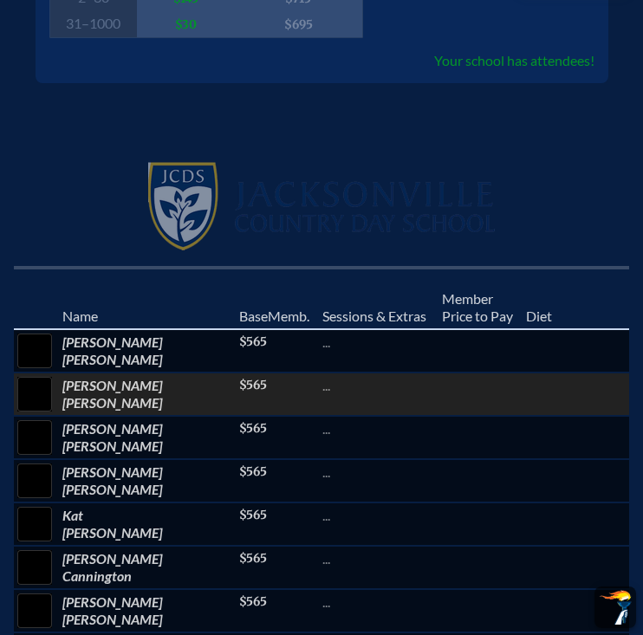
click at [35, 373] on input "checkbox" at bounding box center [34, 394] width 43 height 43
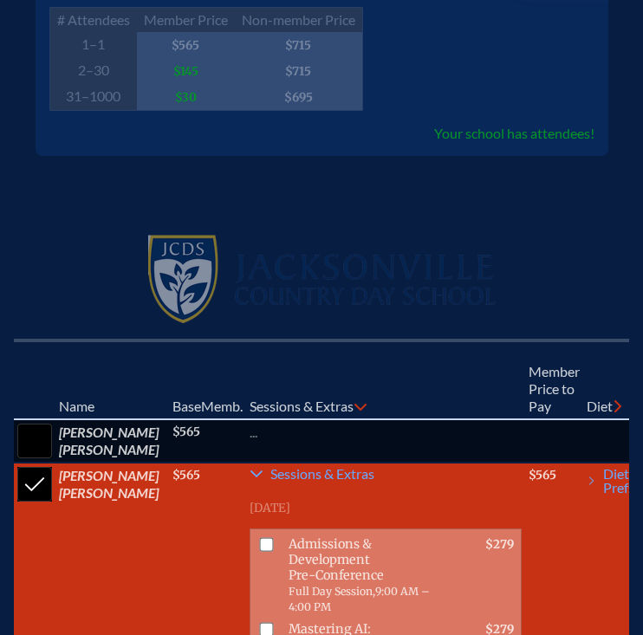
scroll to position [486, 0]
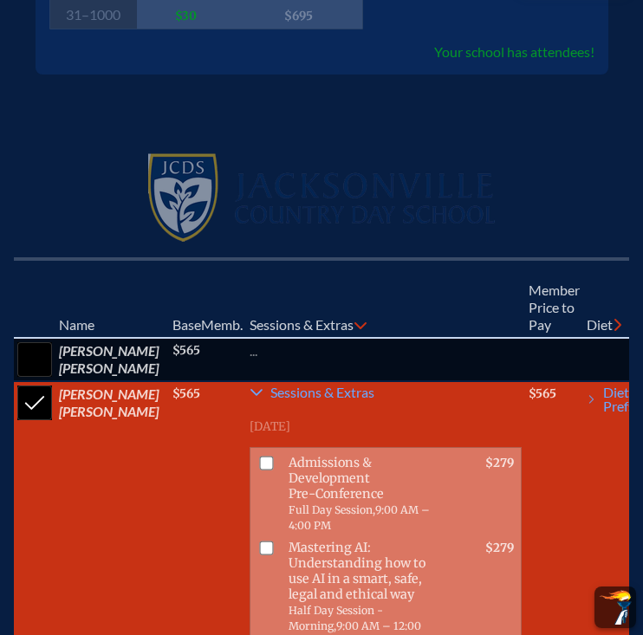
click at [35, 381] on input "checkbox" at bounding box center [34, 402] width 43 height 43
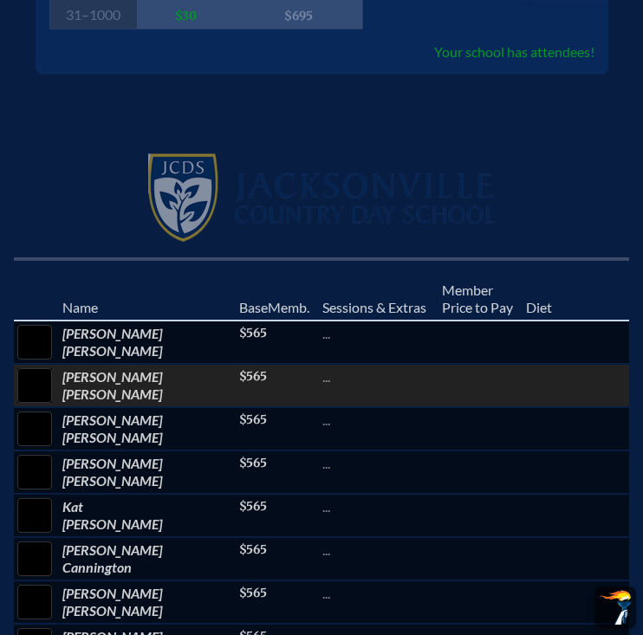
click at [36, 364] on input "checkbox" at bounding box center [34, 385] width 43 height 43
checkbox input "true"
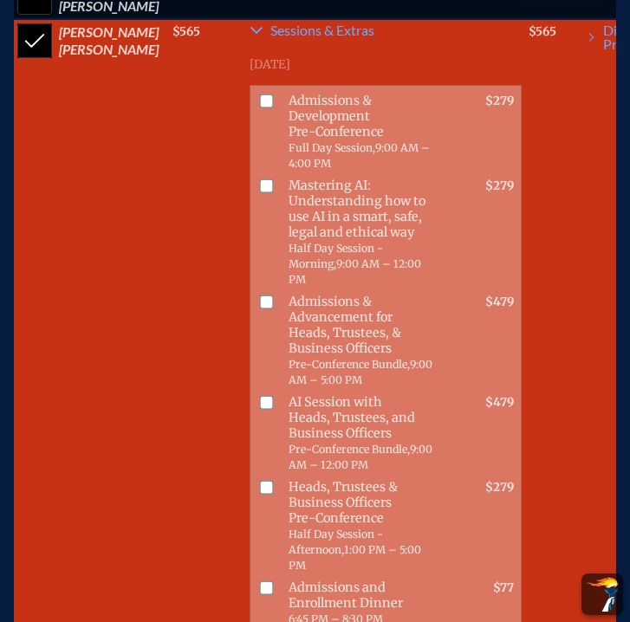
scroll to position [852, 0]
